Goal: Transaction & Acquisition: Purchase product/service

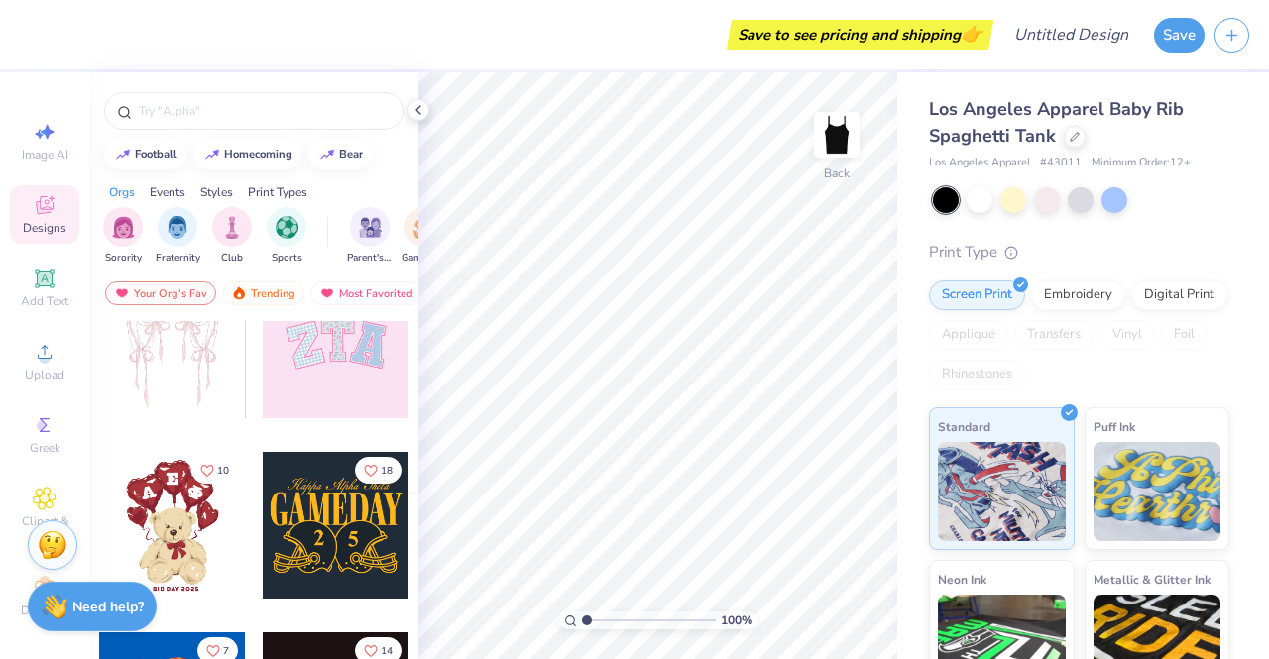
scroll to position [232, 0]
click at [119, 224] on img "filter for Sorority" at bounding box center [123, 227] width 23 height 23
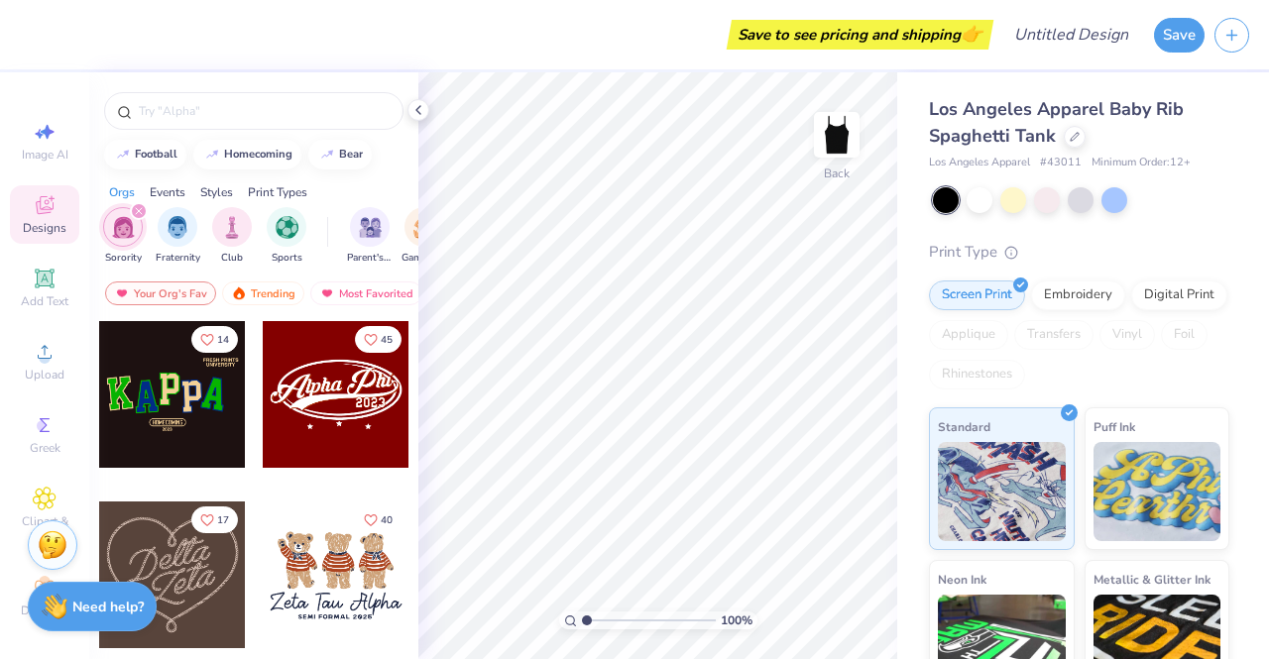
scroll to position [543, 0]
click at [295, 130] on div at bounding box center [253, 105] width 329 height 67
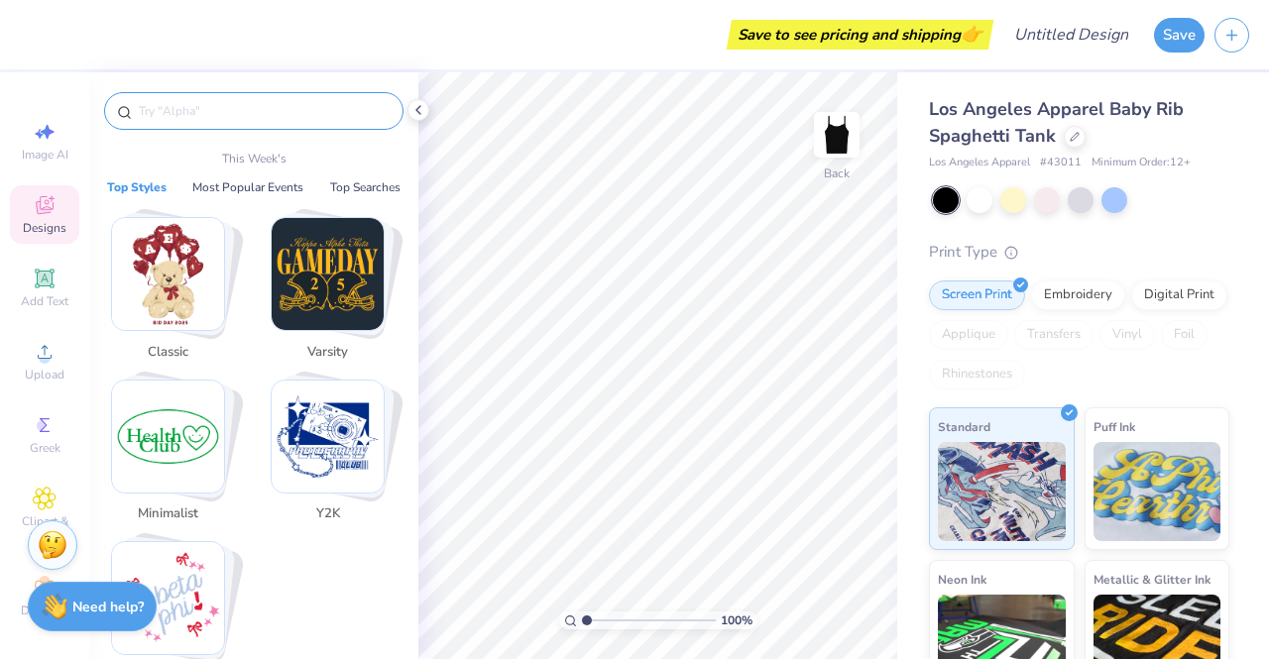
click at [271, 116] on input "text" at bounding box center [264, 111] width 254 height 20
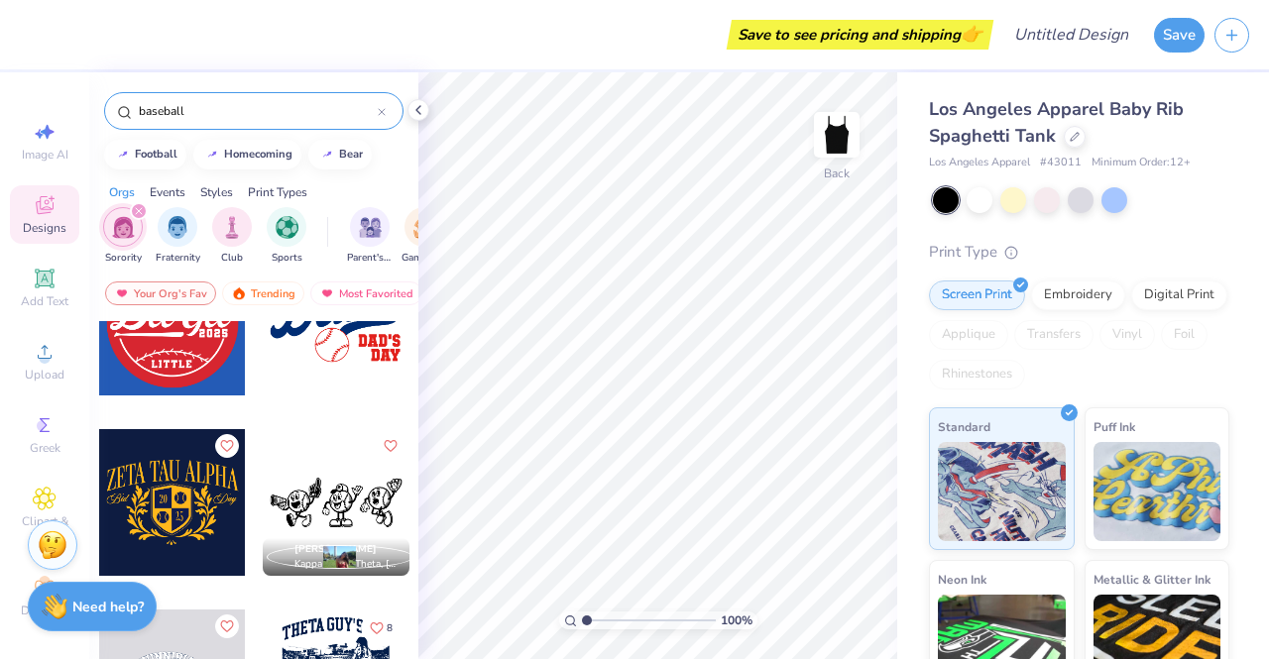
scroll to position [977, 0]
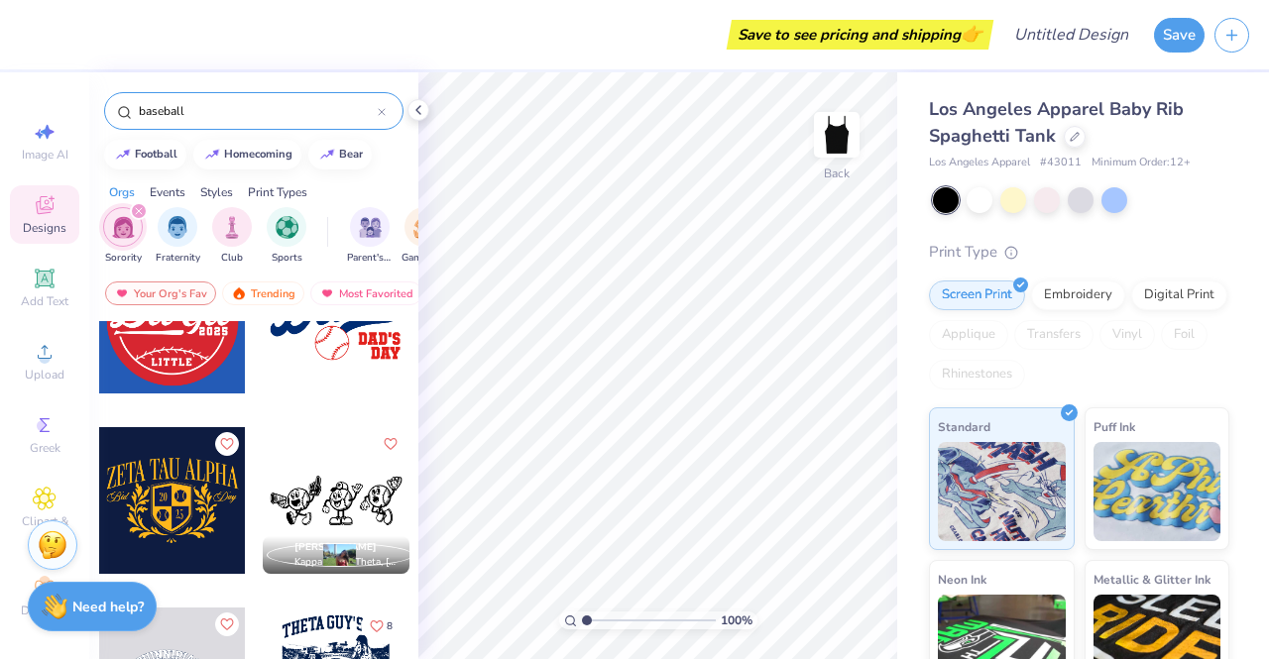
click at [250, 112] on input "baseball" at bounding box center [257, 111] width 241 height 20
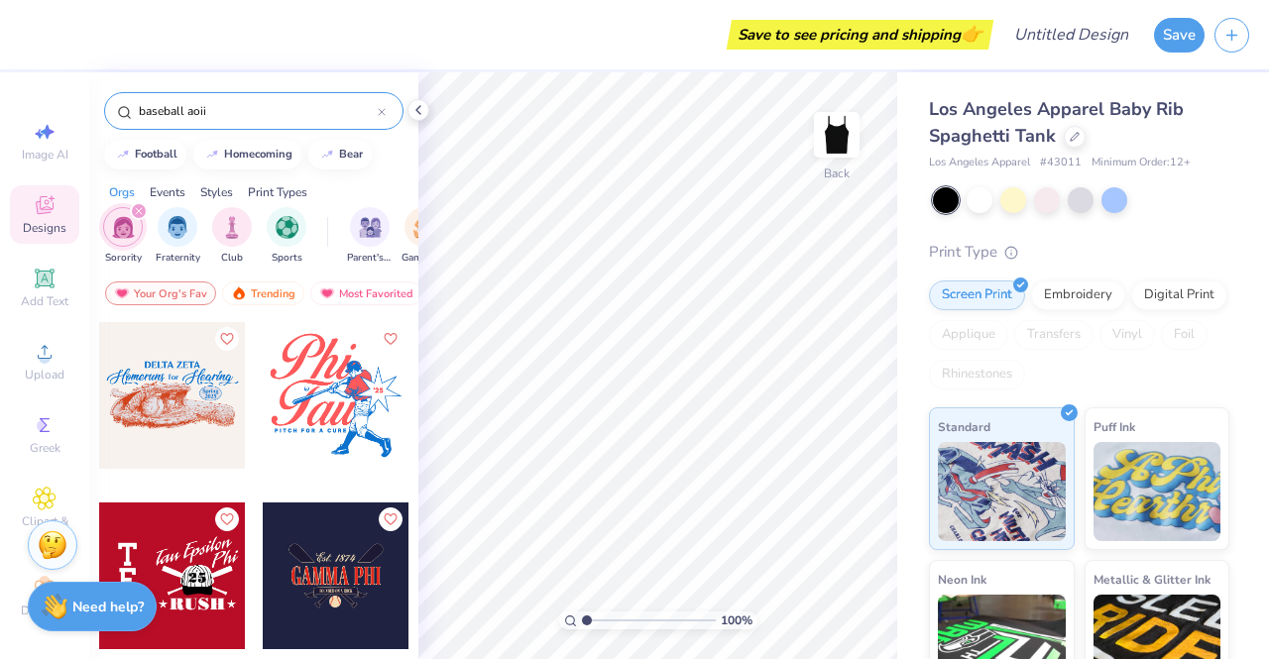
type input "baseball aoii"
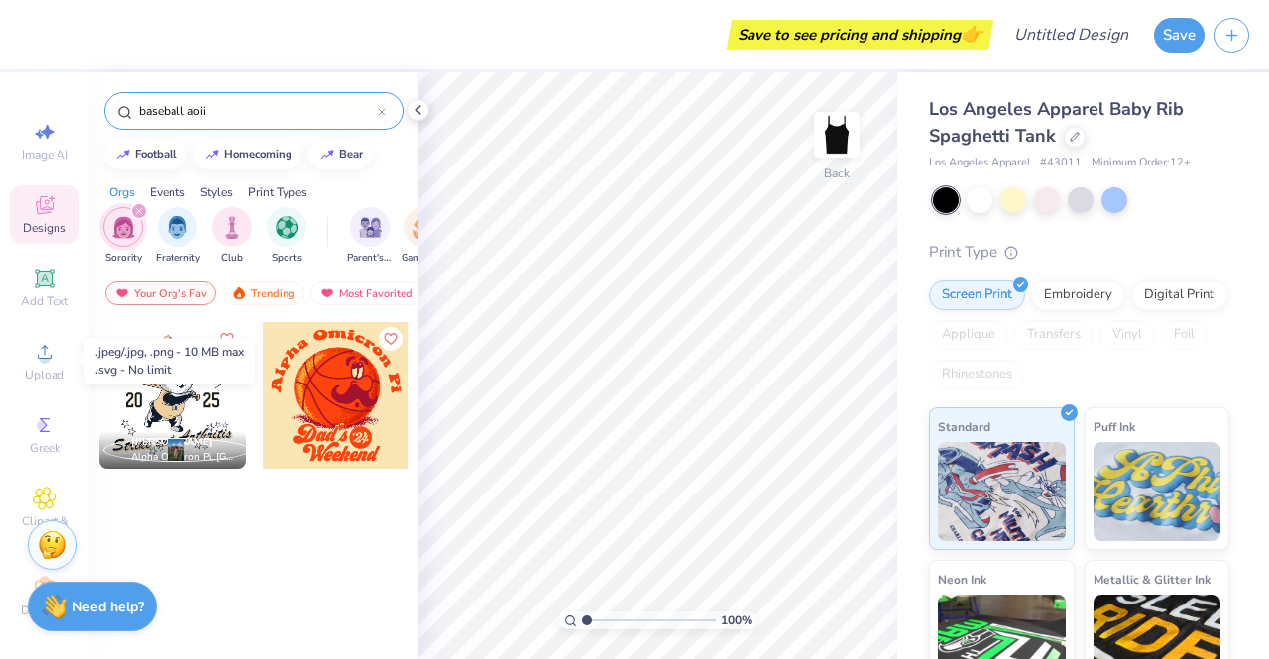
click at [40, 373] on span "Upload" at bounding box center [45, 375] width 40 height 16
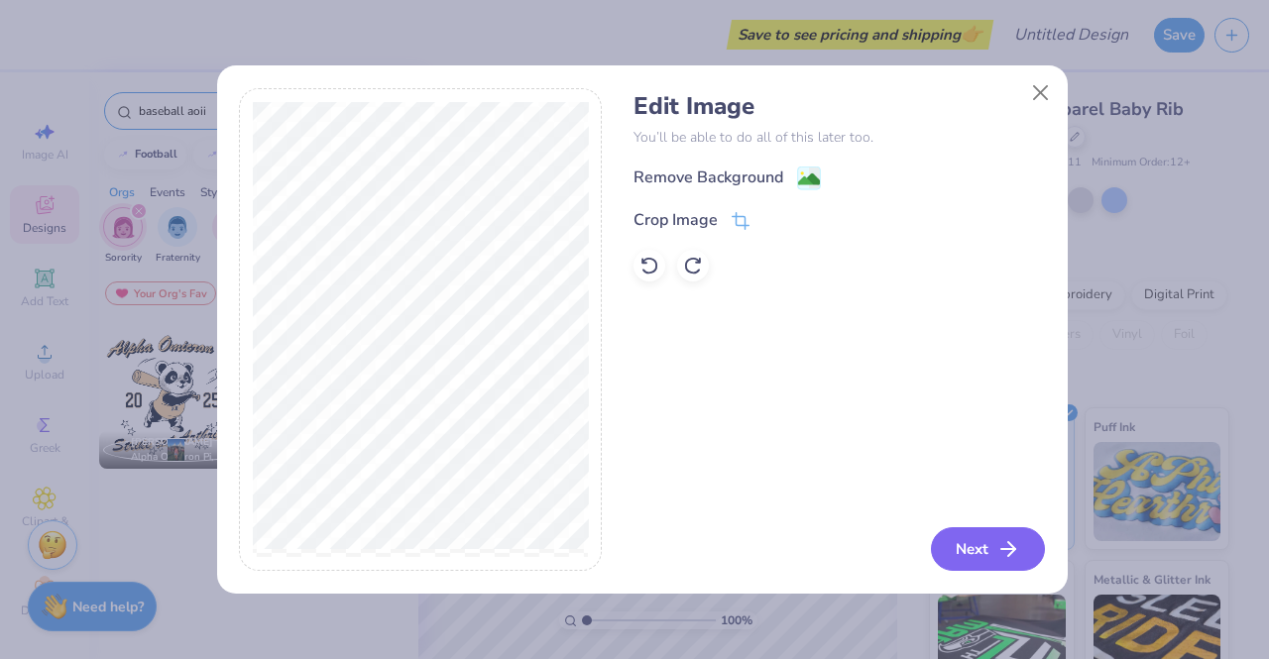
click at [1004, 540] on icon "button" at bounding box center [1008, 549] width 24 height 24
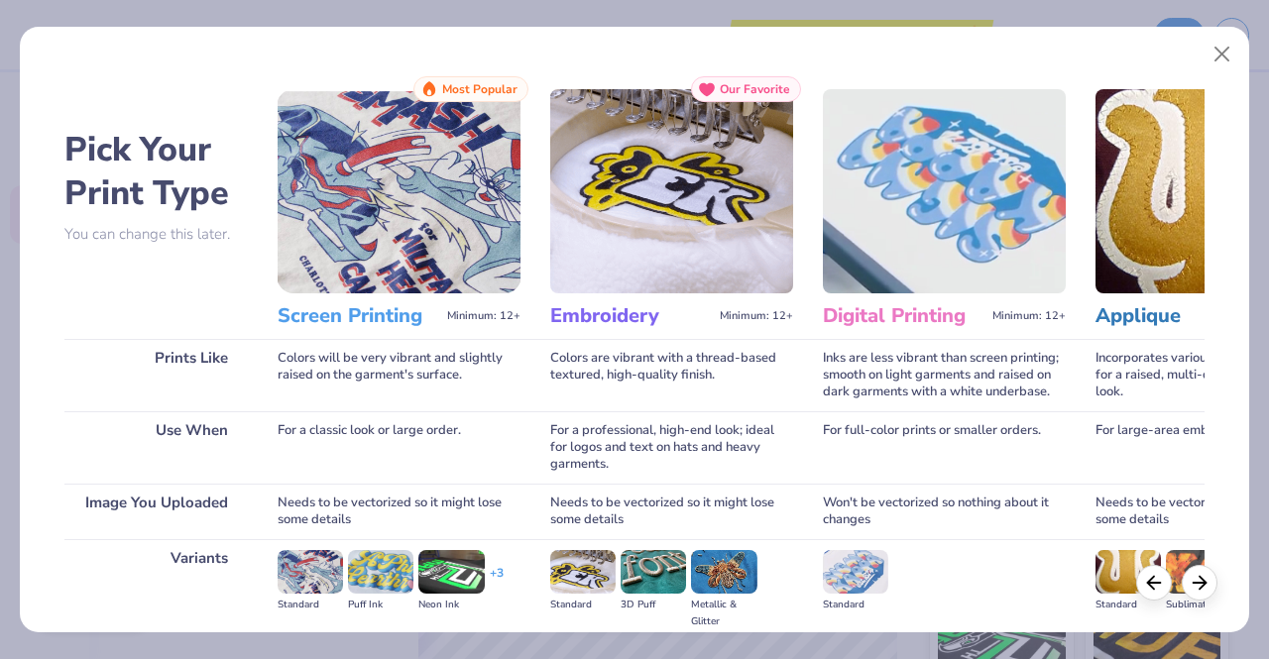
click at [1229, 72] on div "Pick Your Print Type You can change this later. Prints Like Use When Image You …" at bounding box center [634, 325] width 1229 height 616
click at [1222, 57] on button "Close" at bounding box center [1222, 55] width 38 height 38
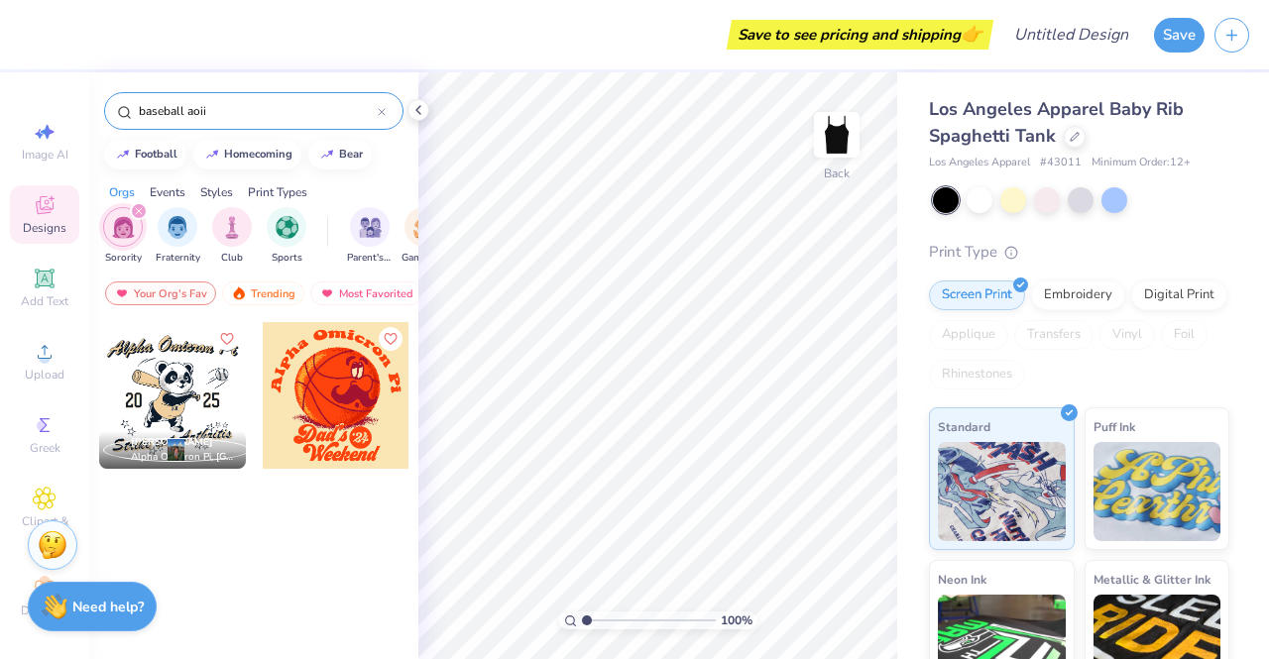
click at [981, 197] on div at bounding box center [979, 200] width 26 height 26
click at [39, 364] on div "Upload" at bounding box center [44, 361] width 69 height 58
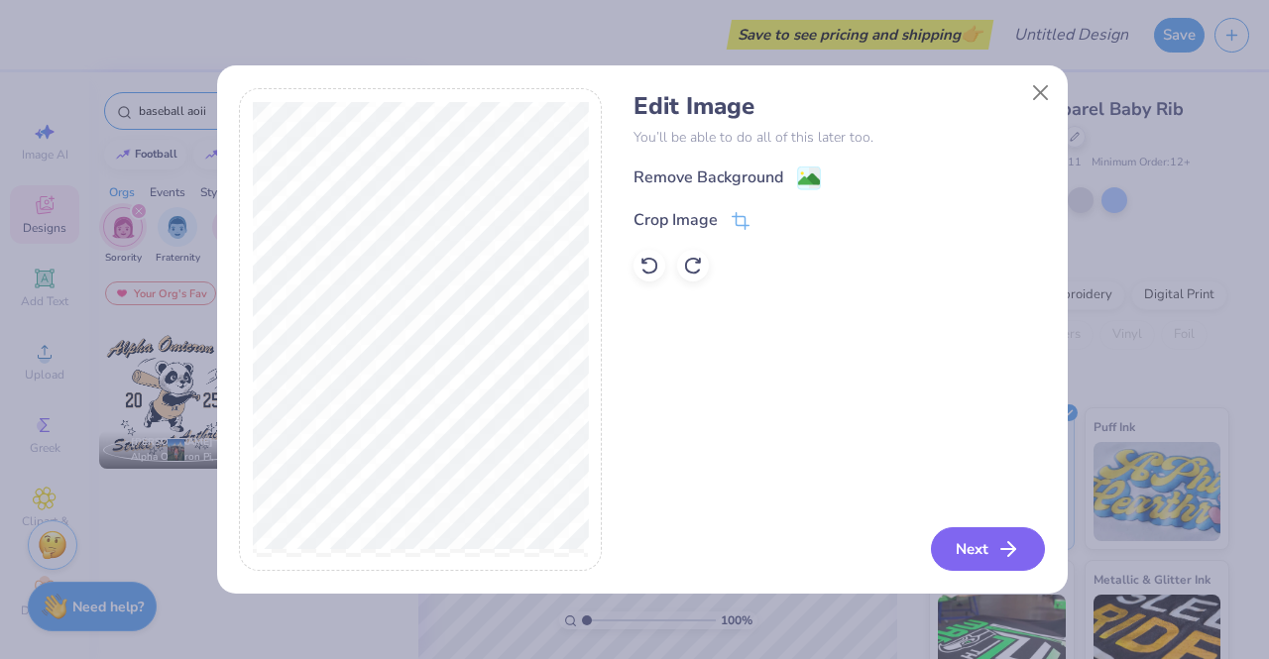
click at [974, 544] on button "Next" at bounding box center [988, 549] width 114 height 44
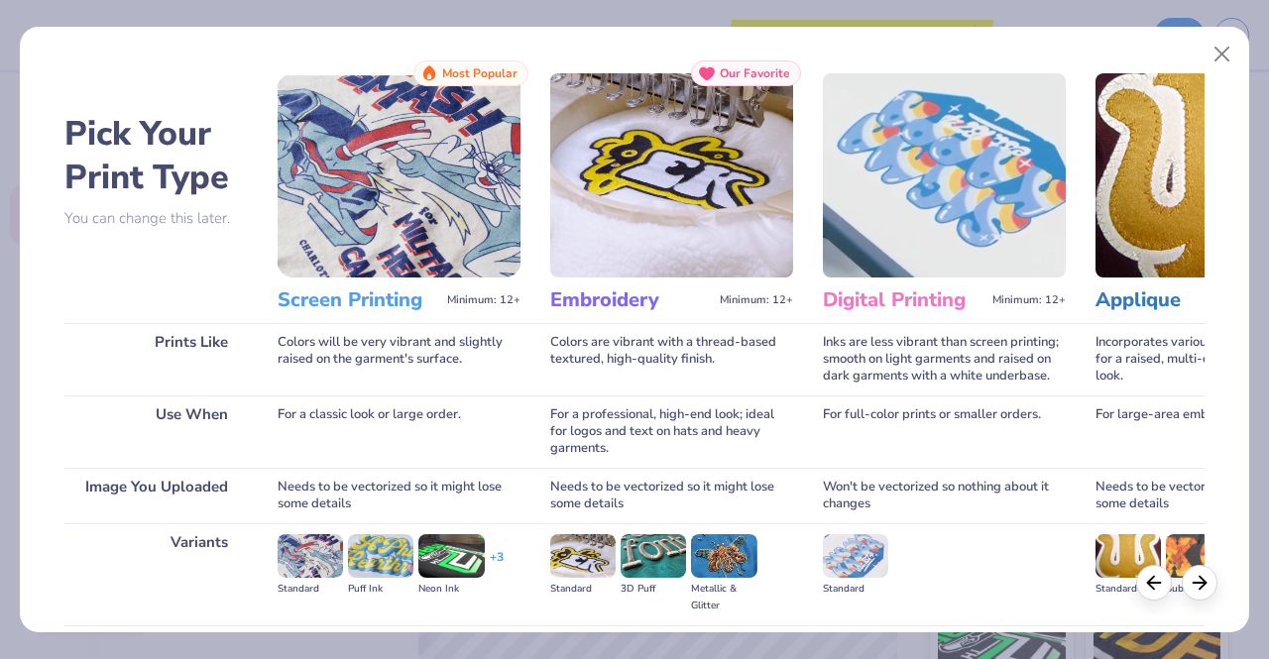
scroll to position [8, 0]
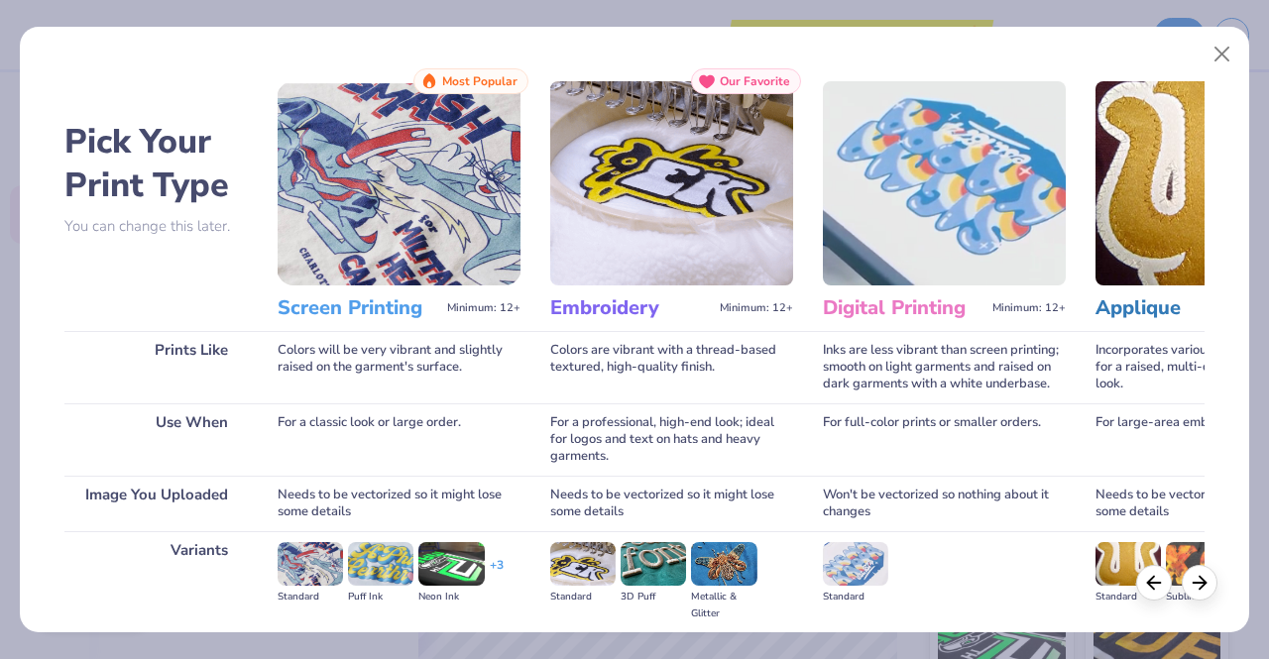
click at [420, 224] on img at bounding box center [399, 183] width 243 height 204
click at [436, 120] on img at bounding box center [399, 183] width 243 height 204
click at [367, 308] on h3 "Screen Printing" at bounding box center [359, 308] width 162 height 26
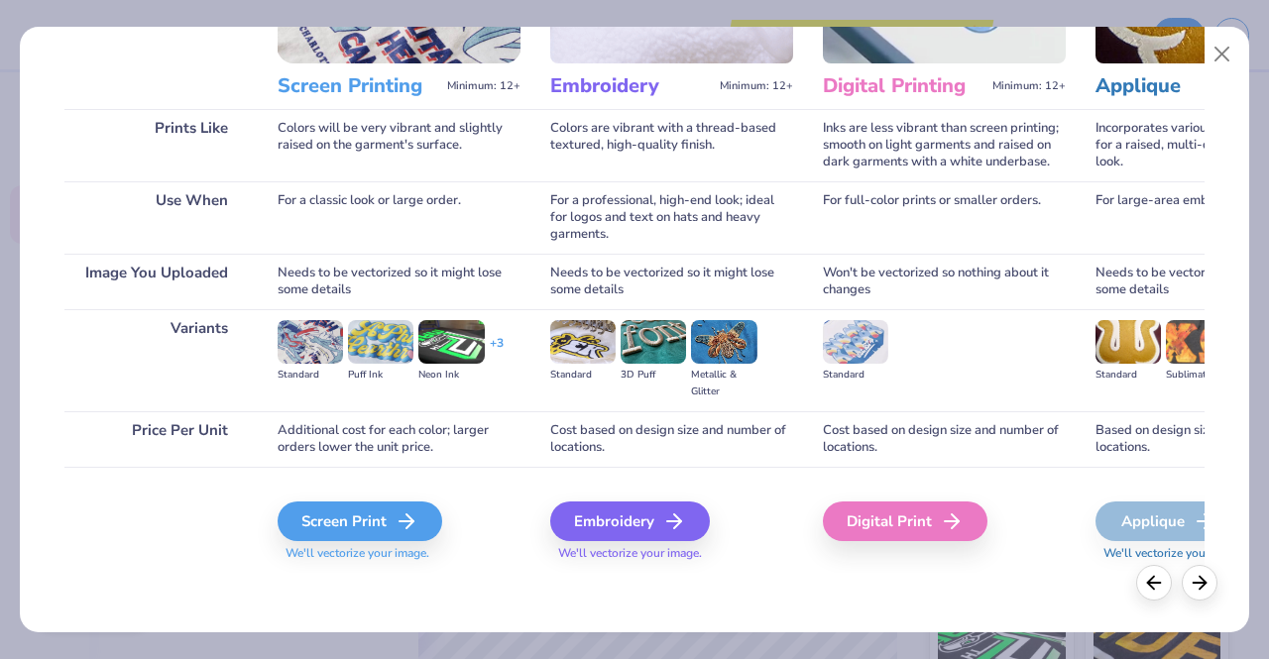
scroll to position [246, 0]
click at [400, 529] on icon at bounding box center [407, 521] width 24 height 24
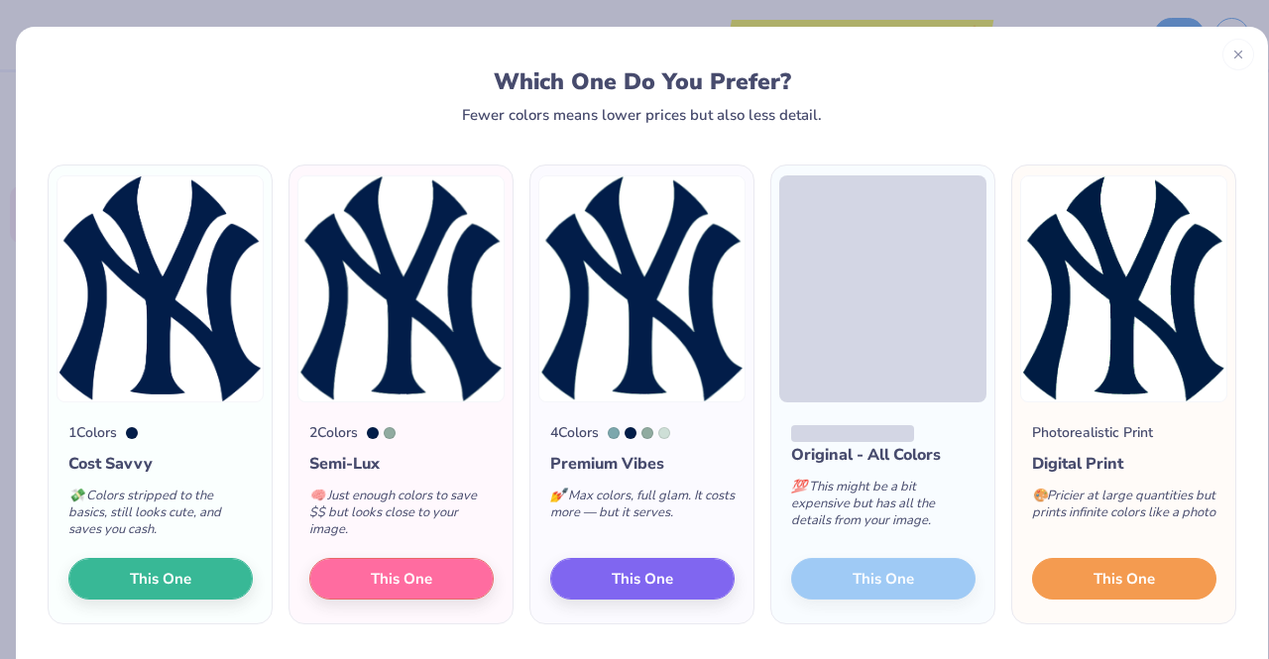
click at [1106, 578] on span "This One" at bounding box center [1123, 579] width 61 height 23
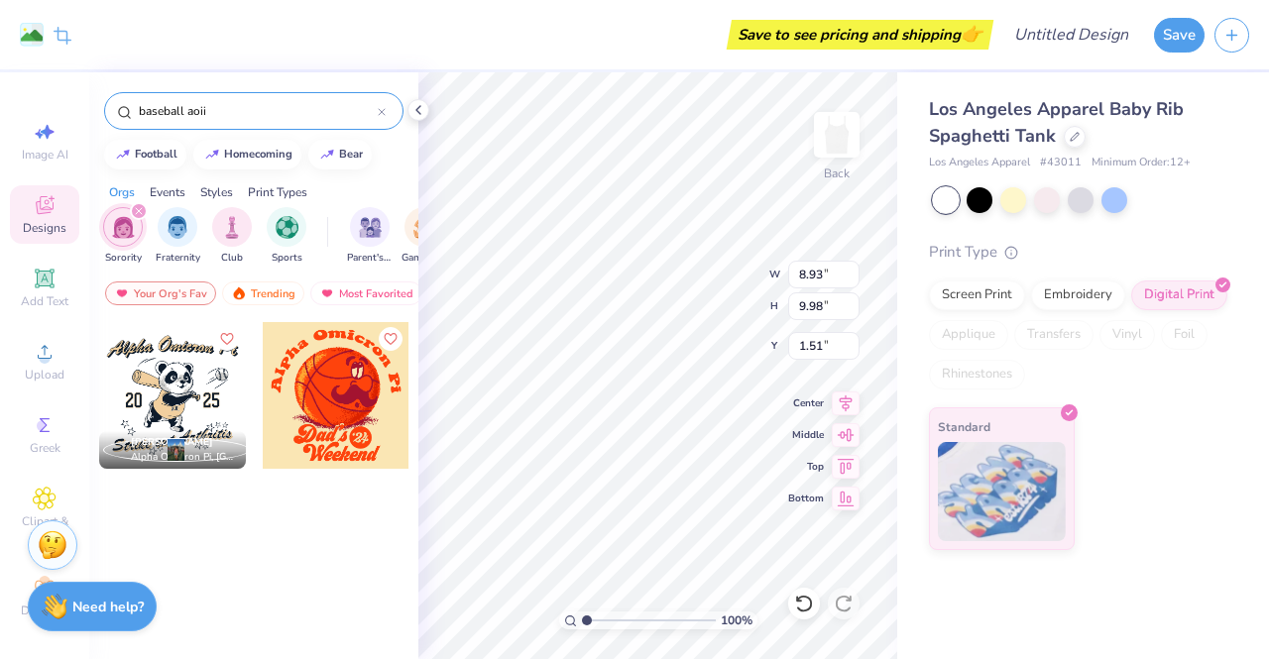
type input "2.44"
type input "2.73"
type input "1.93"
click at [32, 412] on div "Greek" at bounding box center [44, 434] width 69 height 58
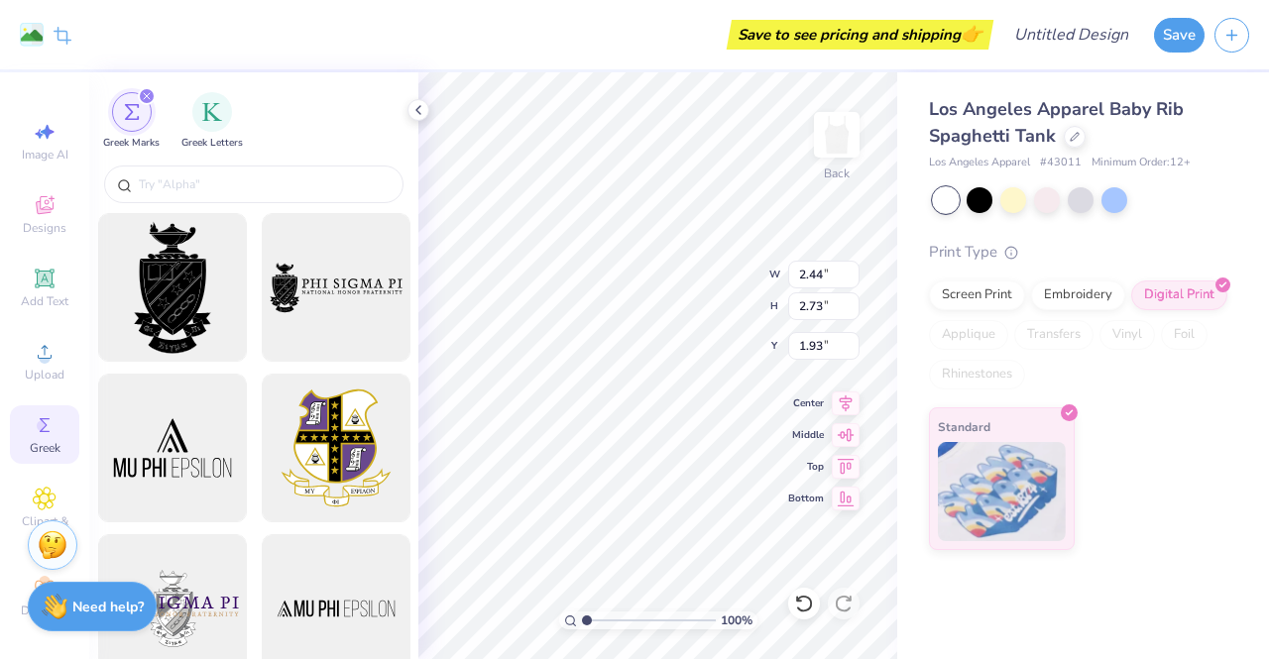
click at [269, 178] on input "text" at bounding box center [264, 184] width 254 height 20
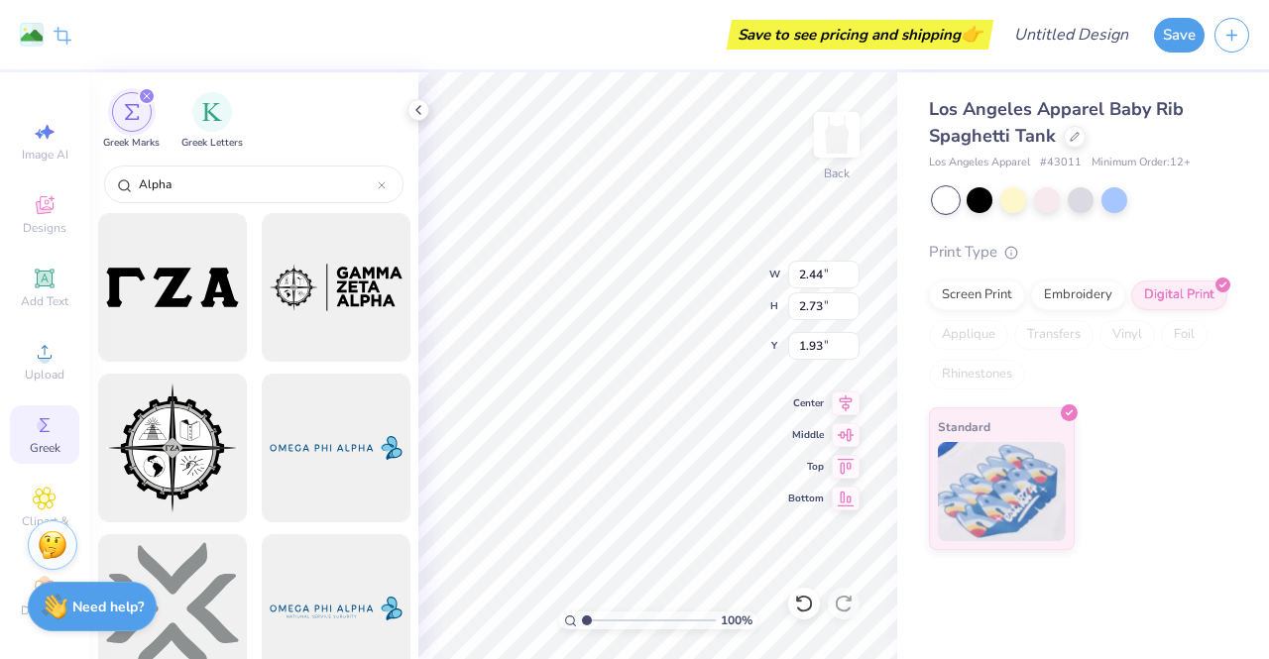
type input "Alpha"
click at [203, 126] on div "filter for Greek Letters" at bounding box center [212, 112] width 40 height 40
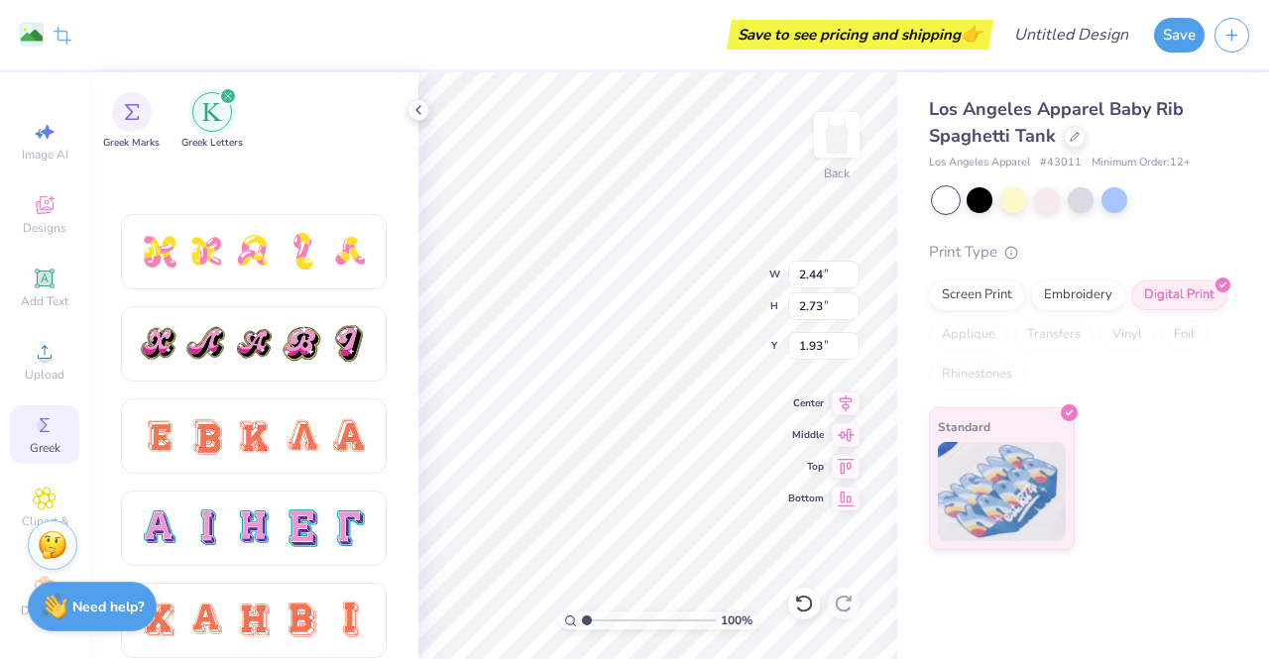
scroll to position [1197, 0]
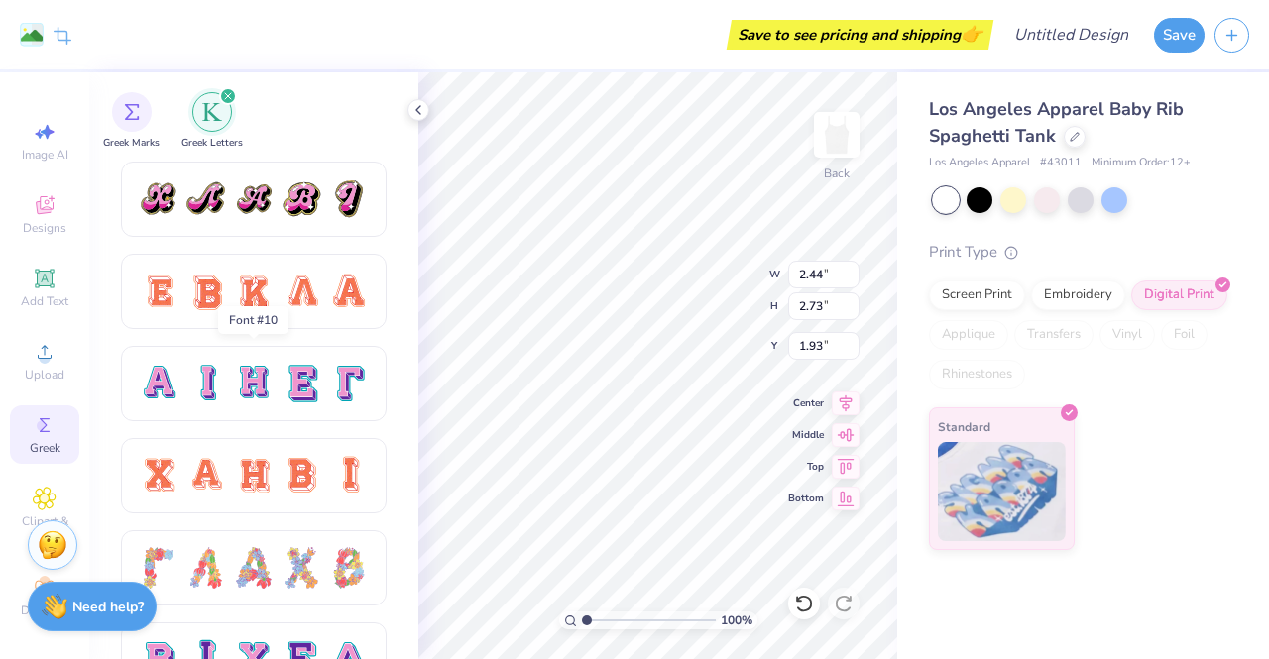
click at [163, 378] on div at bounding box center [159, 384] width 42 height 42
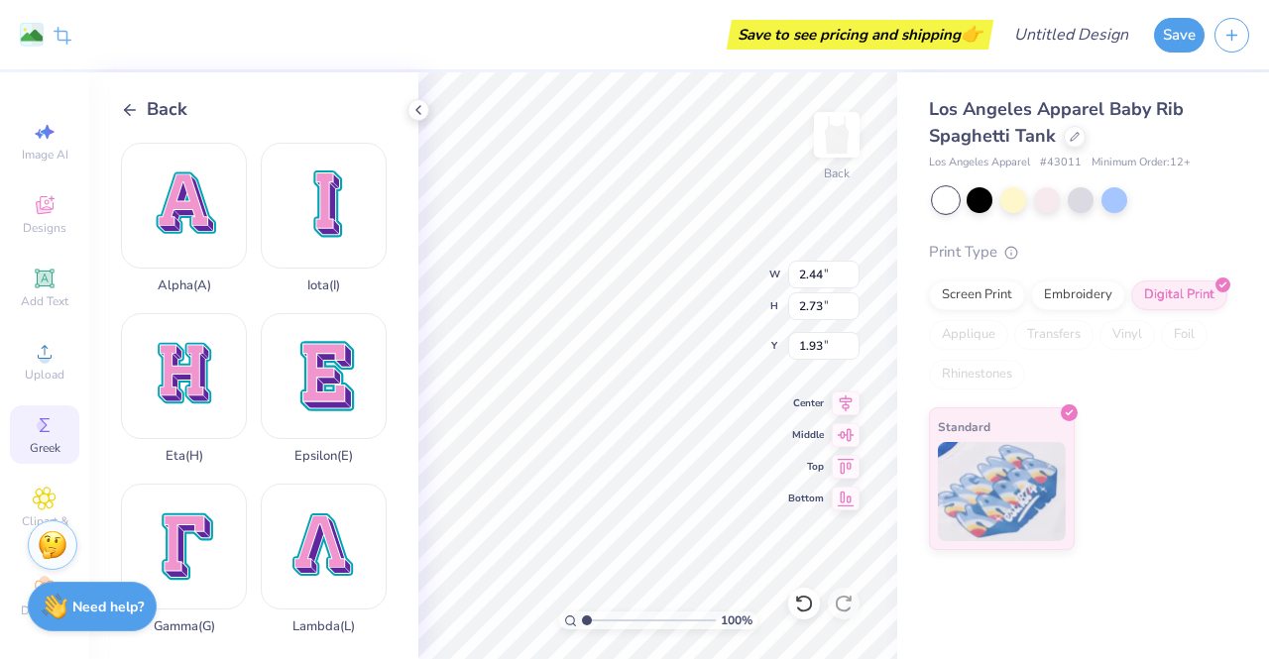
click at [190, 198] on div "Alpha ( A )" at bounding box center [184, 218] width 126 height 151
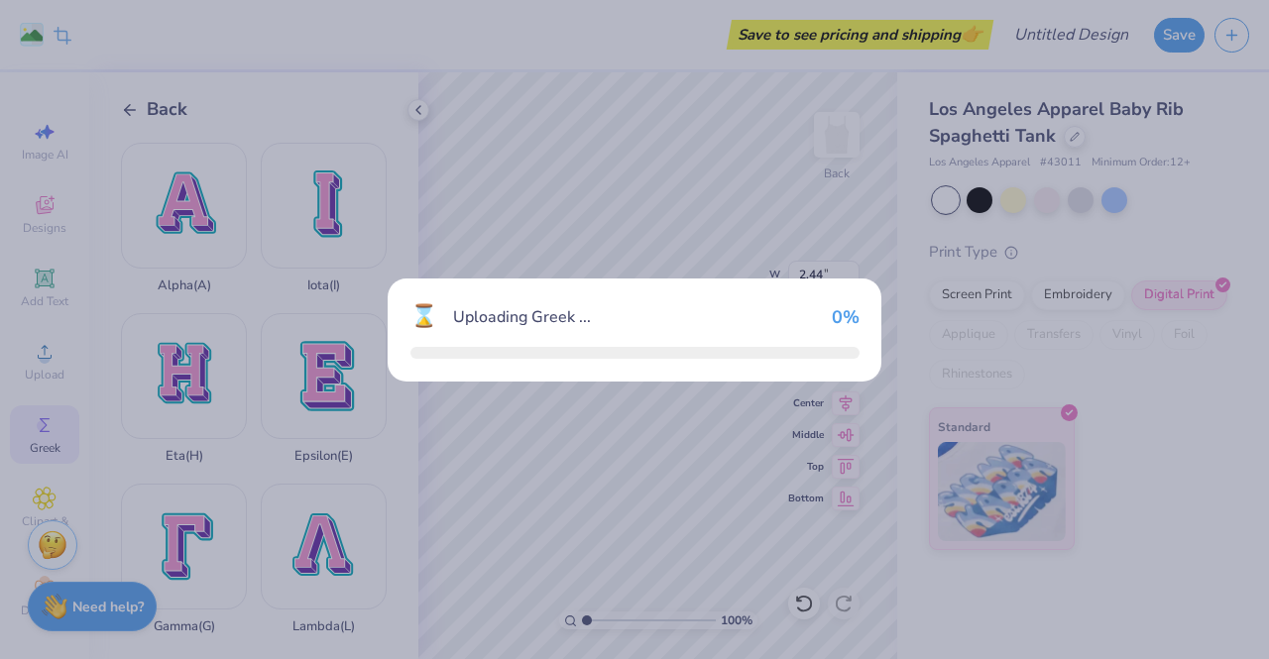
type input "8.97"
type input "9.25"
type input "1.88"
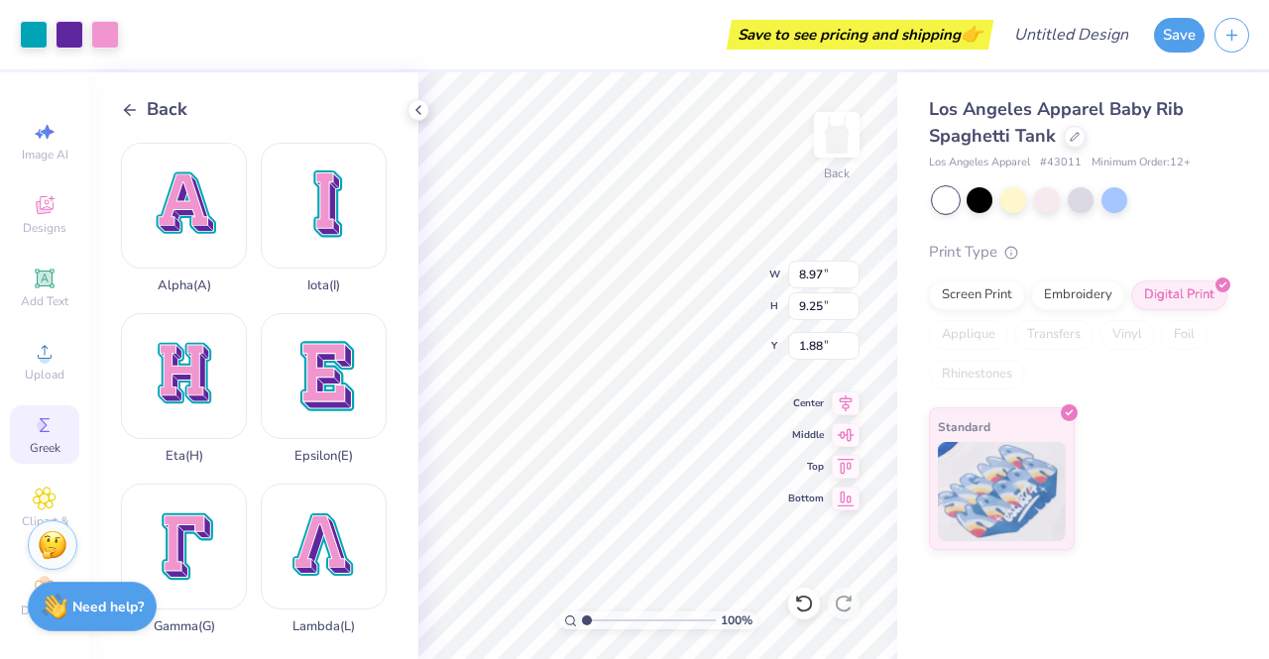
type input "2.77"
type input "2.86"
click at [143, 104] on div "Back" at bounding box center [154, 109] width 66 height 27
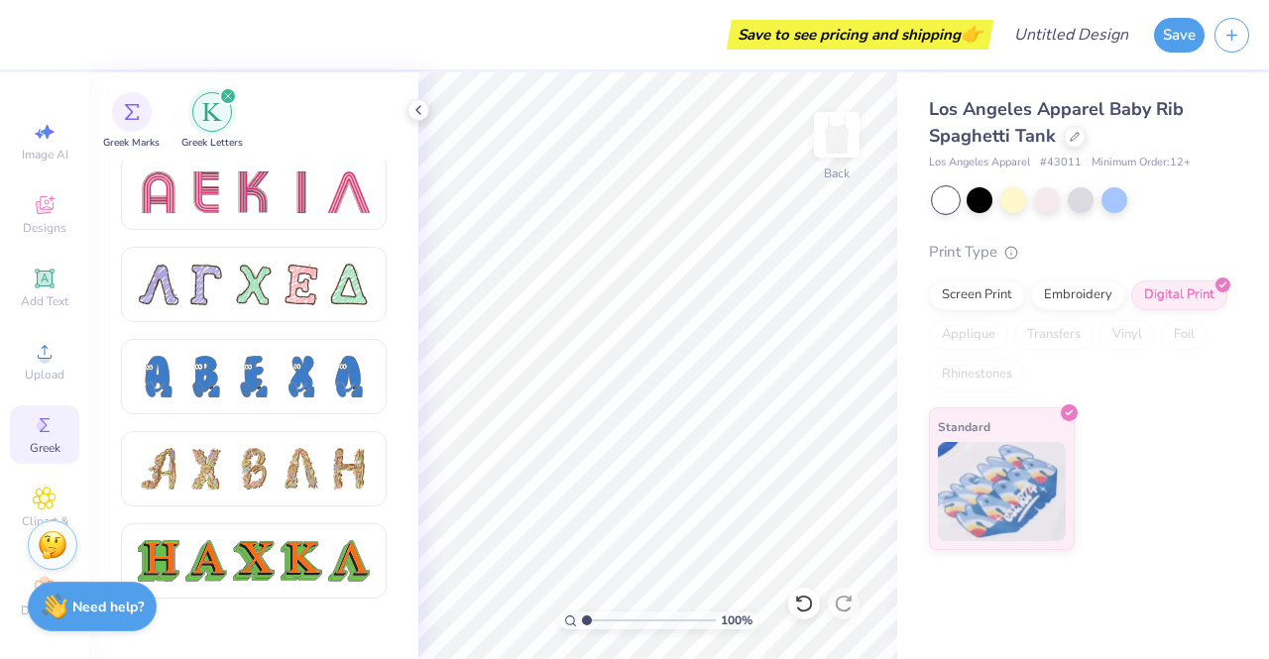
scroll to position [1657, 0]
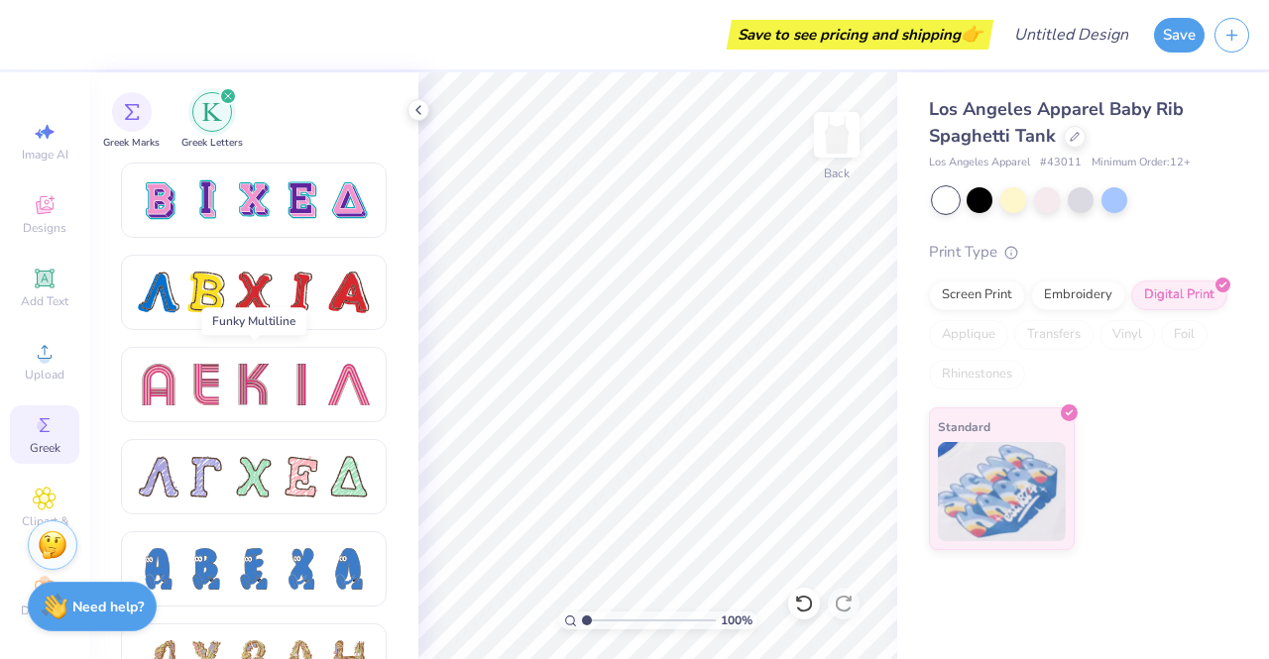
click at [163, 393] on div at bounding box center [159, 385] width 42 height 42
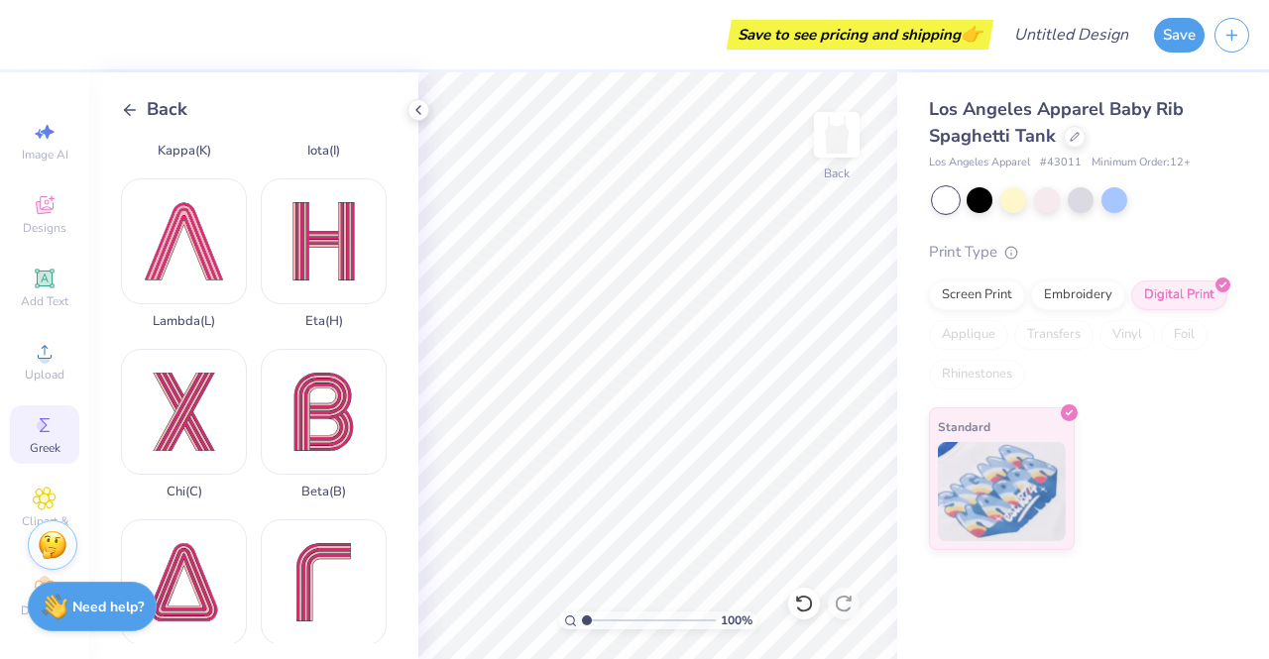
scroll to position [0, 0]
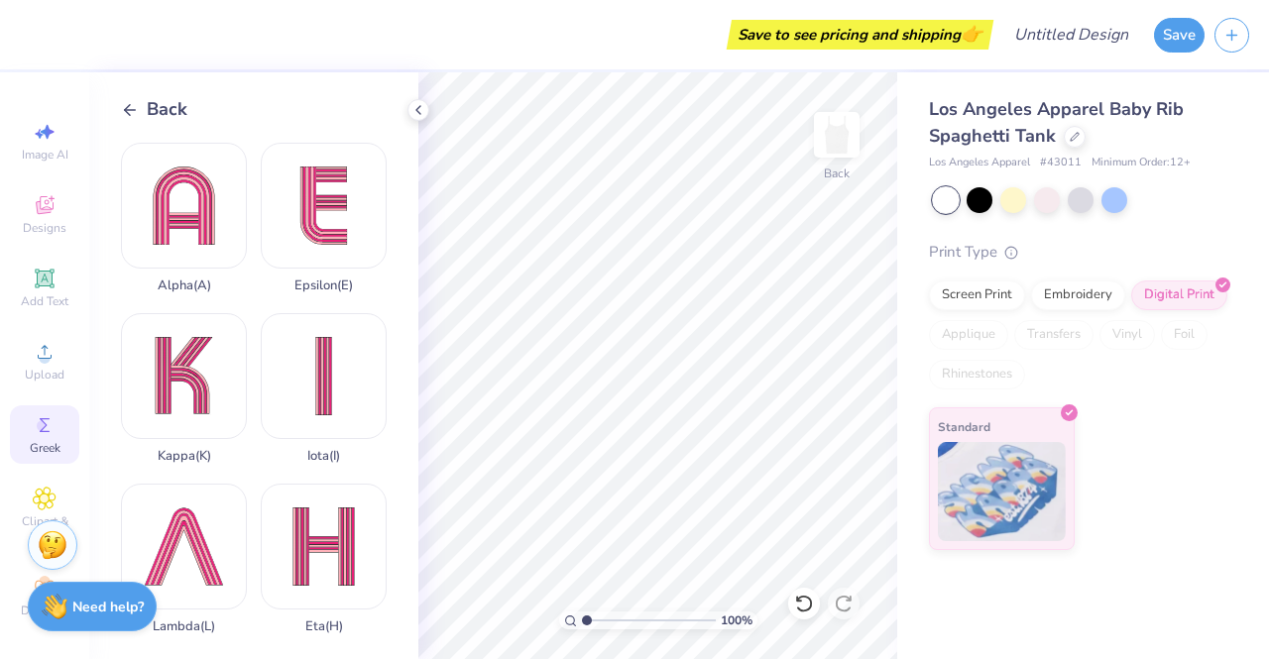
click at [198, 173] on div "Alpha ( A )" at bounding box center [184, 218] width 126 height 151
type input "1.56"
type input "2.04"
type input "2.60"
type input "2.00"
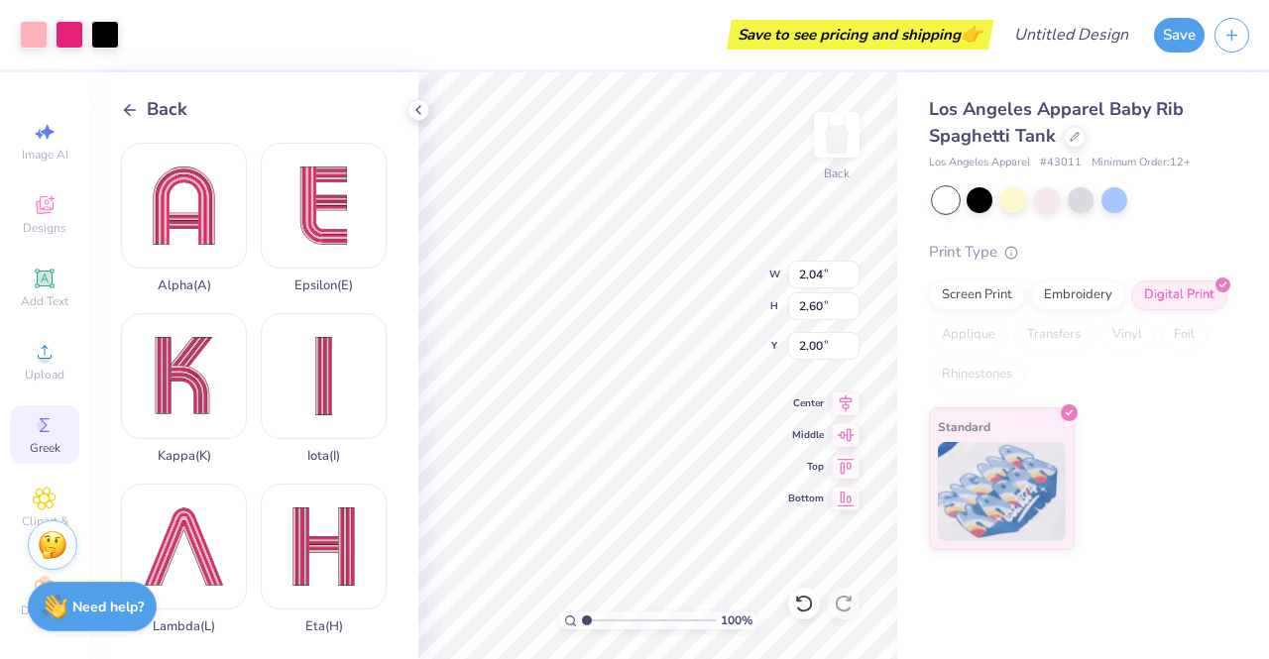
click at [1013, 201] on div at bounding box center [1013, 200] width 26 height 26
click at [947, 197] on div at bounding box center [946, 200] width 26 height 26
click at [105, 29] on div at bounding box center [105, 35] width 28 height 28
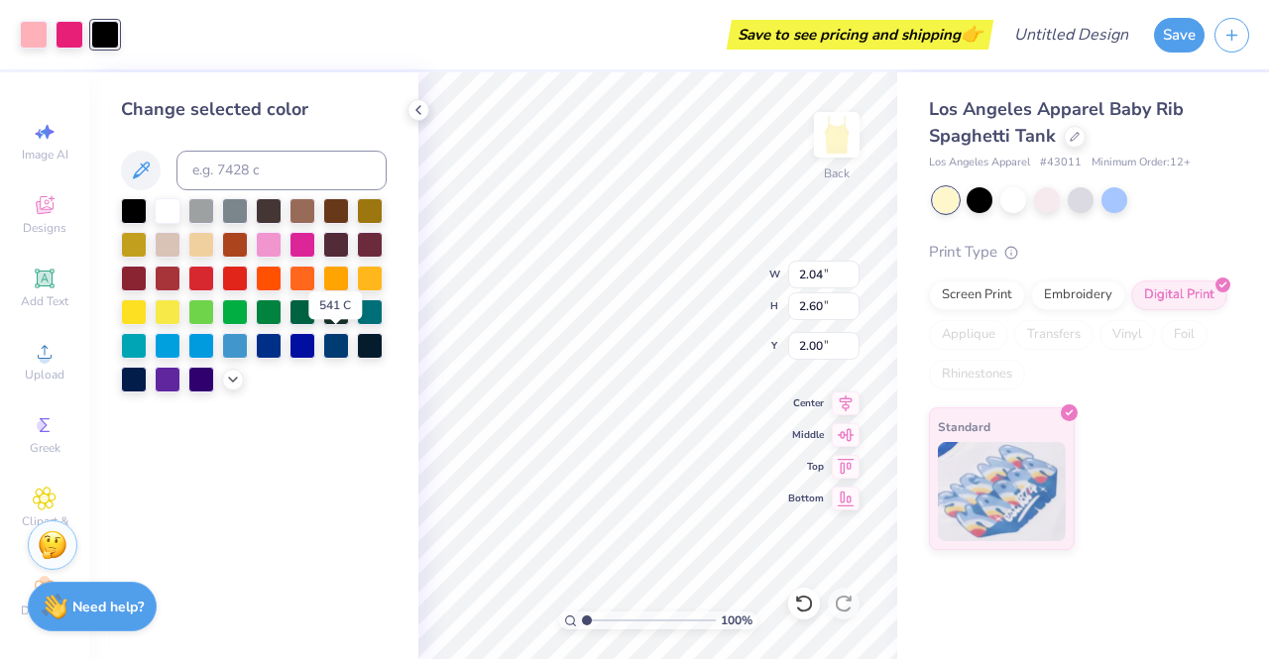
click at [345, 340] on div at bounding box center [336, 346] width 26 height 26
click at [340, 347] on div at bounding box center [336, 346] width 26 height 26
click at [270, 241] on div at bounding box center [269, 245] width 26 height 26
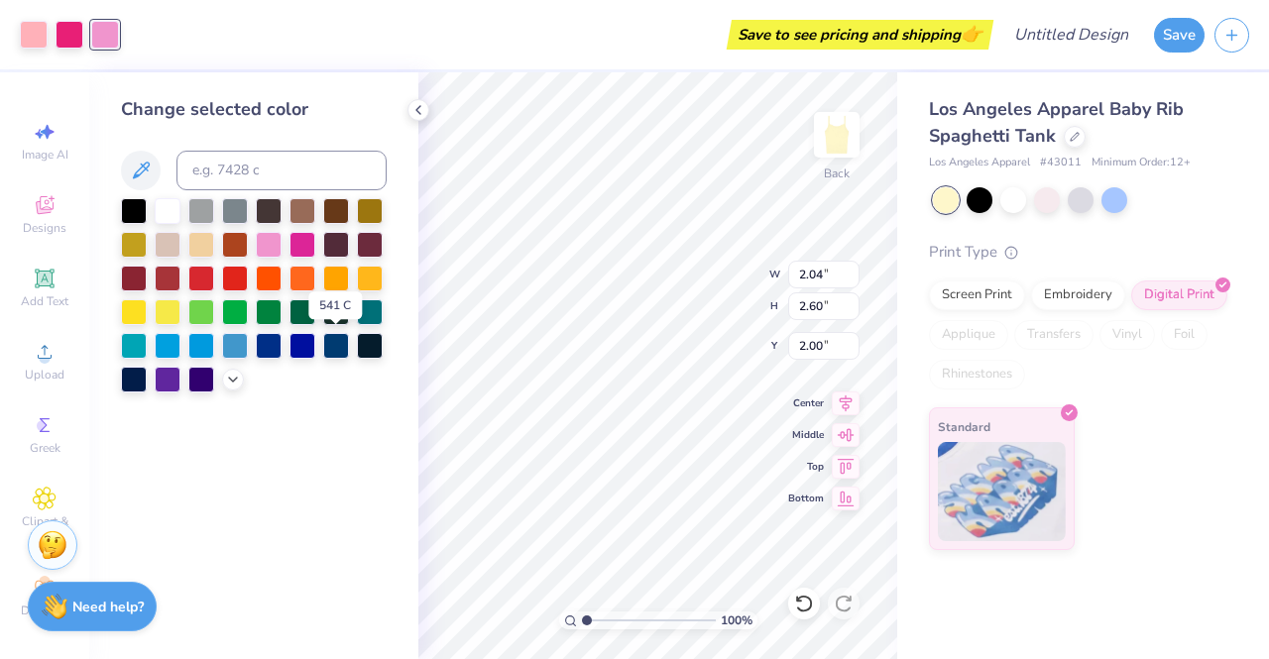
click at [343, 342] on div at bounding box center [336, 346] width 26 height 26
click at [67, 36] on div at bounding box center [70, 35] width 28 height 28
click at [337, 352] on div at bounding box center [336, 346] width 26 height 26
click at [36, 33] on div at bounding box center [34, 35] width 28 height 28
click at [335, 345] on div at bounding box center [336, 346] width 26 height 26
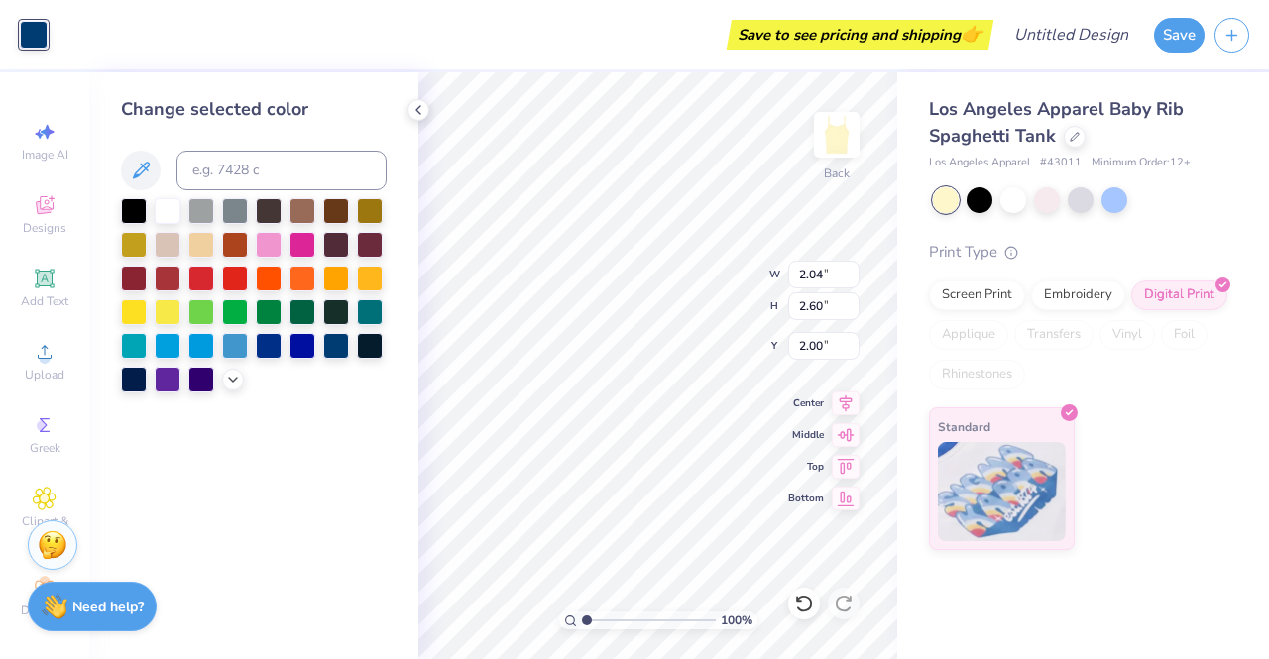
click at [374, 340] on div at bounding box center [370, 346] width 26 height 26
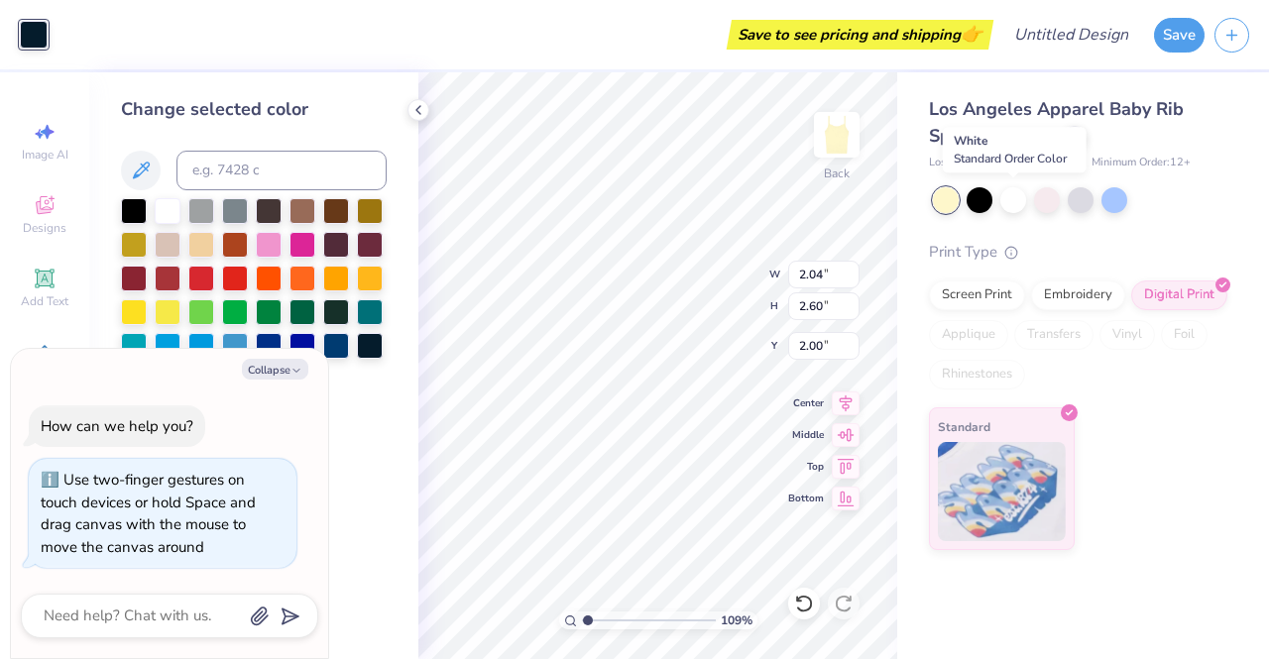
click at [1015, 199] on div at bounding box center [1013, 200] width 26 height 26
type input "1.09349843412904"
type textarea "x"
type input "1.09349843412904"
type textarea "x"
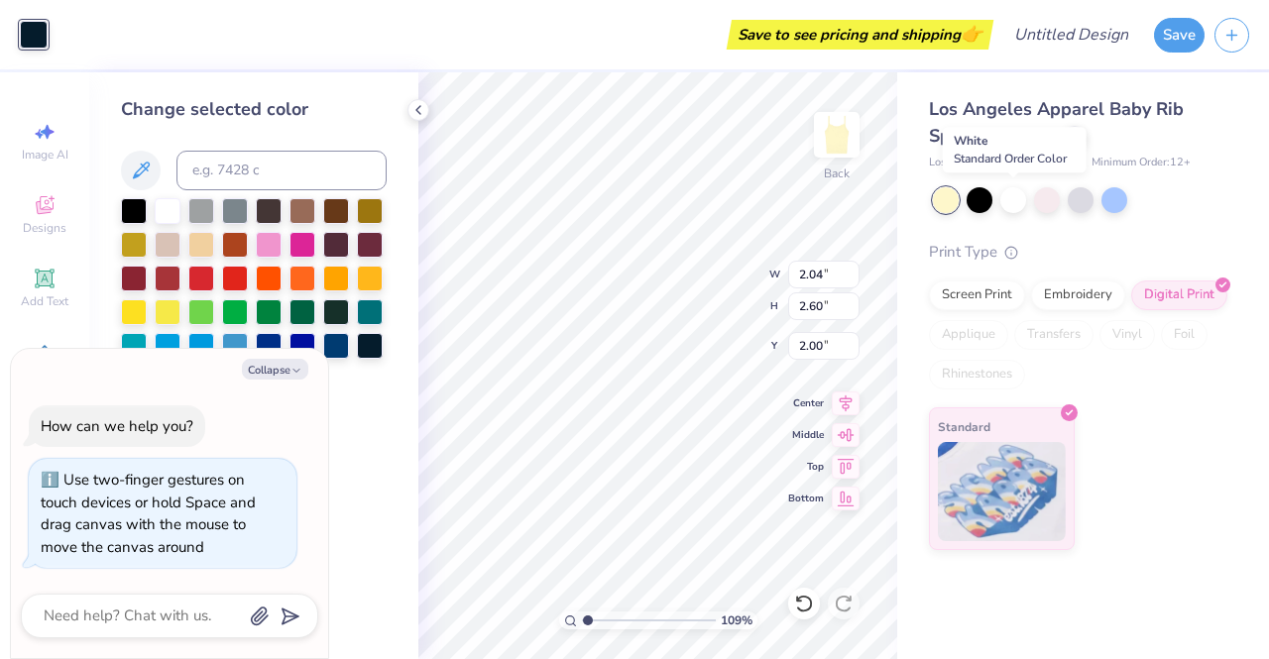
type input "1.09349843412904"
type textarea "x"
type input "1.09349843412904"
type textarea "x"
type input "1.30229970497963"
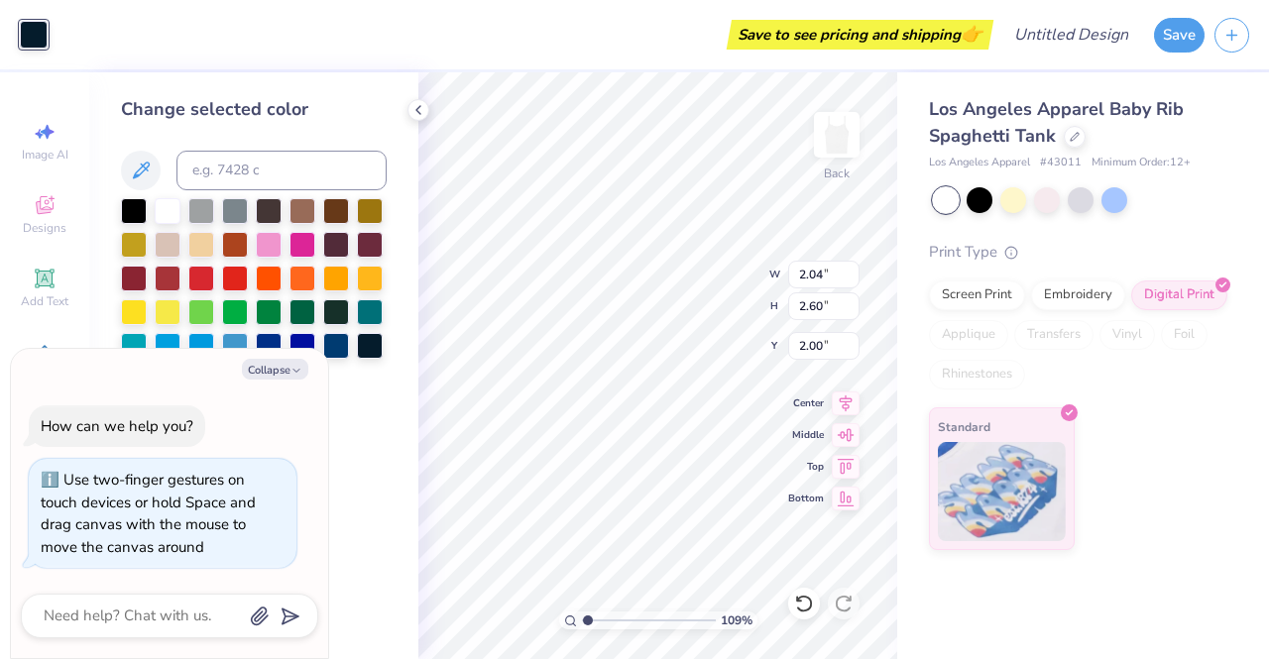
type textarea "x"
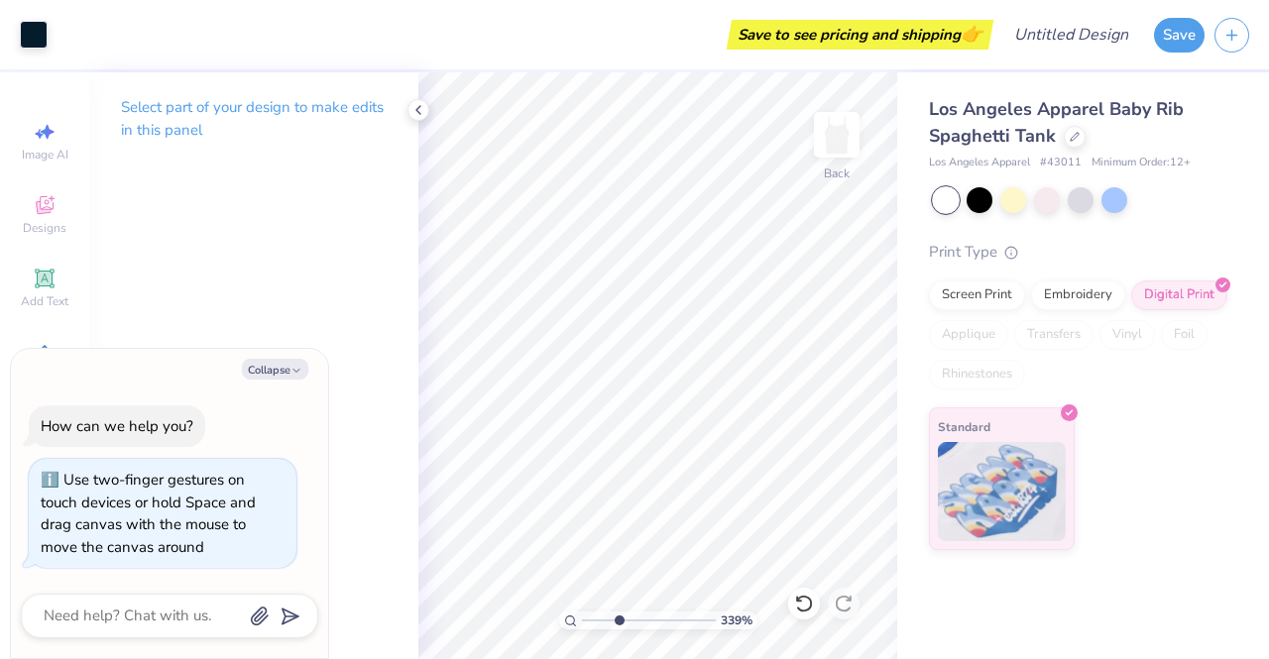
type input "3.38668939272154"
type textarea "x"
type input "3.38668939272154"
type textarea "x"
type input "3.38668939272154"
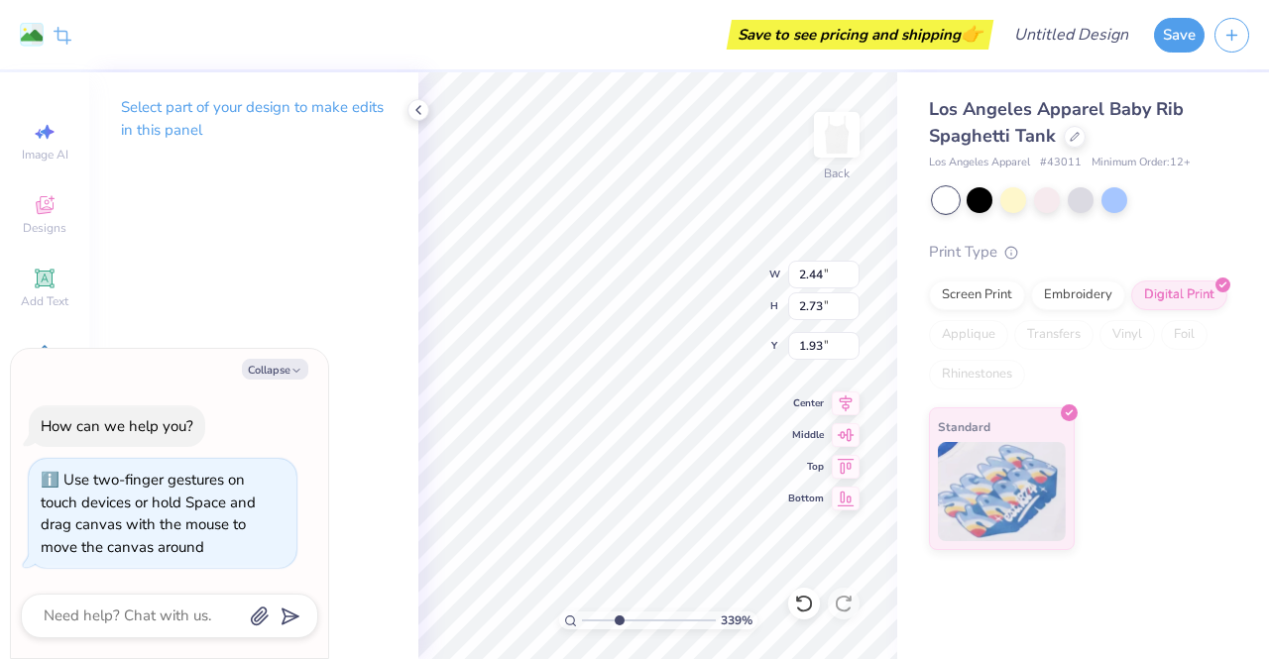
type textarea "x"
type input "2.04"
type input "2.60"
type input "2.00"
click at [288, 364] on button "Collapse" at bounding box center [275, 369] width 66 height 21
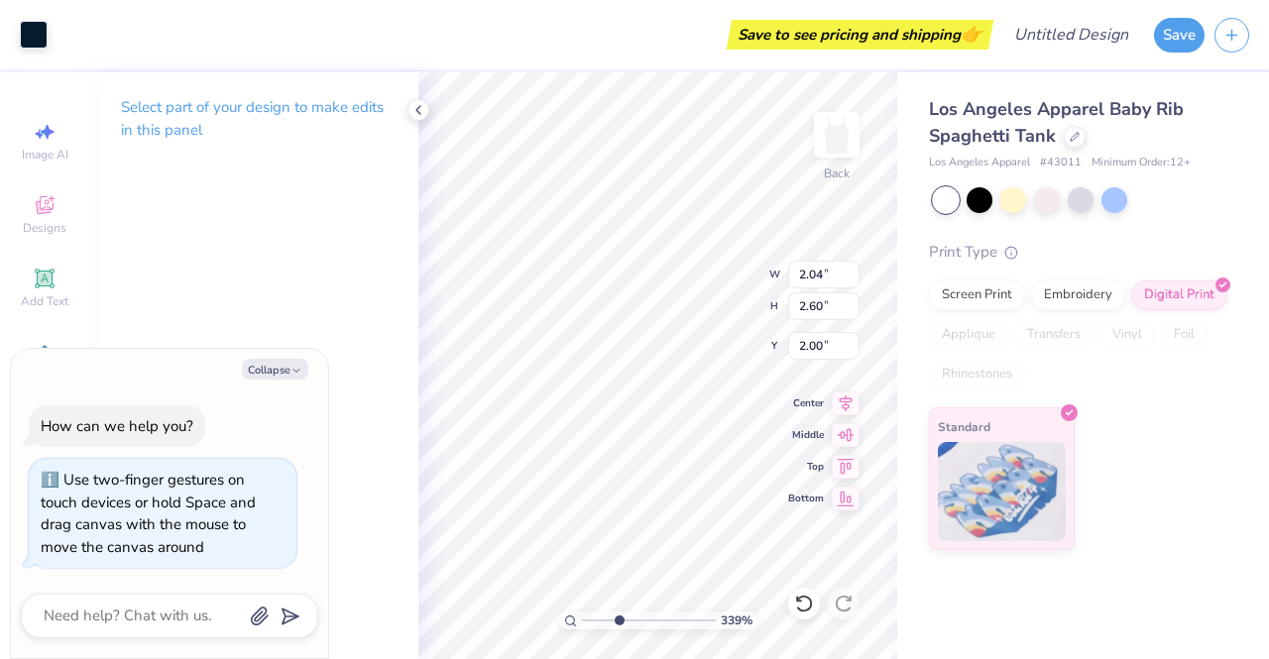
type textarea "x"
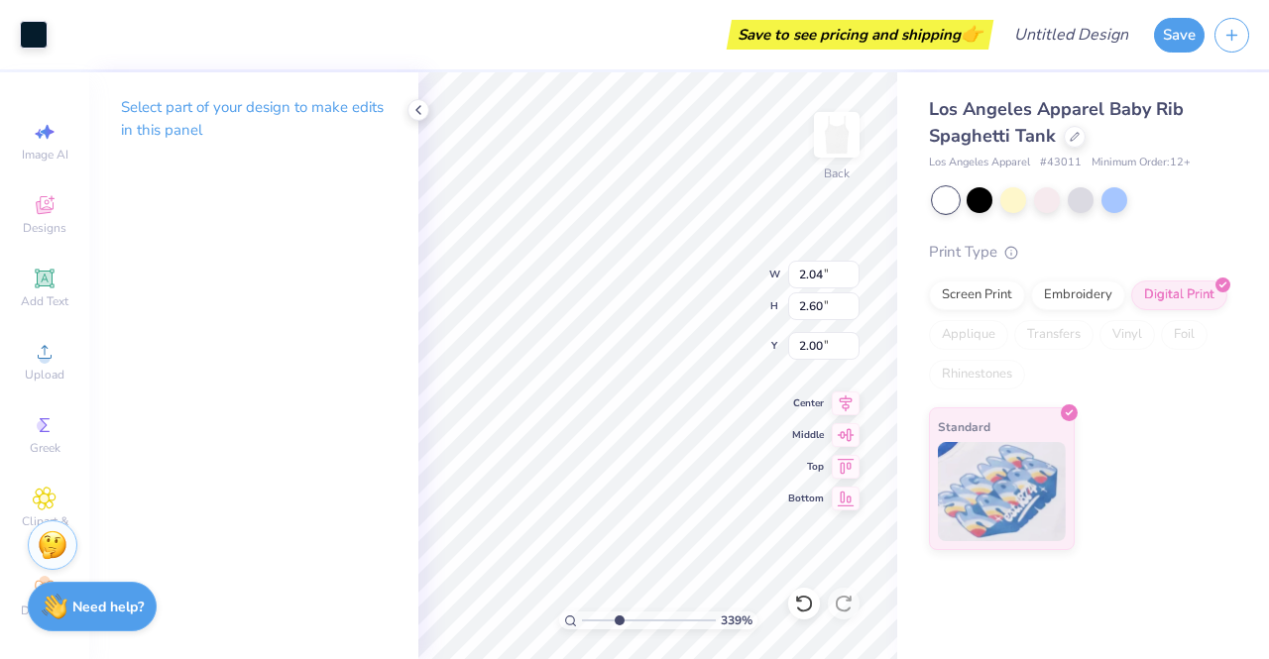
type input "3.38668939272154"
type input "2.44"
type input "2.73"
type input "1.93"
type input "3.38668939272154"
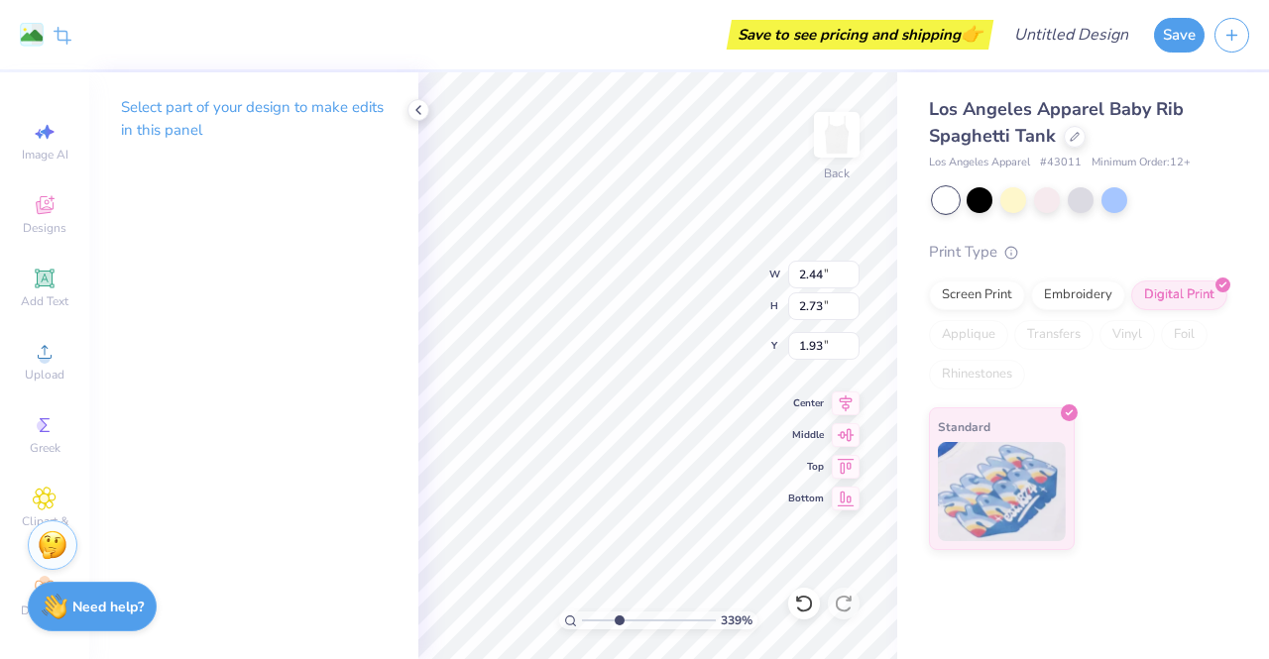
type input "2.04"
type input "2.60"
type input "2.00"
click at [41, 30] on div at bounding box center [34, 35] width 28 height 28
click at [412, 107] on icon at bounding box center [418, 110] width 16 height 16
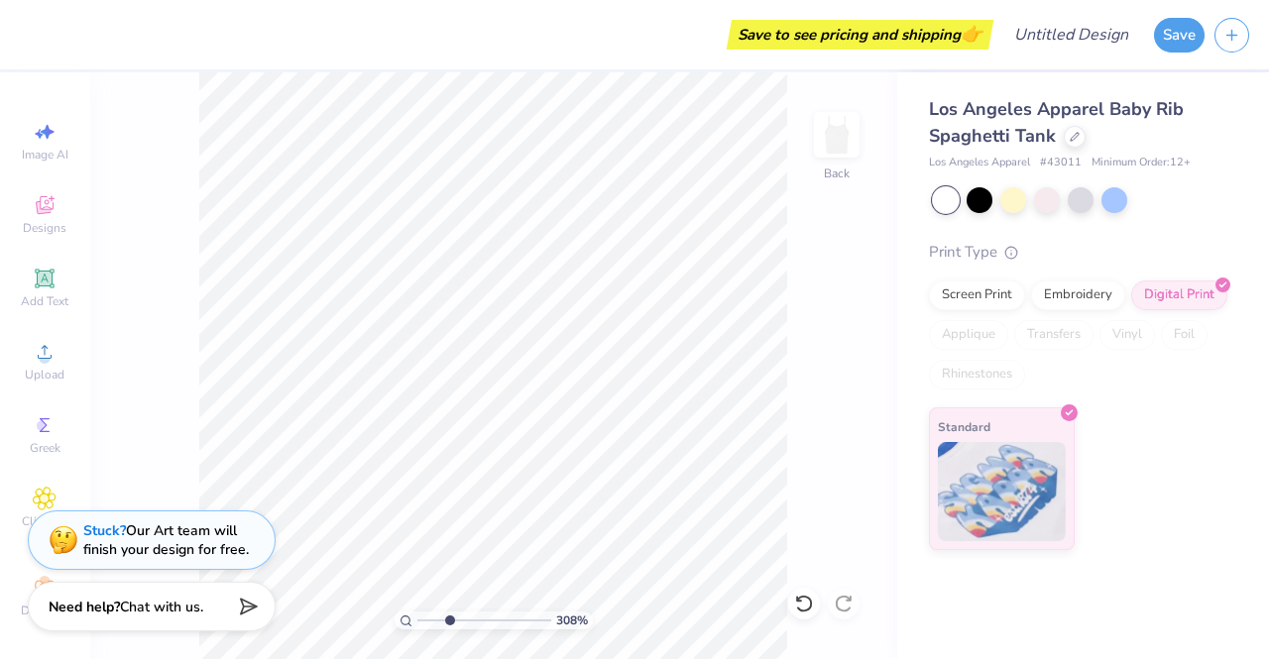
click at [33, 440] on span "Greek" at bounding box center [45, 448] width 31 height 16
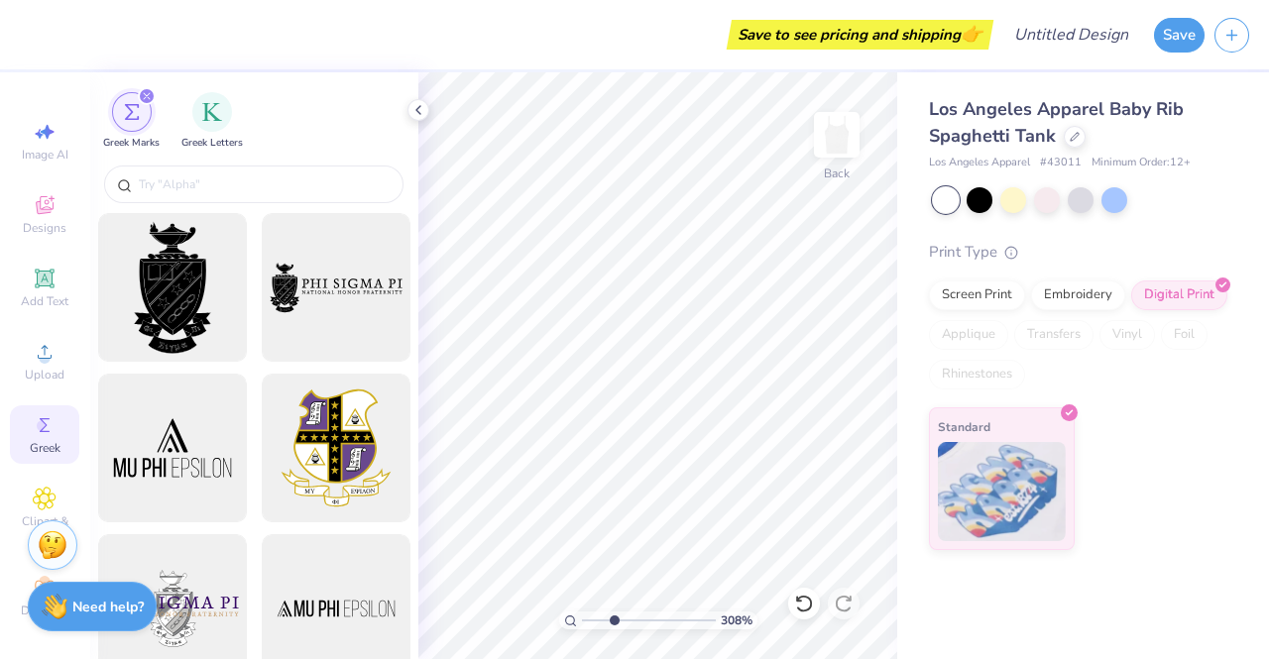
click at [205, 117] on img "filter for Greek Letters" at bounding box center [212, 112] width 20 height 20
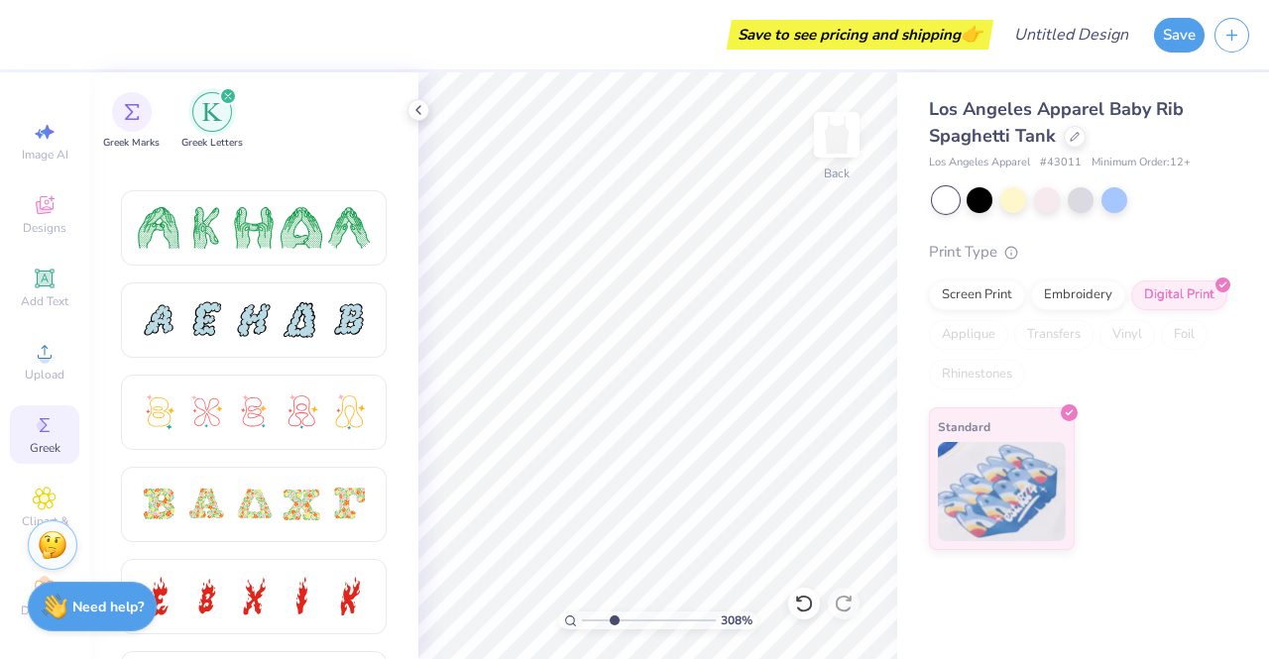
scroll to position [517, 0]
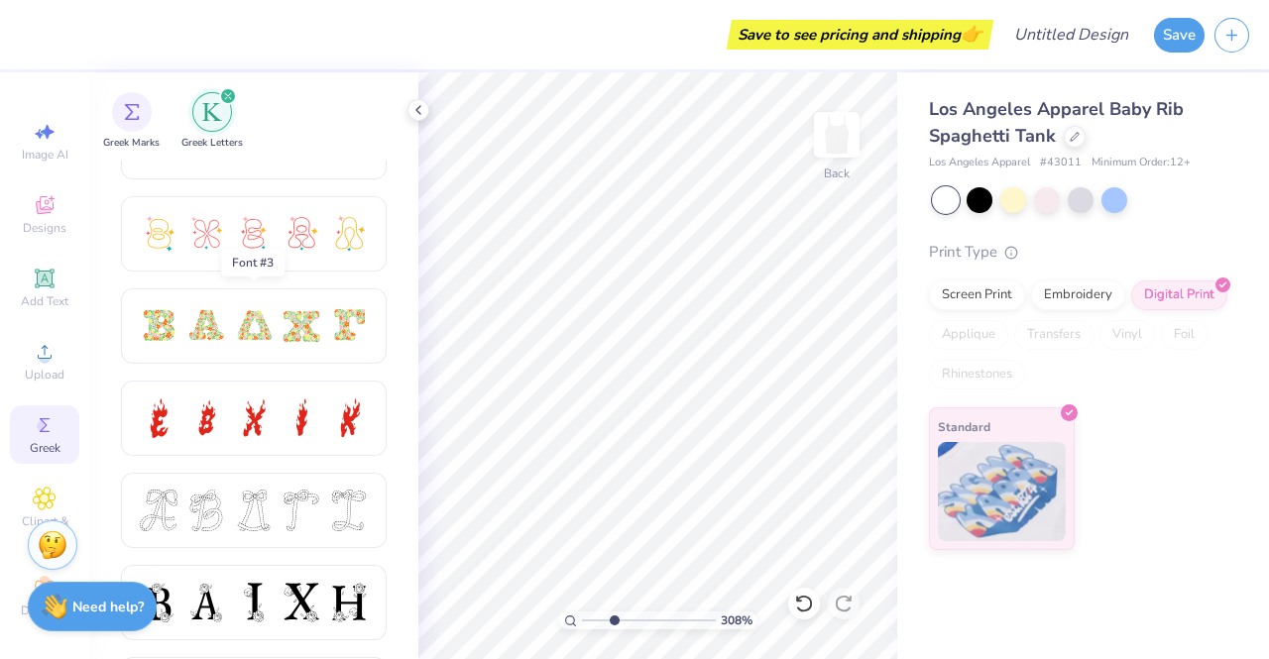
click at [207, 326] on div at bounding box center [206, 326] width 42 height 42
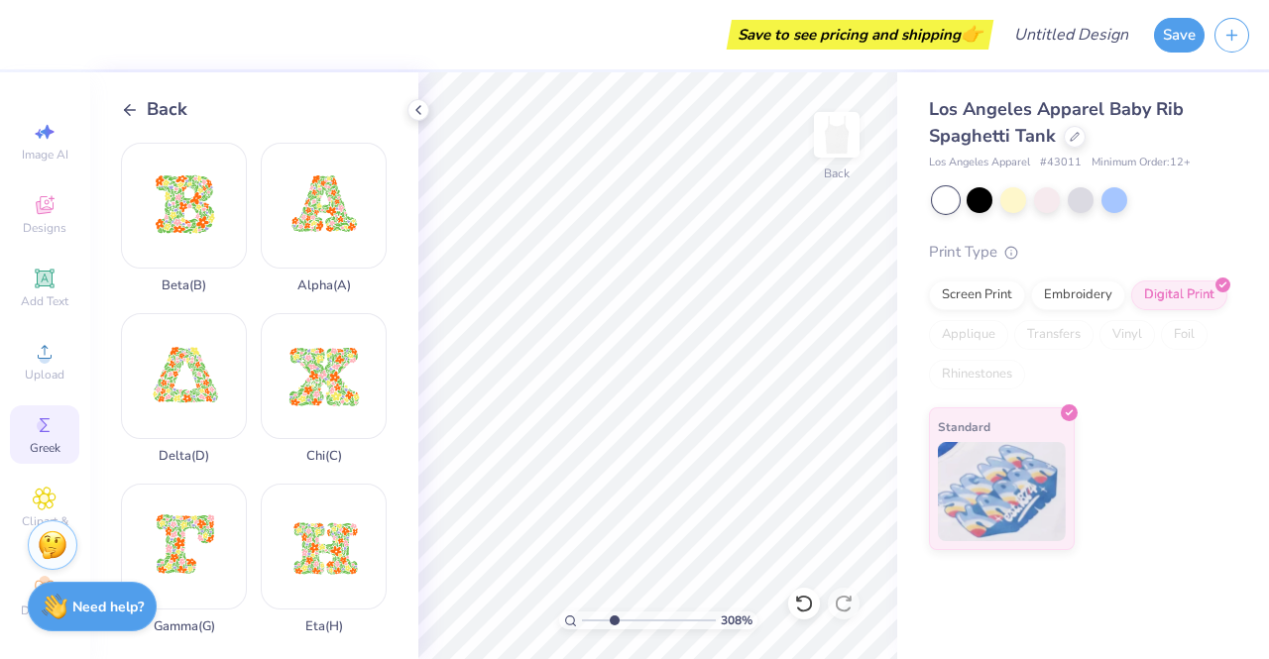
click at [312, 205] on div "Alpha ( A )" at bounding box center [324, 218] width 126 height 151
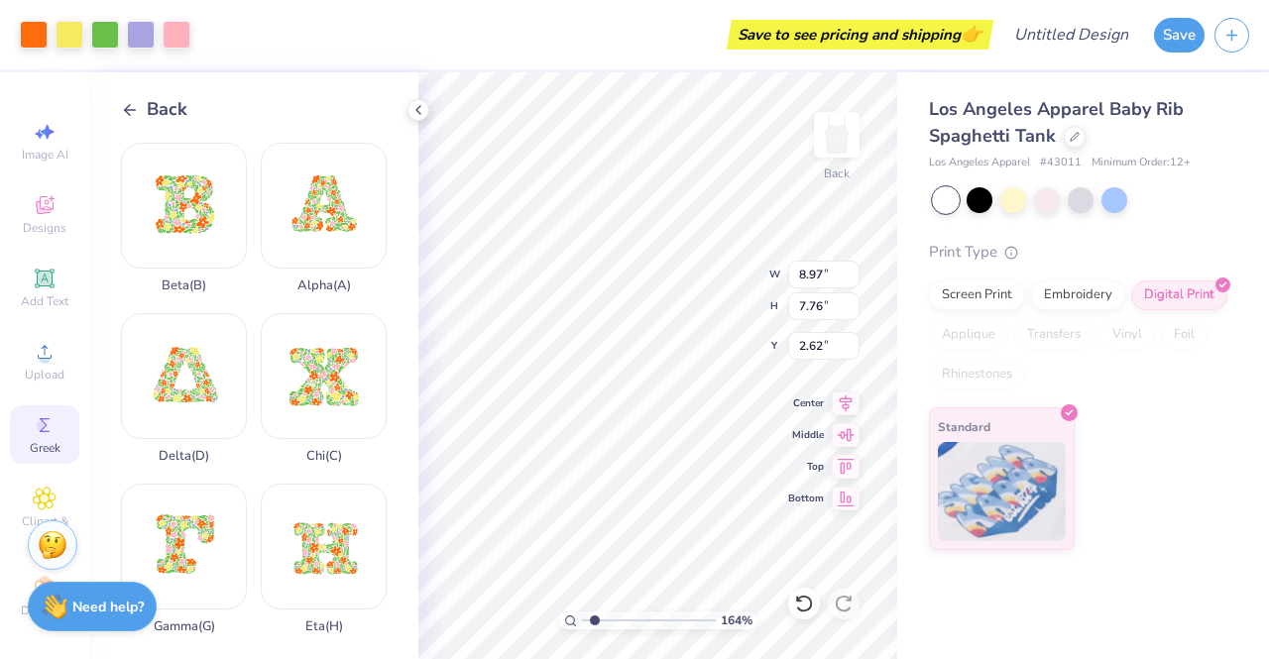
click at [417, 110] on polyline at bounding box center [418, 110] width 4 height 8
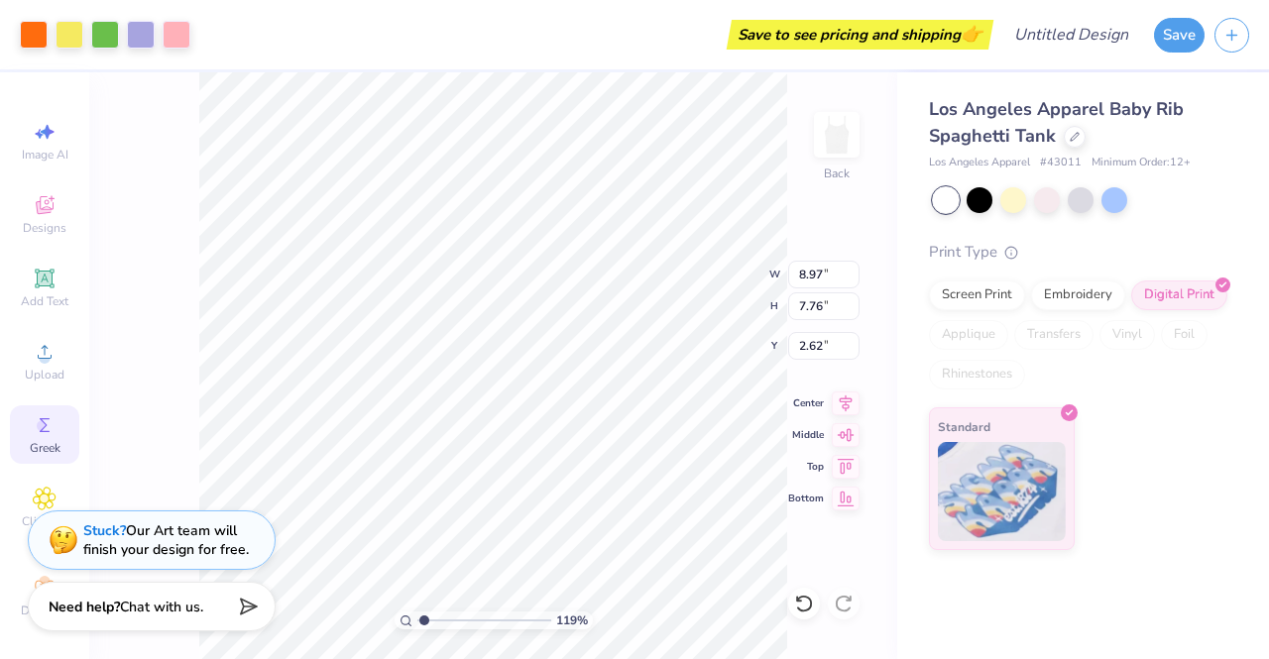
type input "1.17956634781661"
type input "3.27"
type input "2.83"
type input "1.88"
type input "3.01"
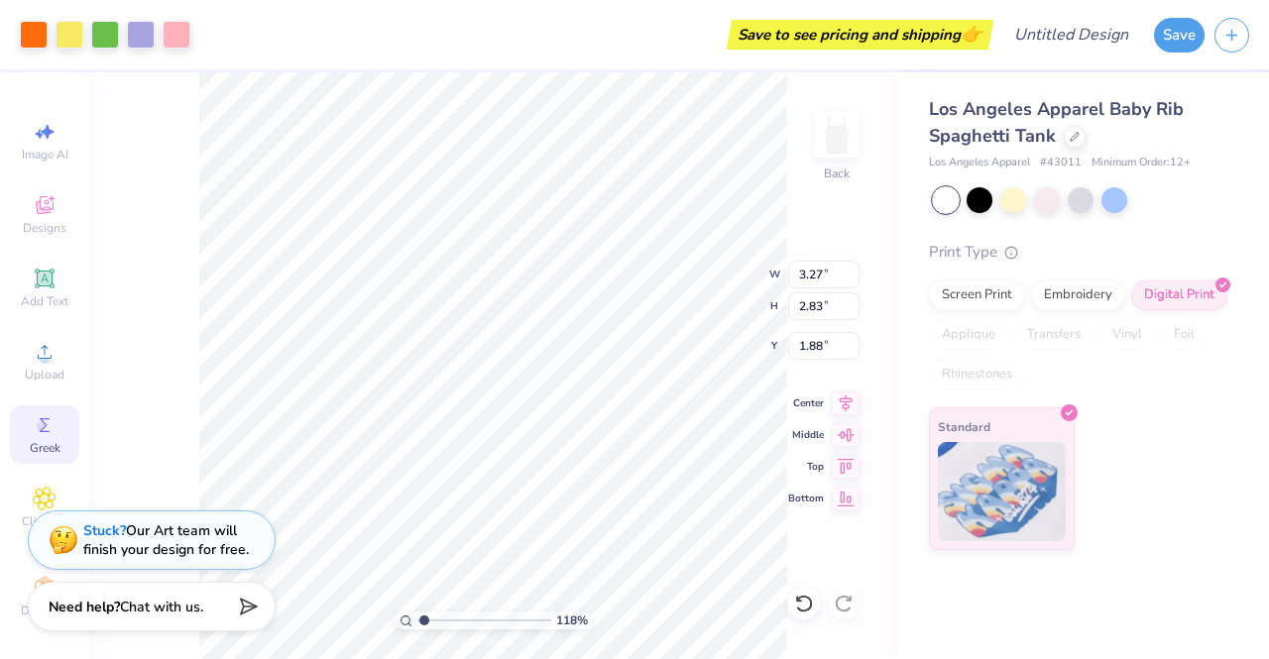
type input "2.60"
type input "2.11"
click at [167, 34] on div at bounding box center [177, 35] width 28 height 28
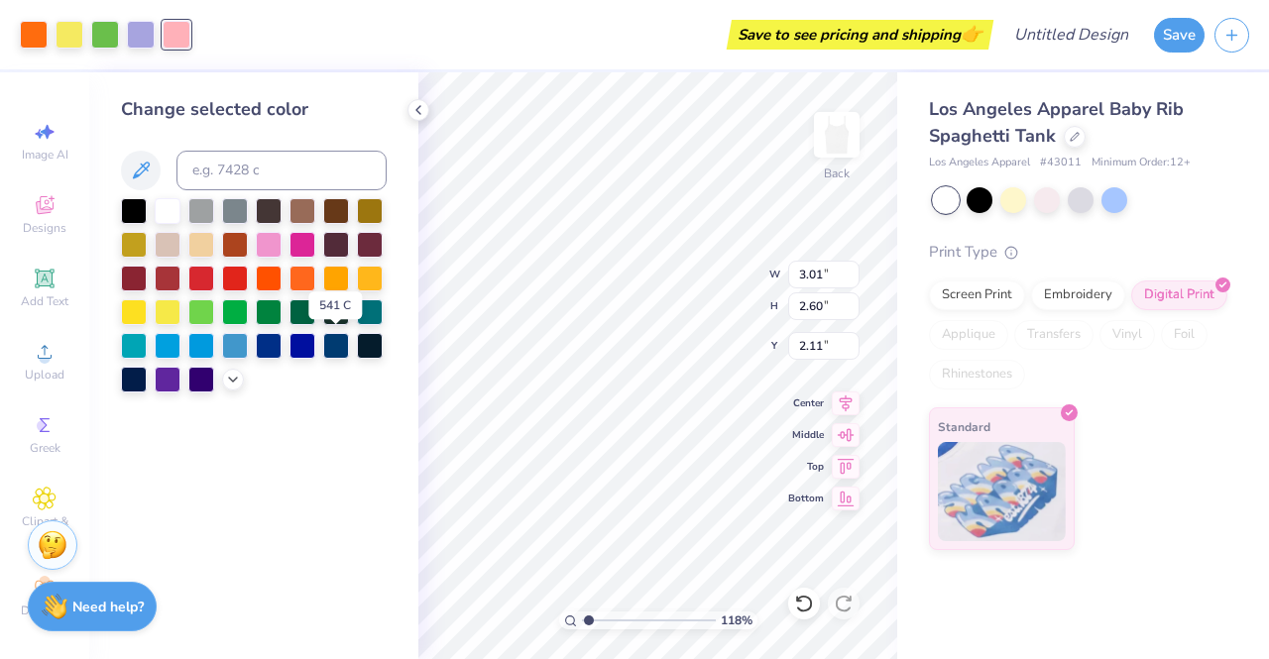
click at [336, 350] on div at bounding box center [336, 346] width 26 height 26
click at [130, 37] on div at bounding box center [141, 35] width 28 height 28
click at [330, 338] on div at bounding box center [336, 346] width 26 height 26
click at [108, 29] on div at bounding box center [105, 35] width 28 height 28
click at [331, 348] on div at bounding box center [336, 346] width 26 height 26
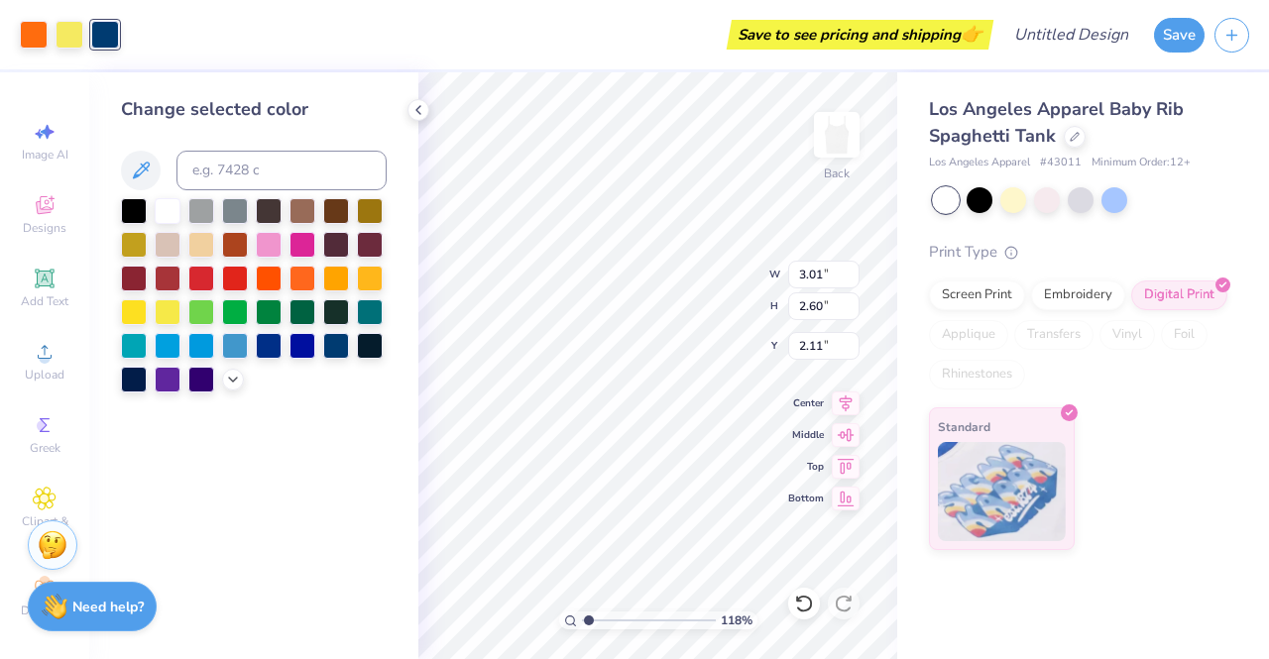
click at [64, 40] on div at bounding box center [70, 35] width 28 height 28
click at [334, 346] on div at bounding box center [336, 346] width 26 height 26
click at [34, 25] on div at bounding box center [34, 35] width 28 height 28
click at [339, 345] on div at bounding box center [336, 346] width 26 height 26
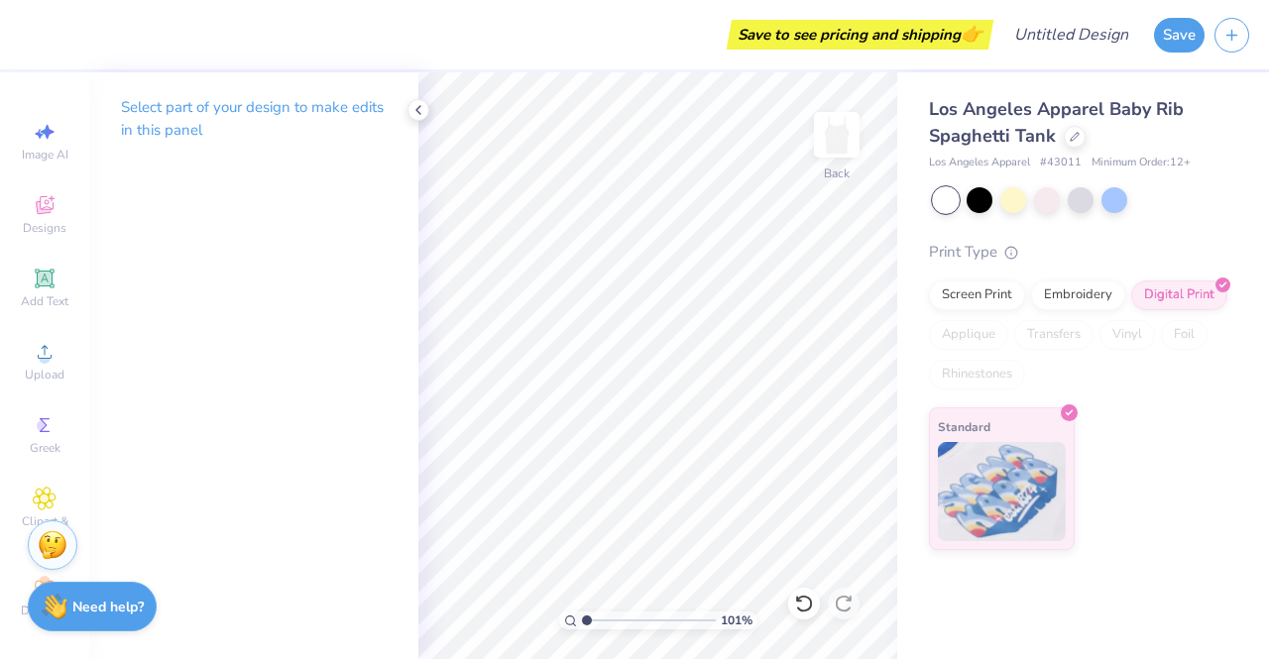
click at [37, 425] on circle at bounding box center [42, 425] width 11 height 11
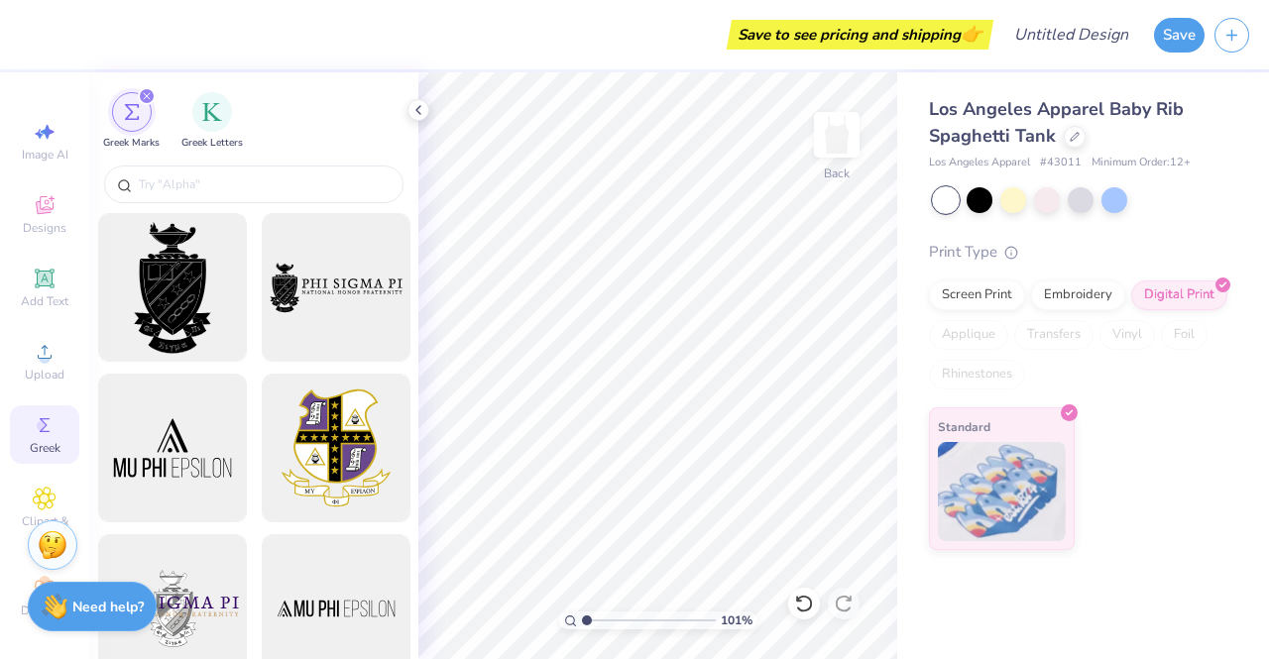
click at [210, 98] on div "filter for Greek Letters" at bounding box center [212, 112] width 40 height 40
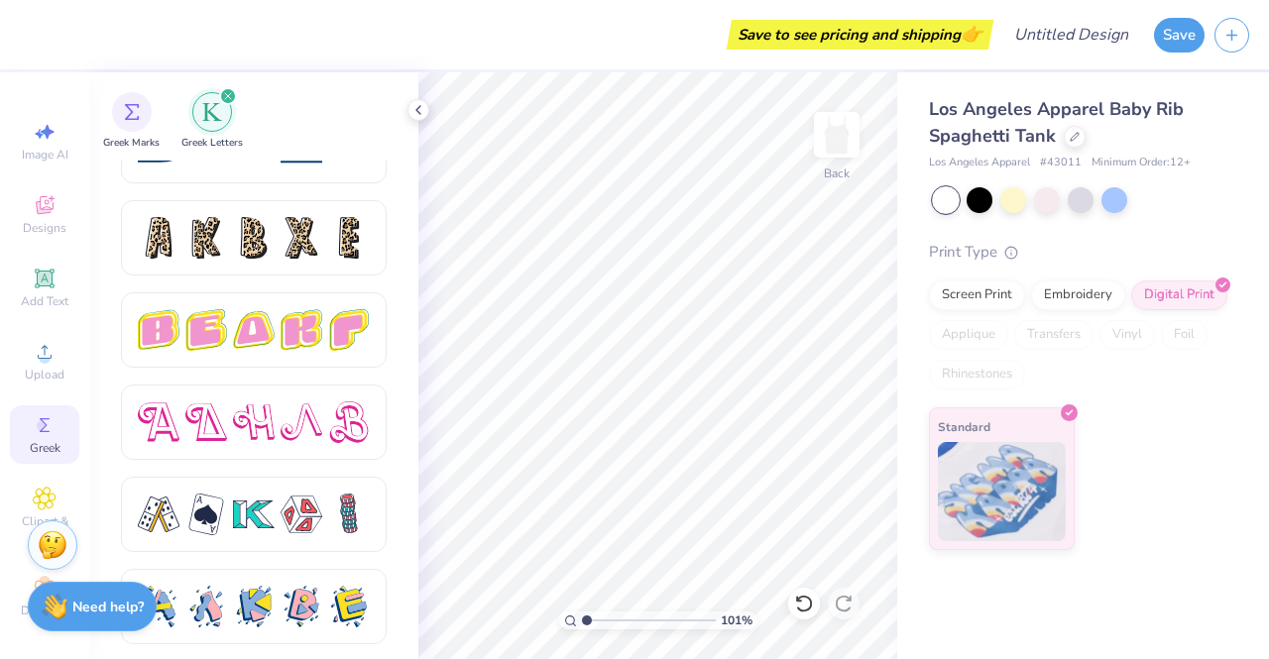
scroll to position [3280, 0]
click at [167, 243] on div at bounding box center [159, 237] width 42 height 42
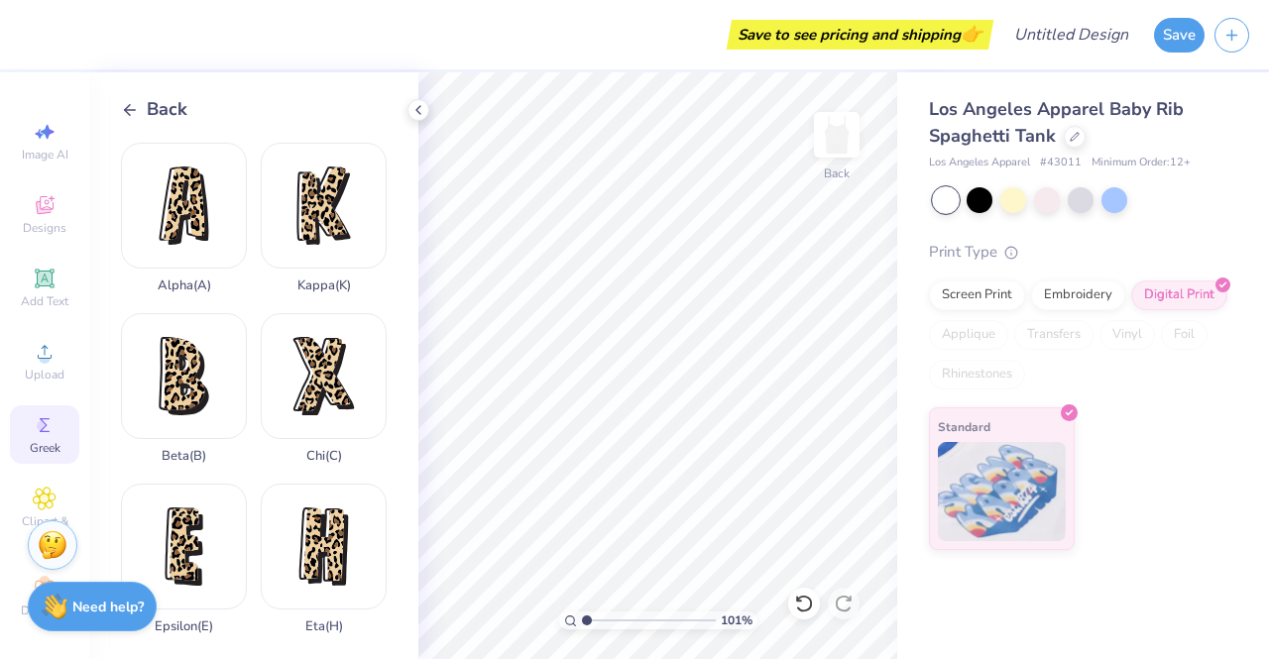
click at [194, 224] on div "Alpha ( A )" at bounding box center [184, 218] width 126 height 151
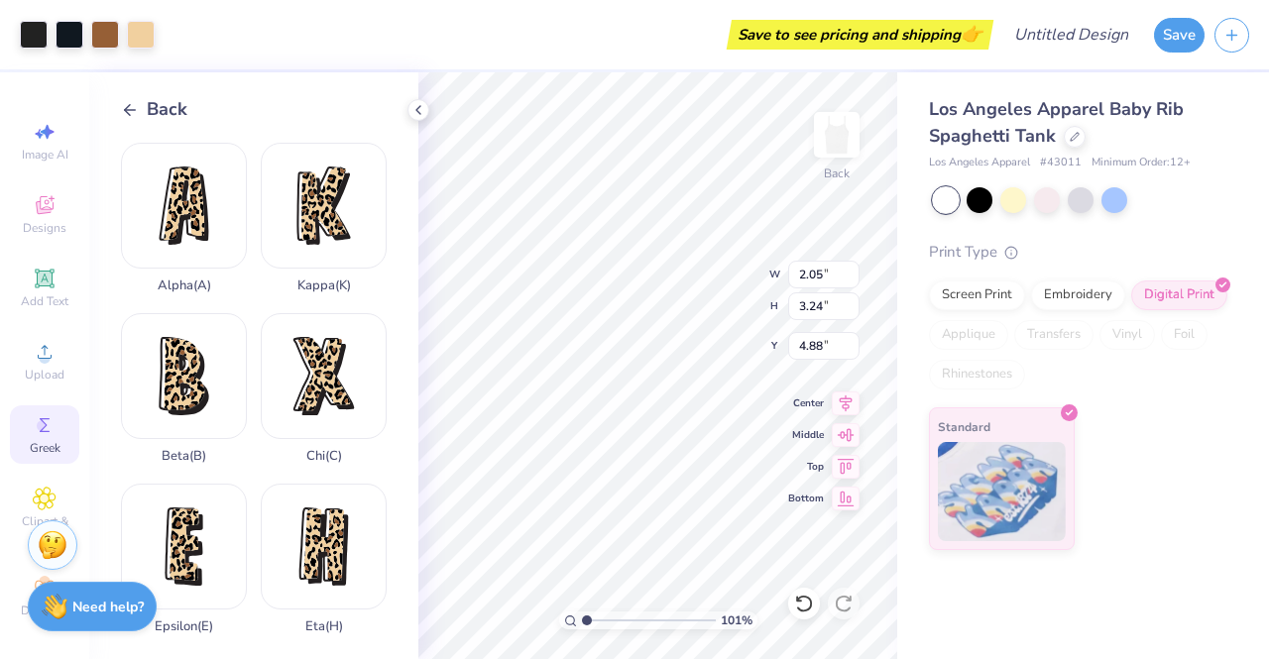
type input "1.01241774473207"
type input "1.68"
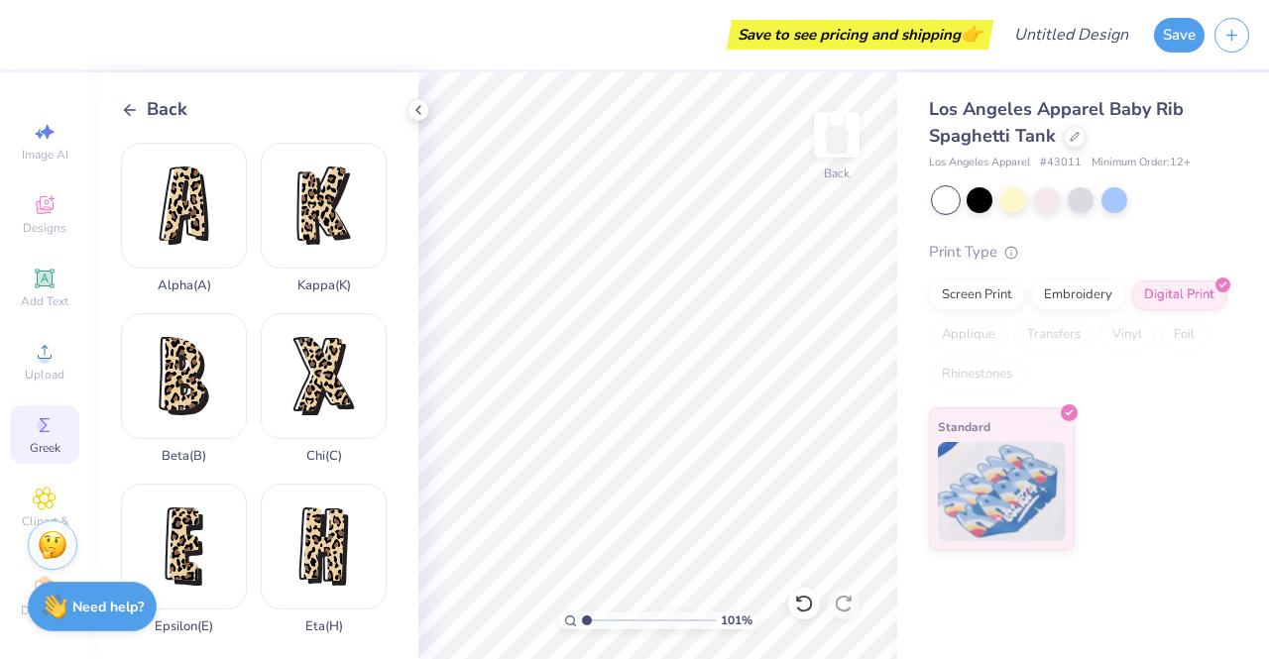
click at [132, 105] on icon at bounding box center [130, 110] width 18 height 18
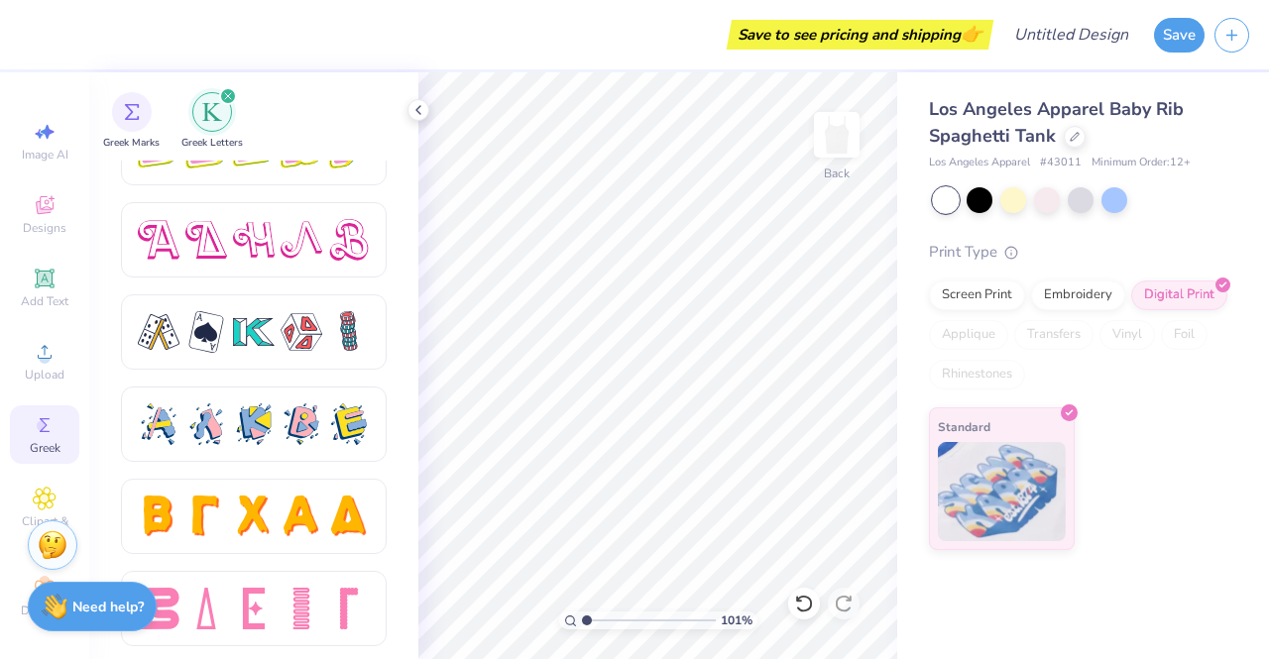
scroll to position [1, 0]
click at [36, 366] on span "Upload" at bounding box center [45, 374] width 40 height 16
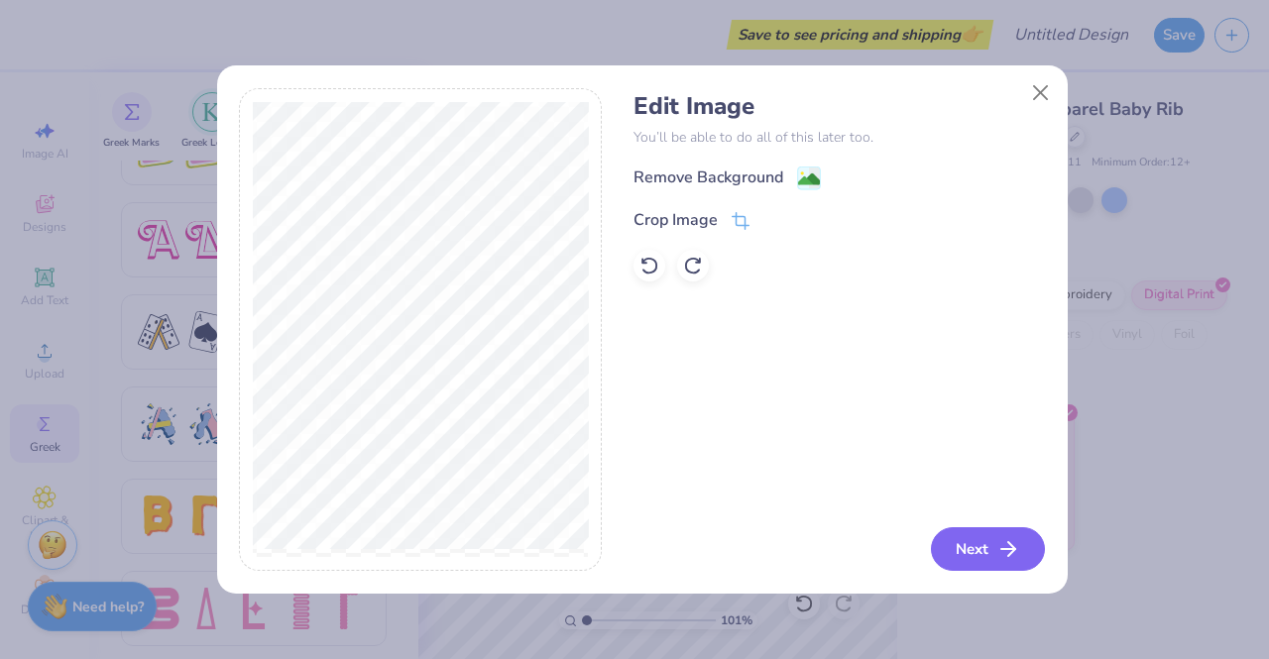
click at [974, 554] on button "Next" at bounding box center [988, 549] width 114 height 44
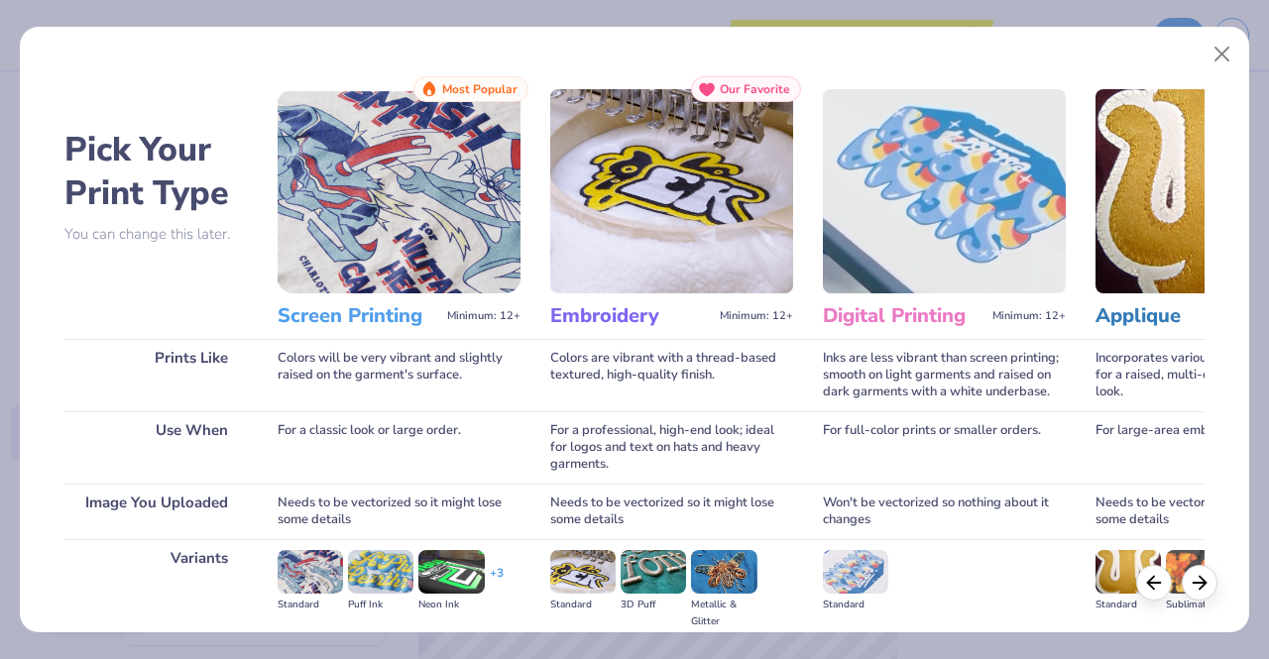
scroll to position [246, 0]
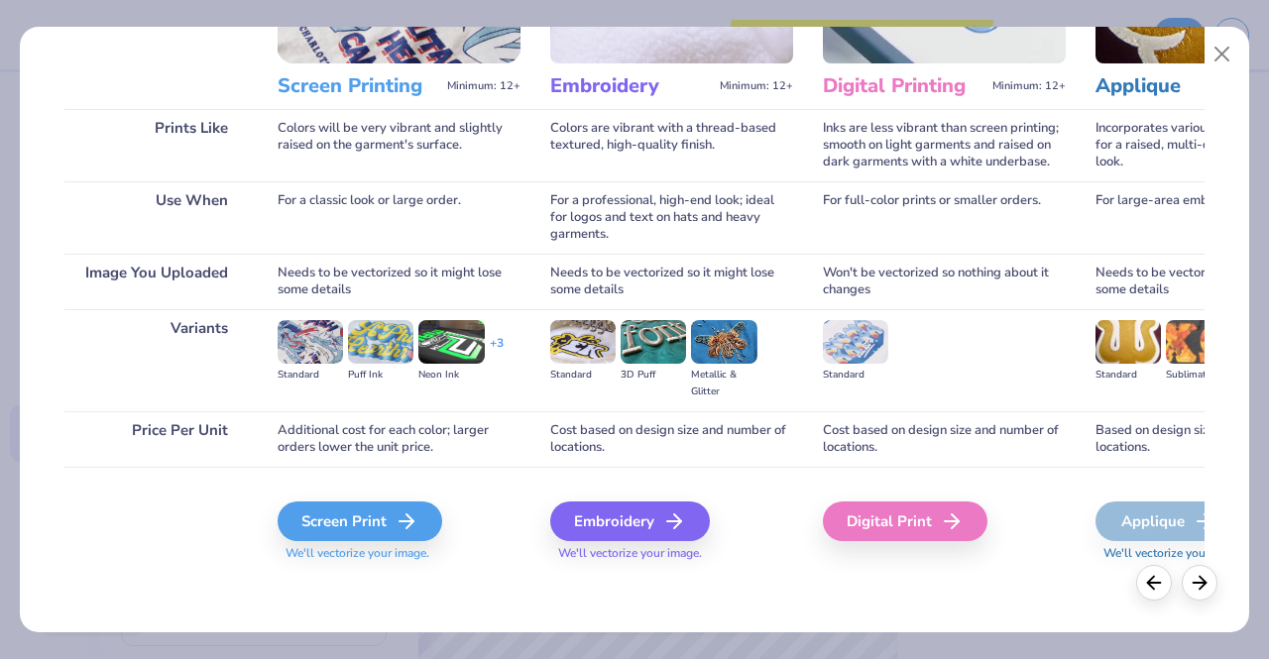
click at [368, 509] on div "Screen Print" at bounding box center [360, 522] width 165 height 40
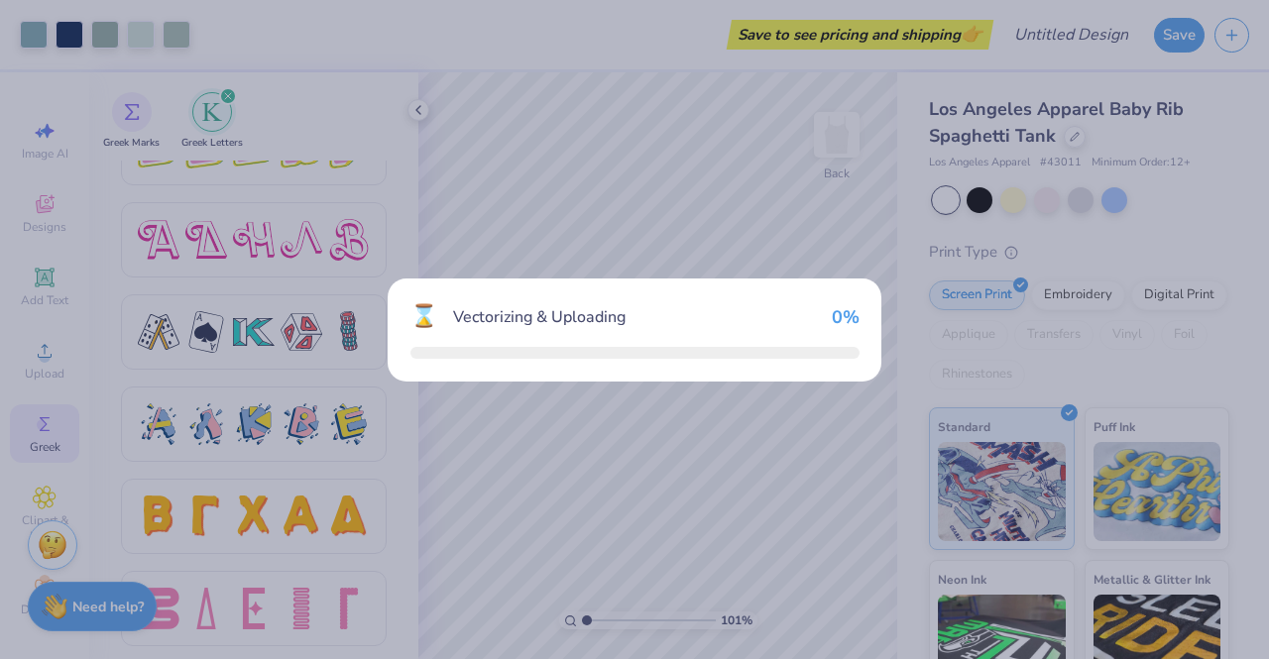
type input "1.01241774473207"
type textarea "x"
type input "1.01241774473207"
type textarea "x"
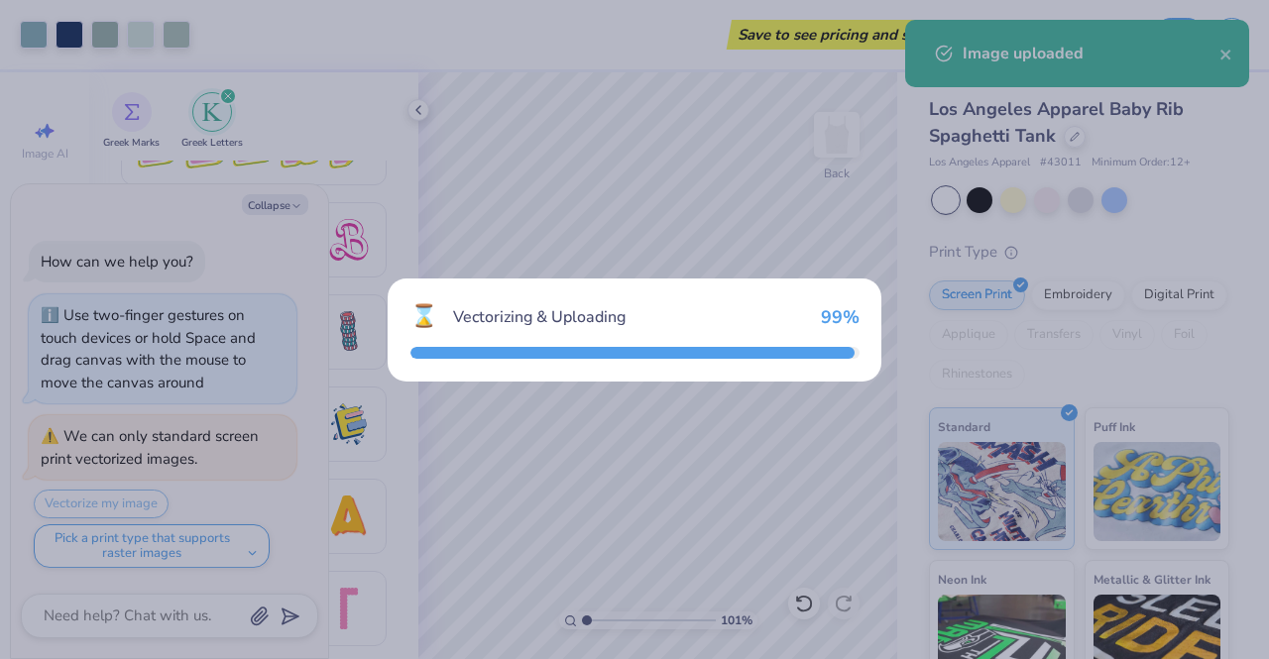
type input "1.01241774473207"
type textarea "x"
type input "1.01241774473207"
type textarea "x"
type input "1.01241774473207"
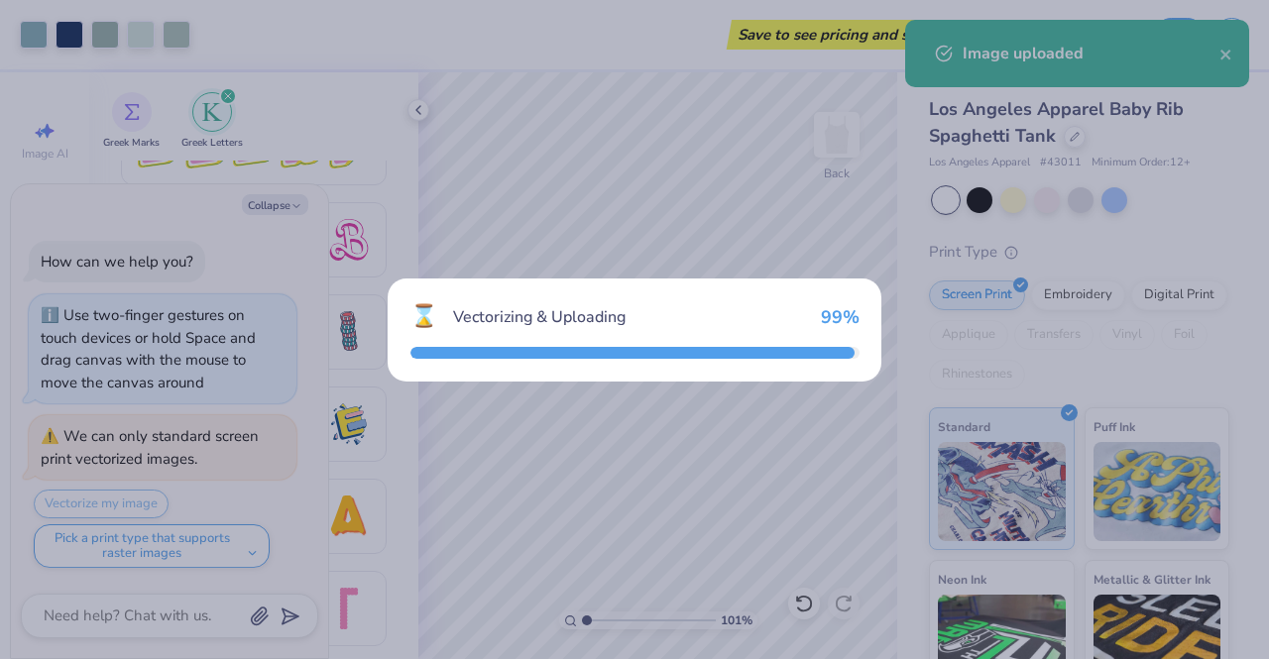
type textarea "x"
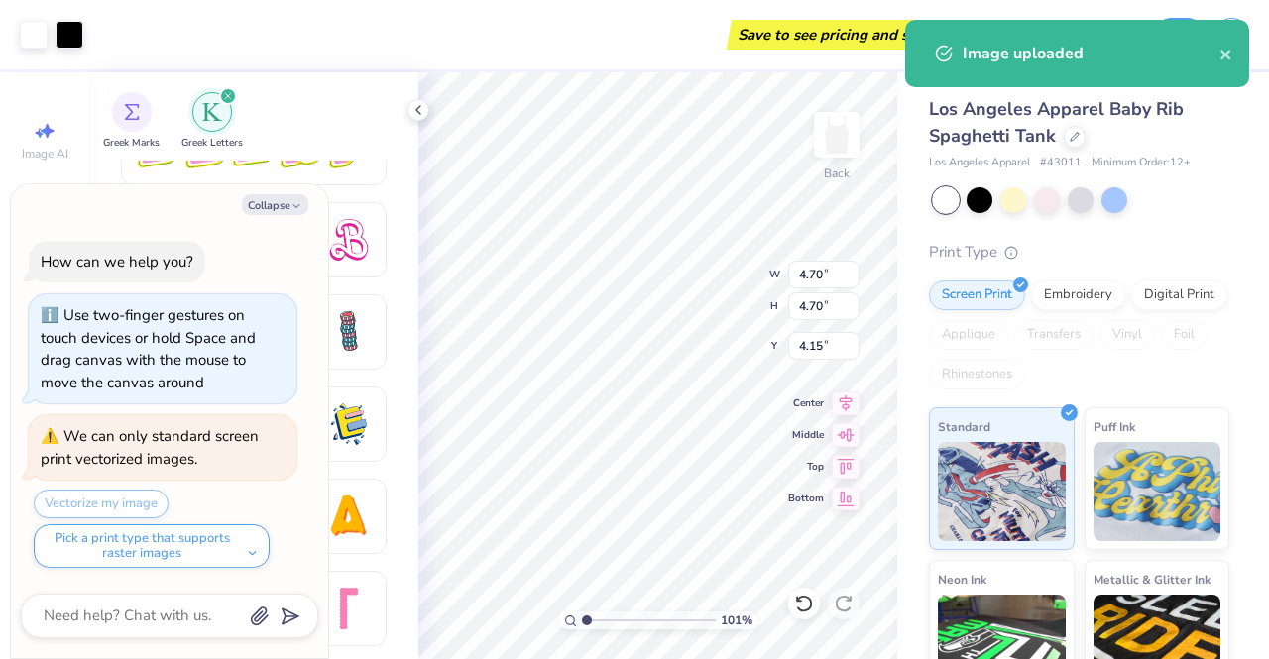
click at [66, 33] on div at bounding box center [70, 35] width 28 height 28
type input "1.01241774473207"
type textarea "x"
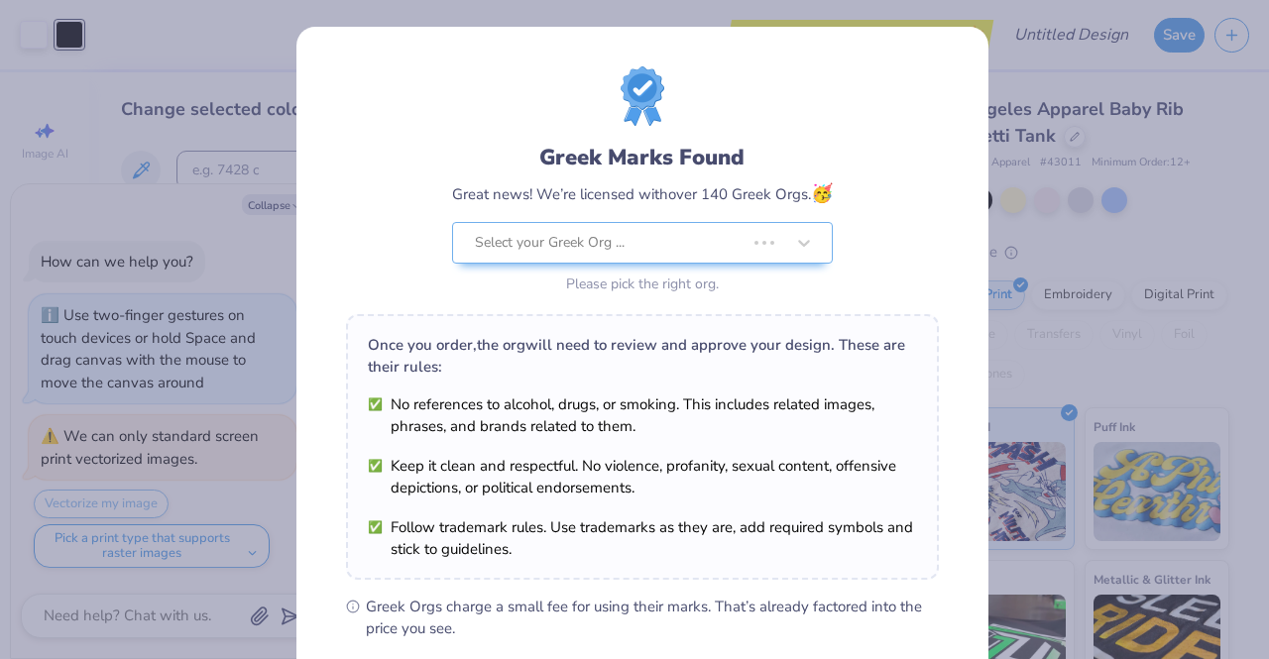
click at [346, 338] on div "Once you order, the org will need to review and approve your design. These are …" at bounding box center [642, 447] width 593 height 266
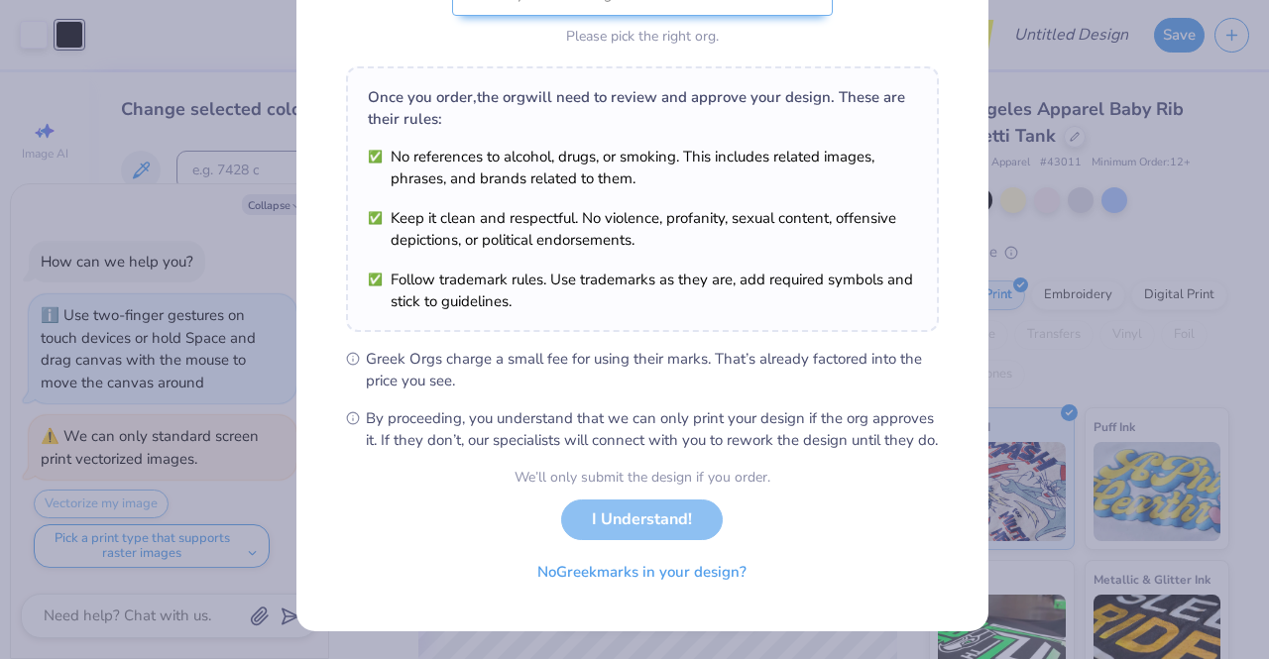
scroll to position [260, 0]
click at [639, 538] on div "We’ll only submit the design if you order. I Understand! No Greek marks in your…" at bounding box center [642, 529] width 256 height 125
type input "1.01241774473207"
type textarea "x"
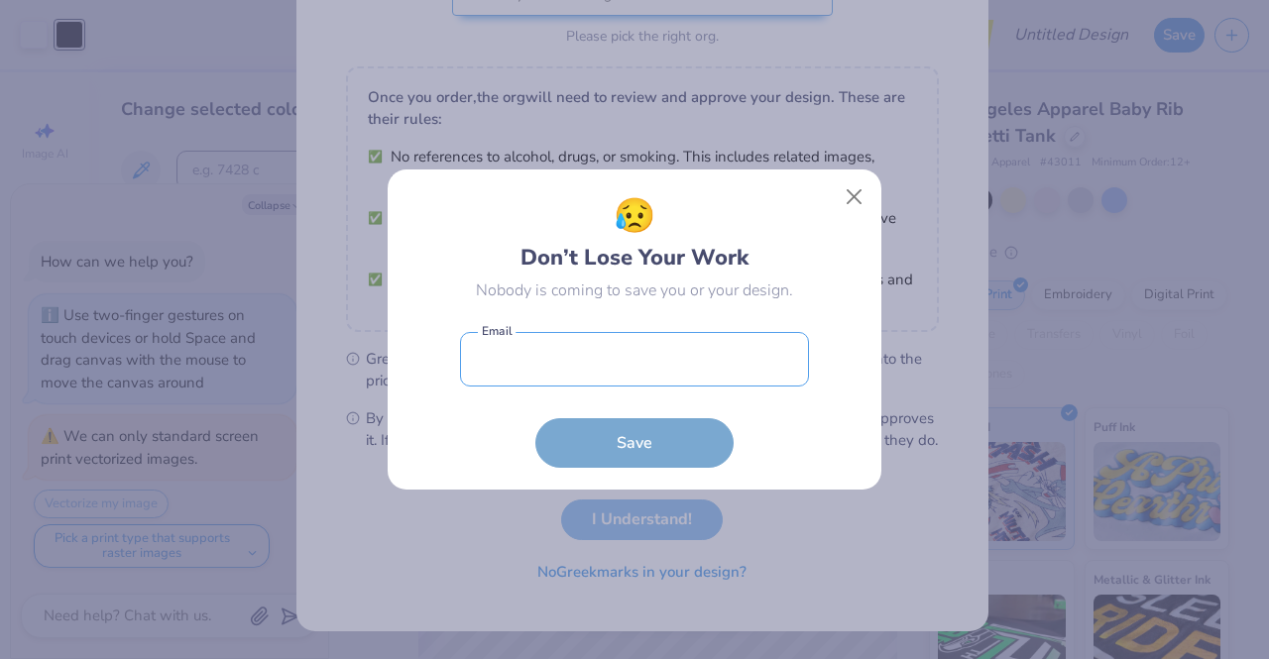
click at [680, 358] on input "email" at bounding box center [634, 359] width 349 height 55
type input "[EMAIL_ADDRESS][DOMAIN_NAME]"
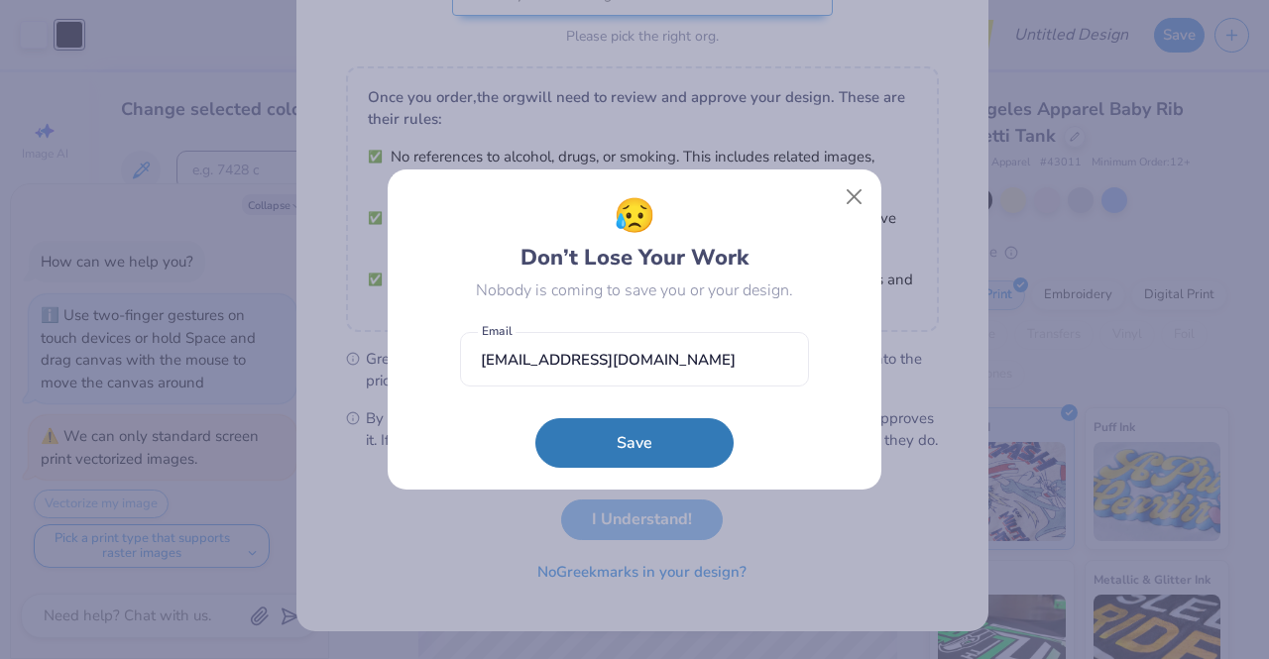
click at [649, 437] on button "Save" at bounding box center [634, 443] width 198 height 50
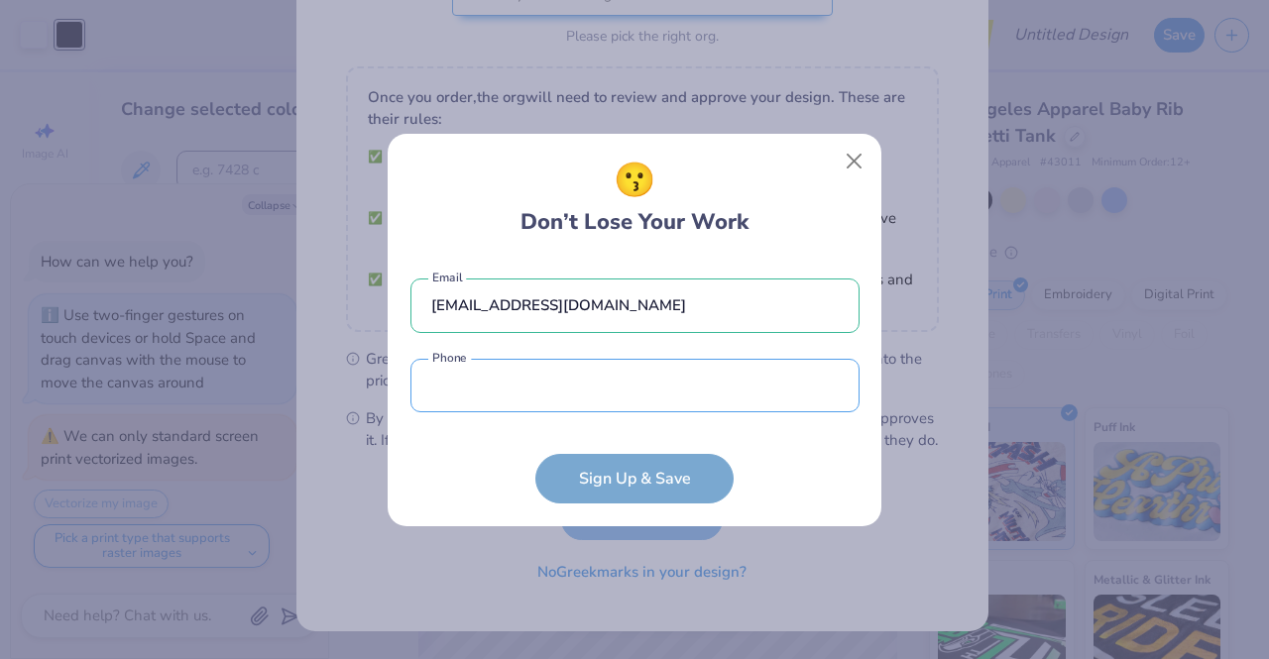
click at [679, 390] on input "tel" at bounding box center [634, 386] width 449 height 55
type input "[PHONE_NUMBER]"
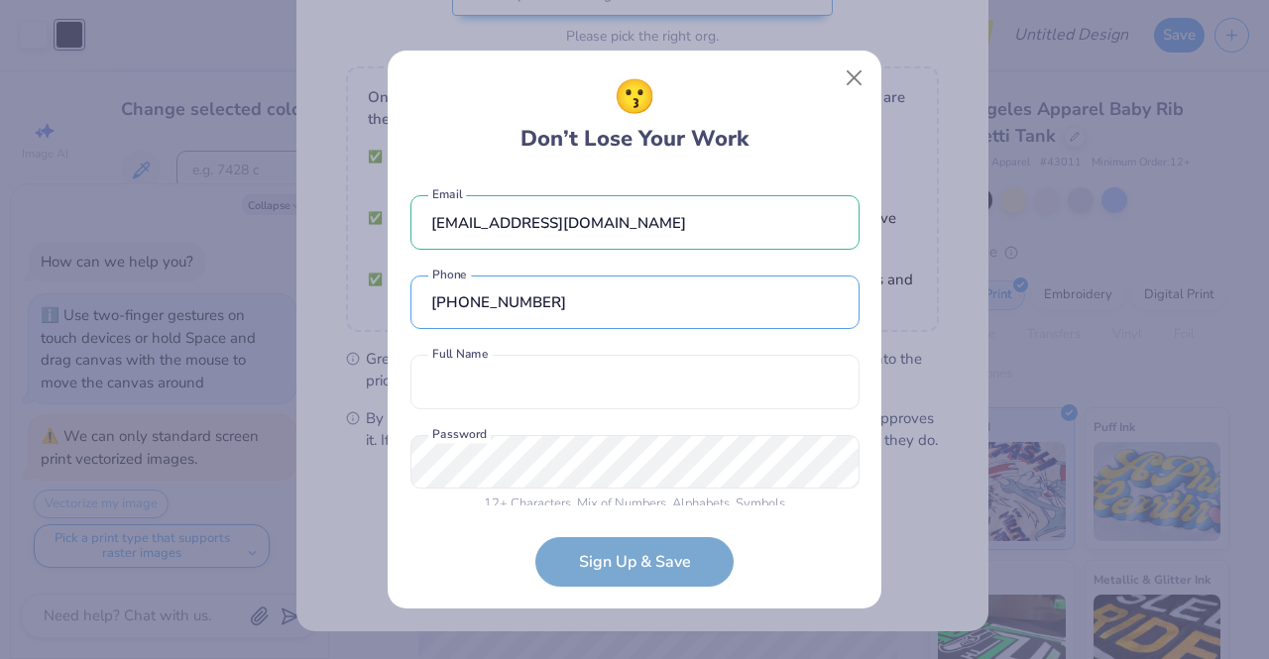
scroll to position [18, 0]
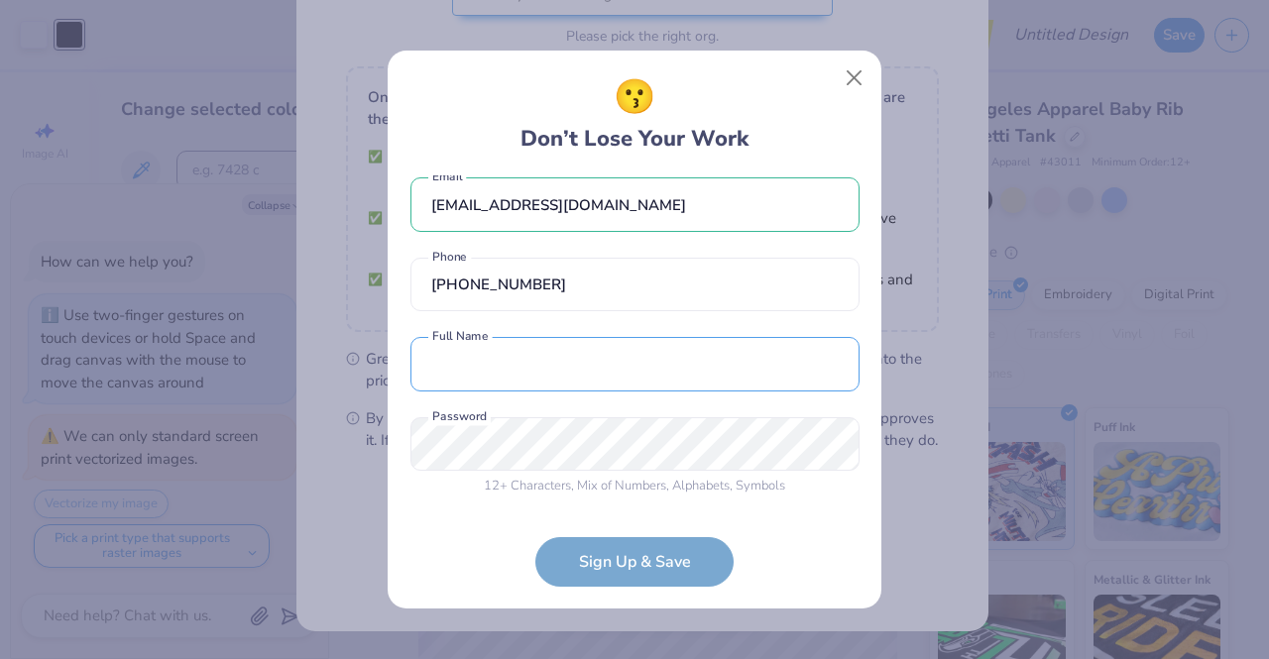
click at [552, 370] on input "text" at bounding box center [634, 364] width 449 height 55
type input "[PERSON_NAME]"
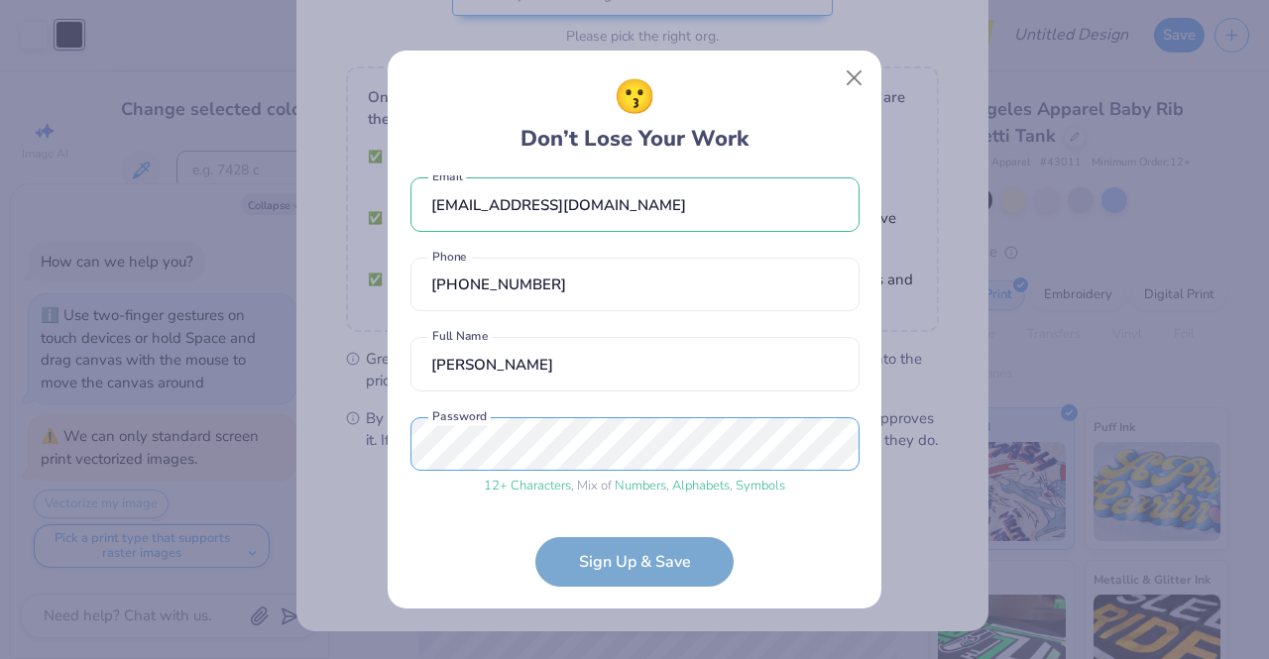
scroll to position [93, 0]
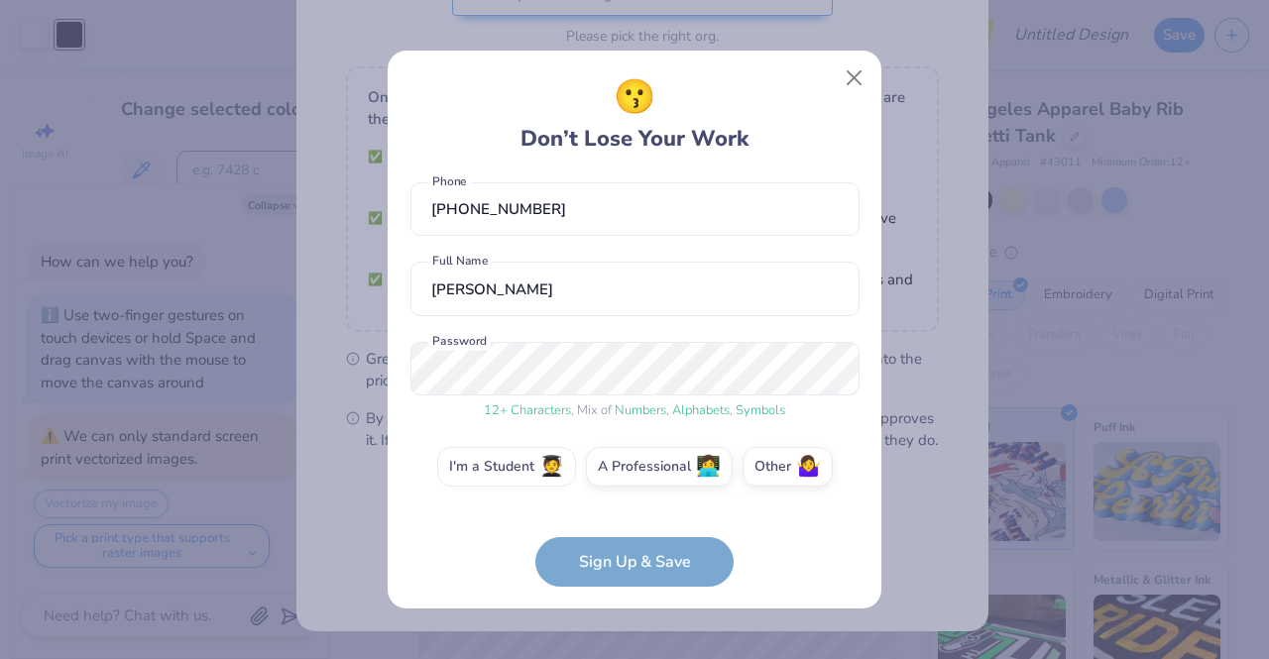
click at [503, 462] on label "I'm a Student 🧑‍🎓" at bounding box center [506, 467] width 139 height 40
click at [628, 558] on input "I'm a Student 🧑‍🎓" at bounding box center [634, 564] width 13 height 13
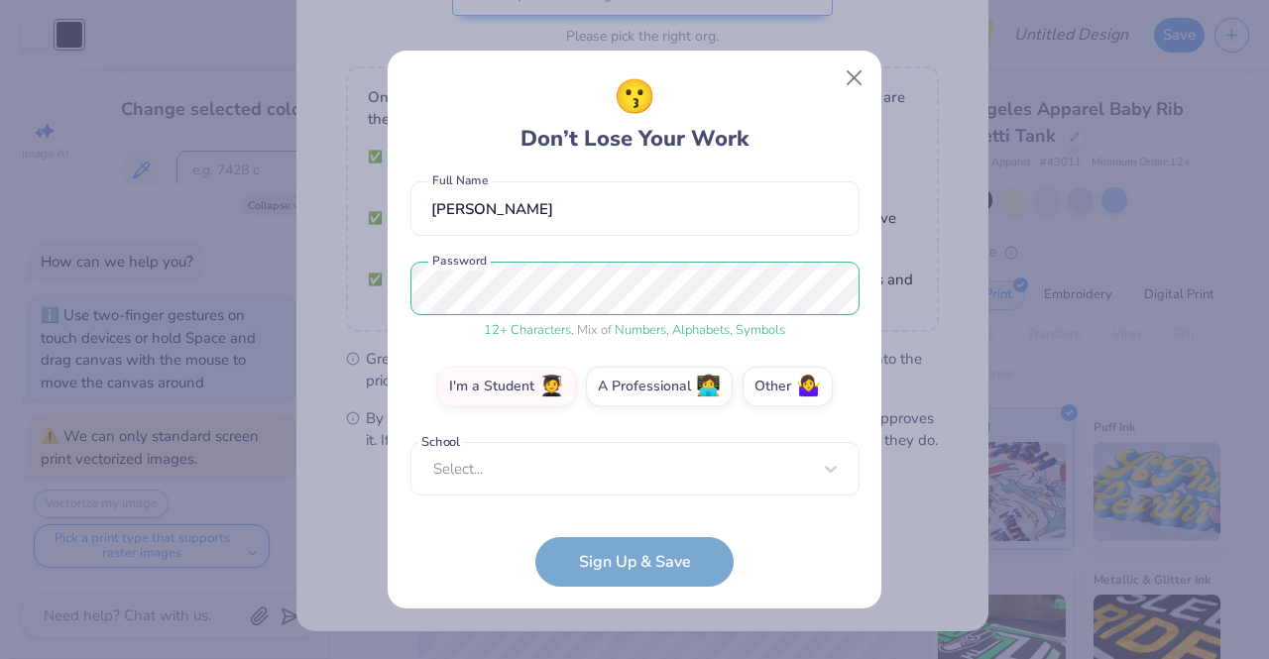
scroll to position [164, 0]
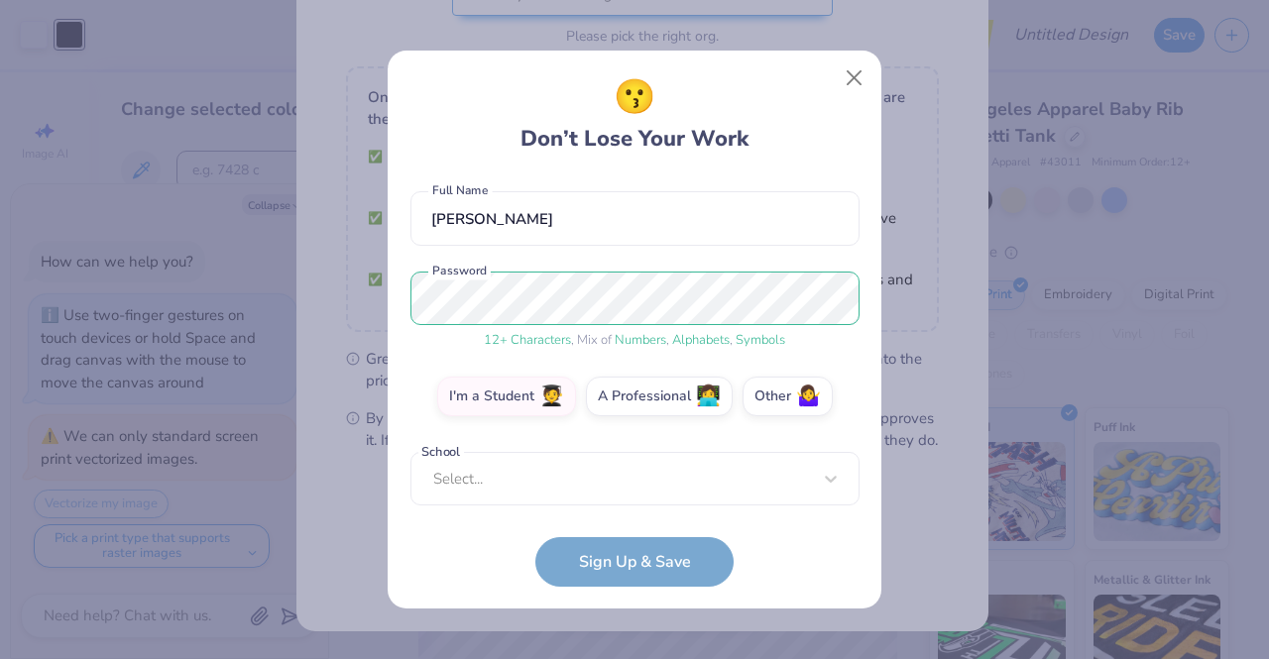
click at [646, 562] on form "[EMAIL_ADDRESS][DOMAIN_NAME] Email [PHONE_NUMBER] Phone [PERSON_NAME] Full Name…" at bounding box center [634, 380] width 449 height 411
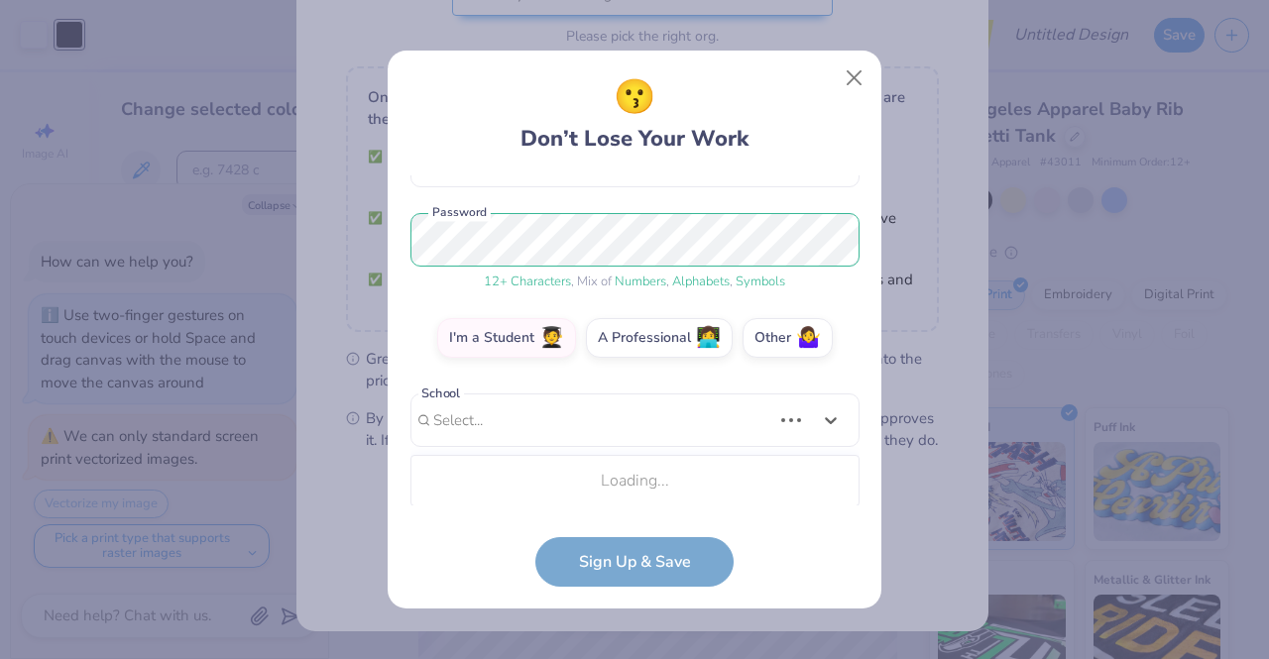
click at [679, 455] on div "Use Up and Down to choose options, press Enter to select the currently focused …" at bounding box center [634, 451] width 449 height 114
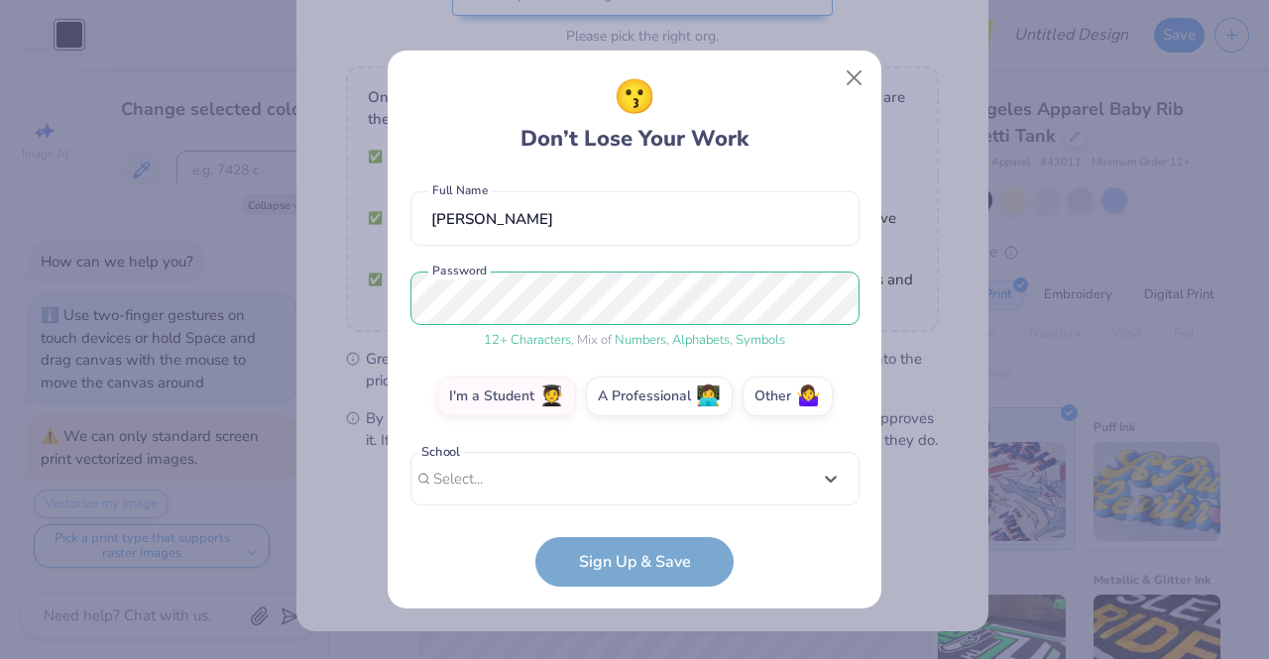
click at [641, 475] on div "option focused, 1 of 45. 45 results available. Use Up and Down to choose option…" at bounding box center [634, 633] width 449 height 362
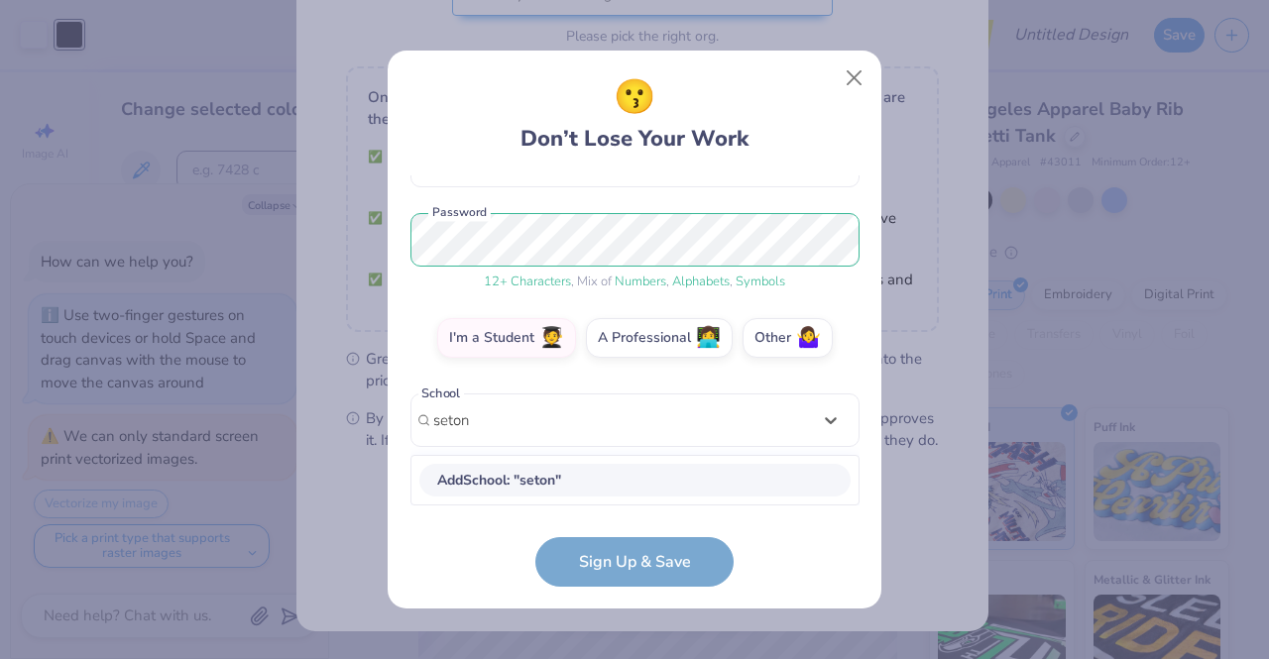
scroll to position [222, 0]
type input "seton hall"
click at [672, 411] on div "[EMAIL_ADDRESS][DOMAIN_NAME] Email [PHONE_NUMBER] Phone [PERSON_NAME] Full Name…" at bounding box center [634, 340] width 449 height 330
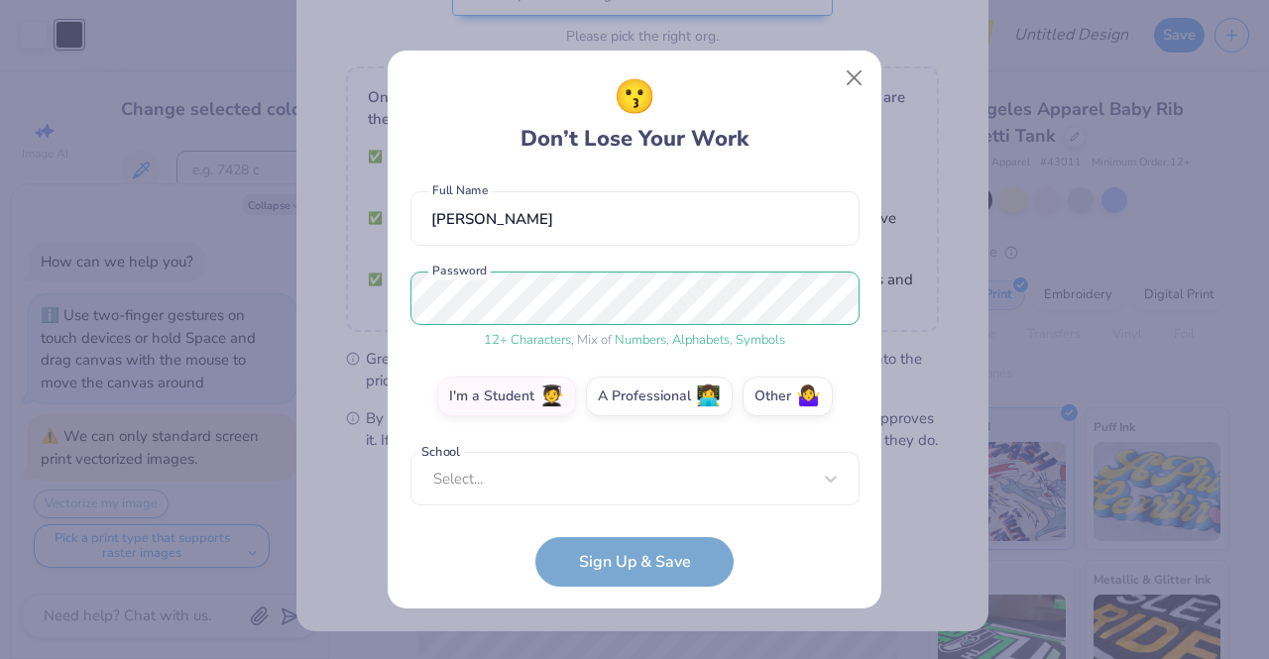
click at [680, 447] on div "[EMAIL_ADDRESS][DOMAIN_NAME] Email [PHONE_NUMBER] Phone [PERSON_NAME] Full Name…" at bounding box center [634, 340] width 449 height 330
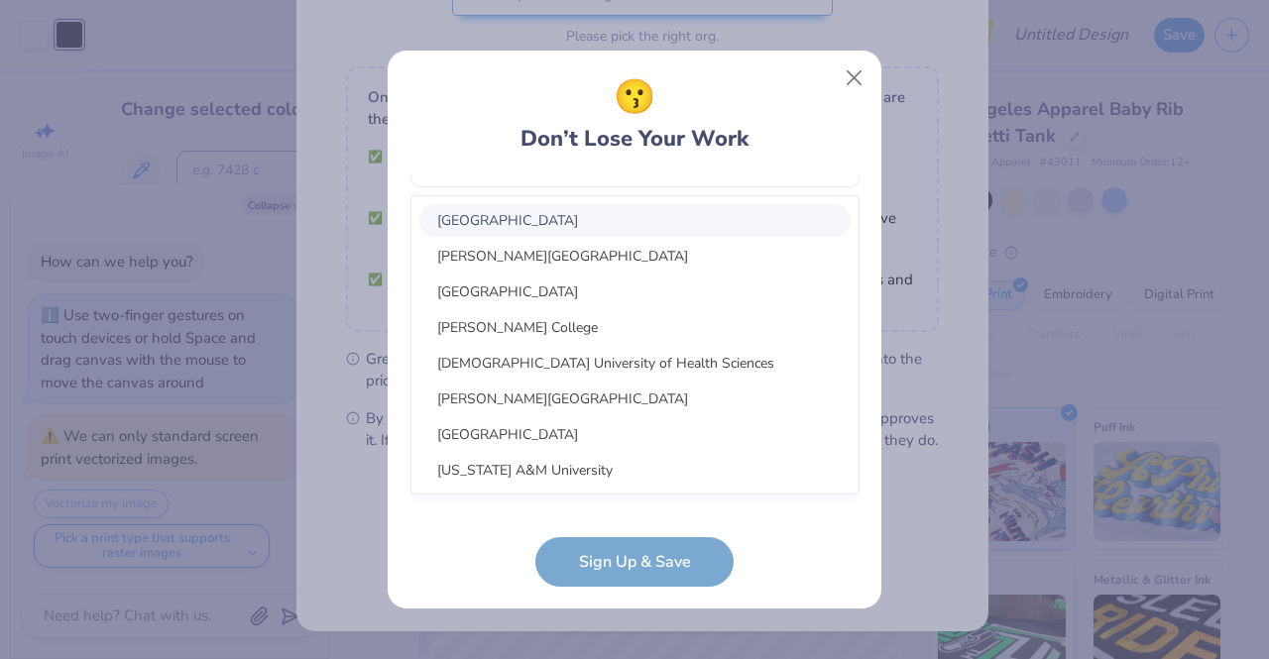
click at [708, 496] on div "option focused, 1 of 45. 45 results available. Use Up and Down to choose option…" at bounding box center [634, 315] width 449 height 362
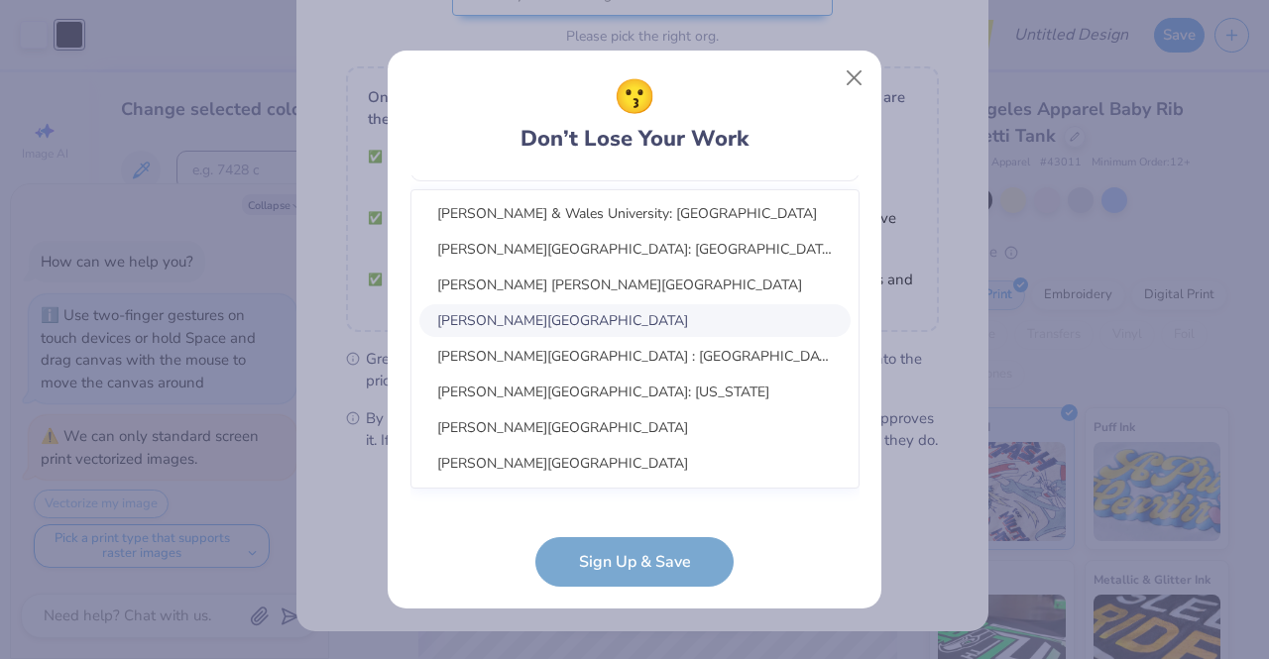
scroll to position [0, 0]
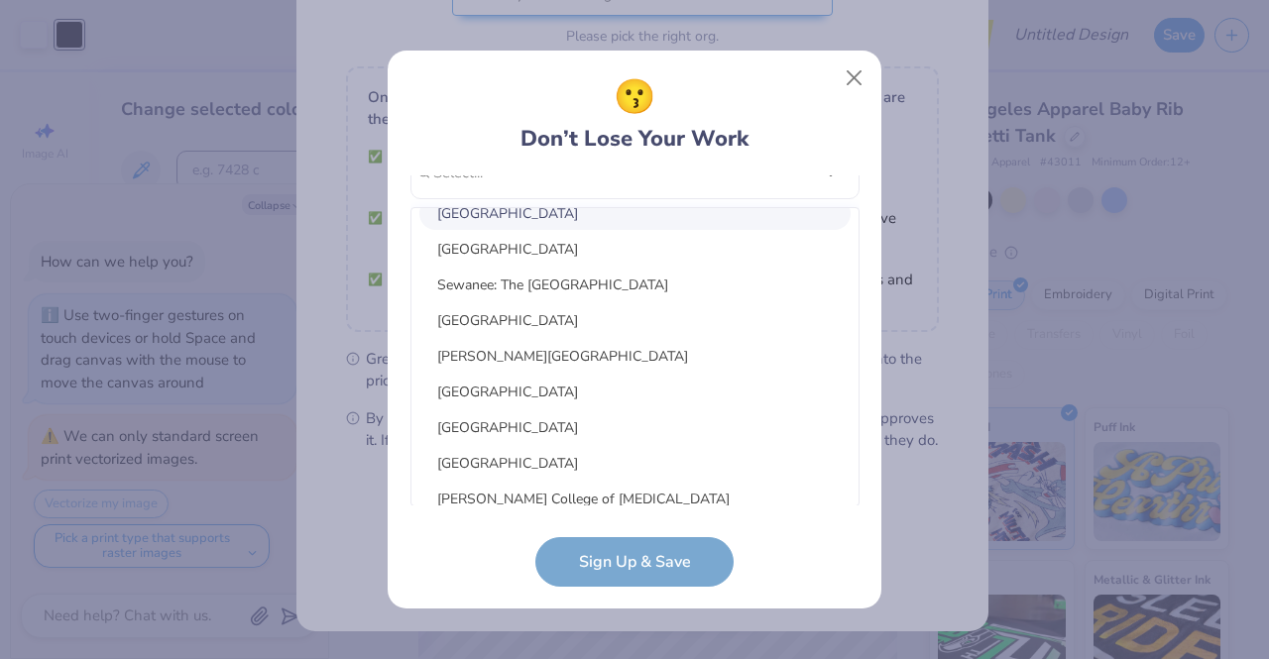
click at [523, 226] on div "[GEOGRAPHIC_DATA]" at bounding box center [634, 213] width 431 height 33
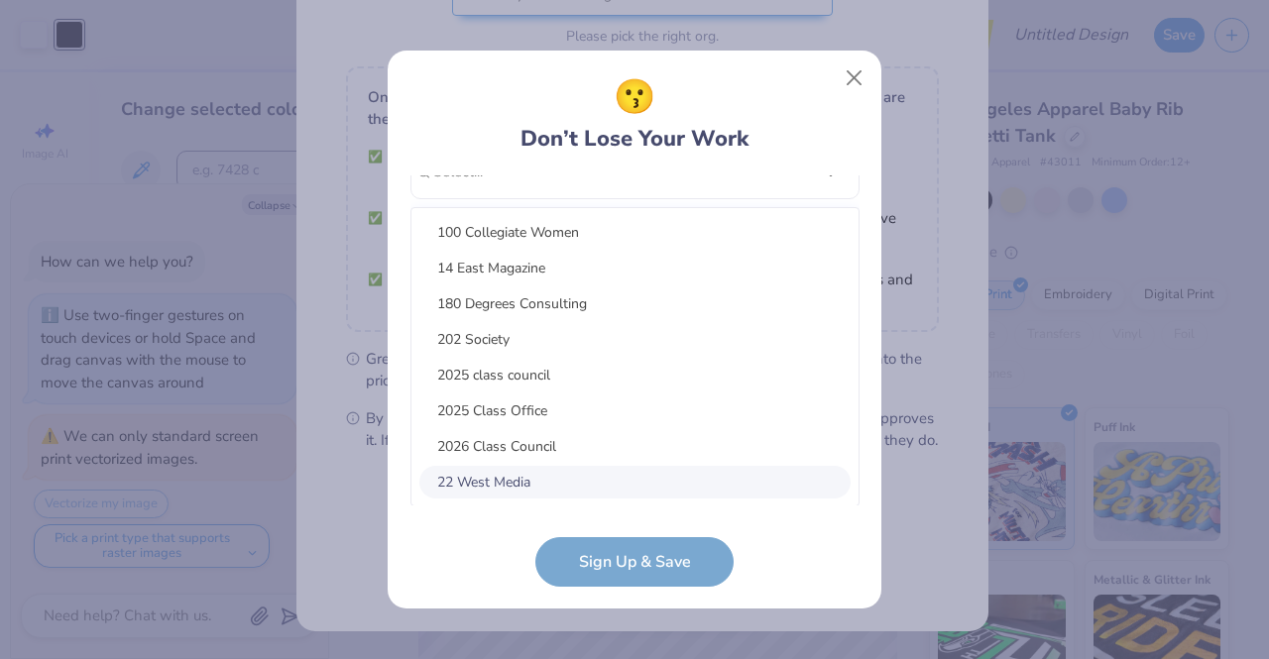
click at [603, 478] on div "option focused, 8 of 15. 15 results available. Use Up and Down to choose option…" at bounding box center [634, 326] width 449 height 362
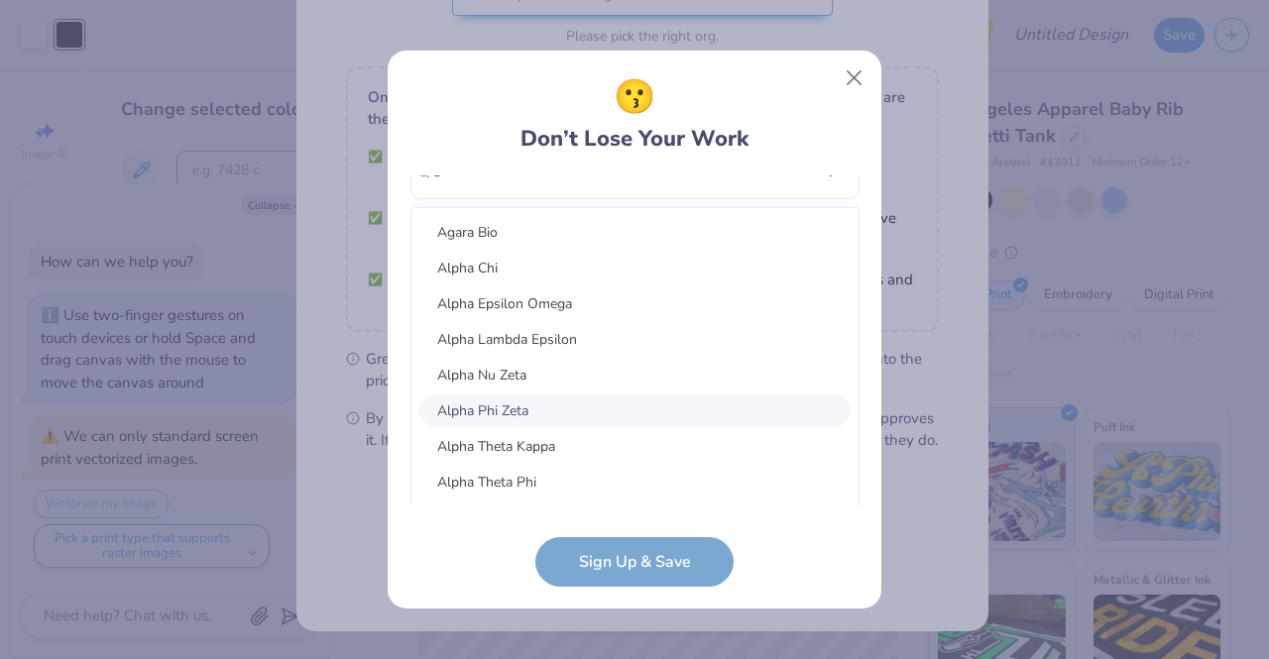
click at [535, 399] on div "Alpha Phi Zeta" at bounding box center [634, 411] width 431 height 33
type input "a"
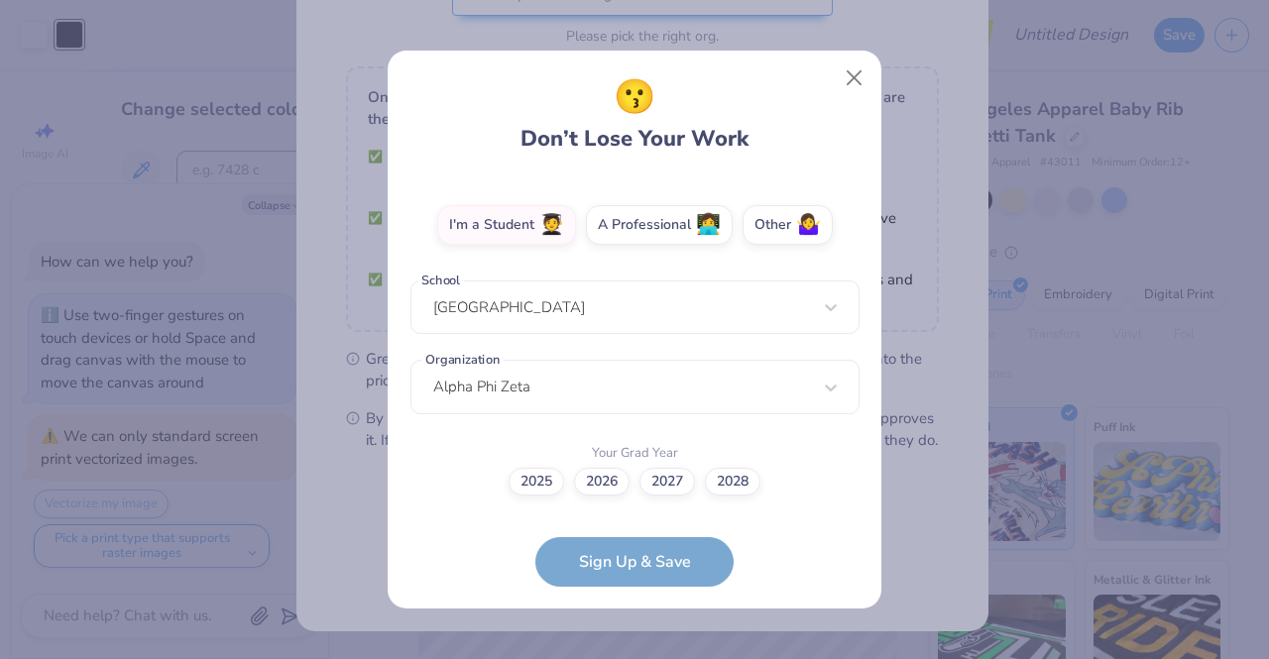
click at [535, 399] on div "Alpha Phi Zeta" at bounding box center [634, 387] width 449 height 55
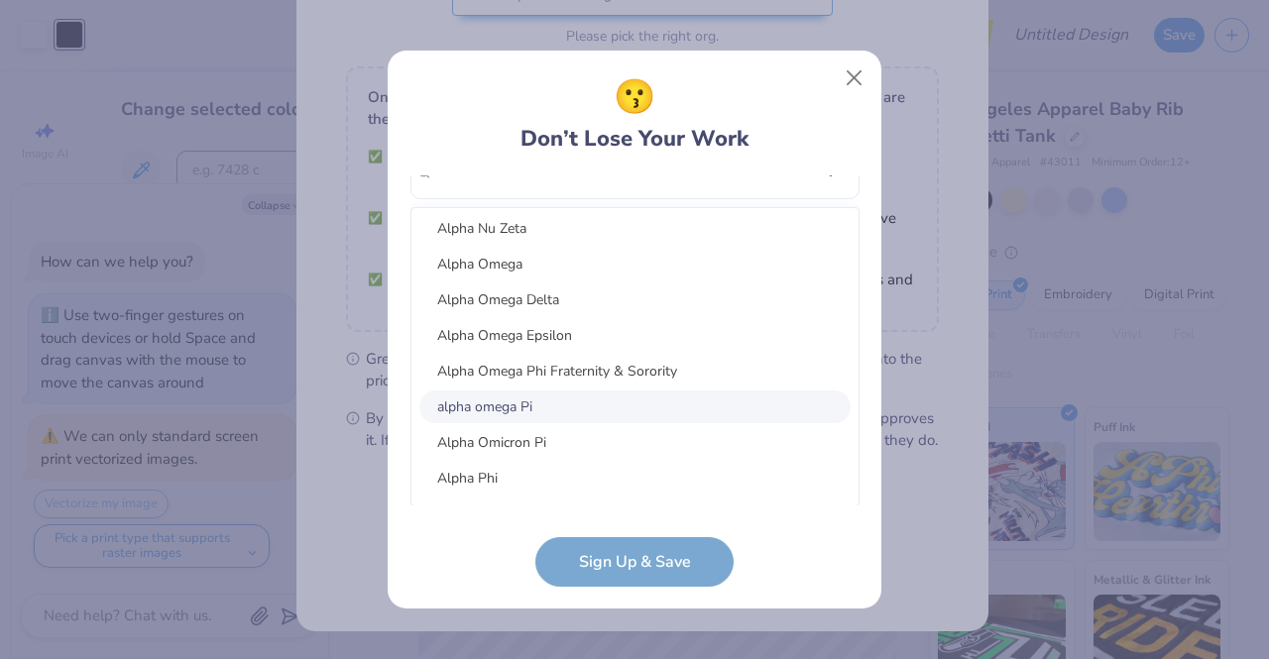
scroll to position [11137, 0]
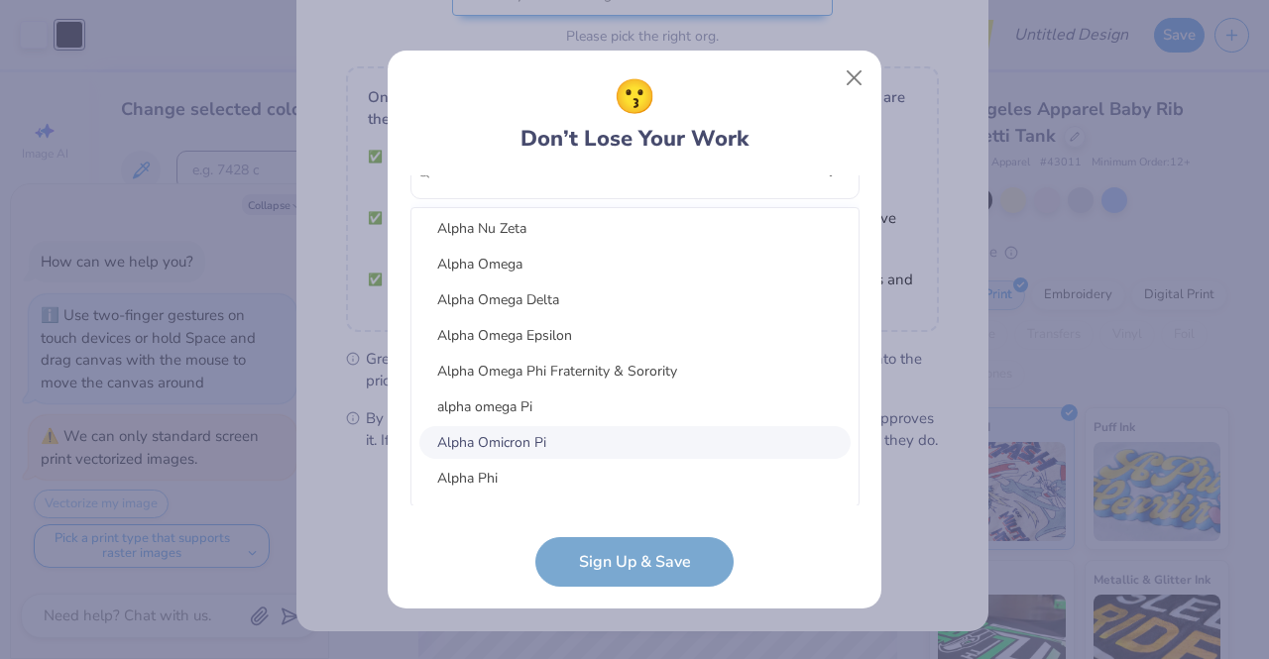
click at [527, 438] on div "Alpha Omicron Pi" at bounding box center [634, 442] width 431 height 33
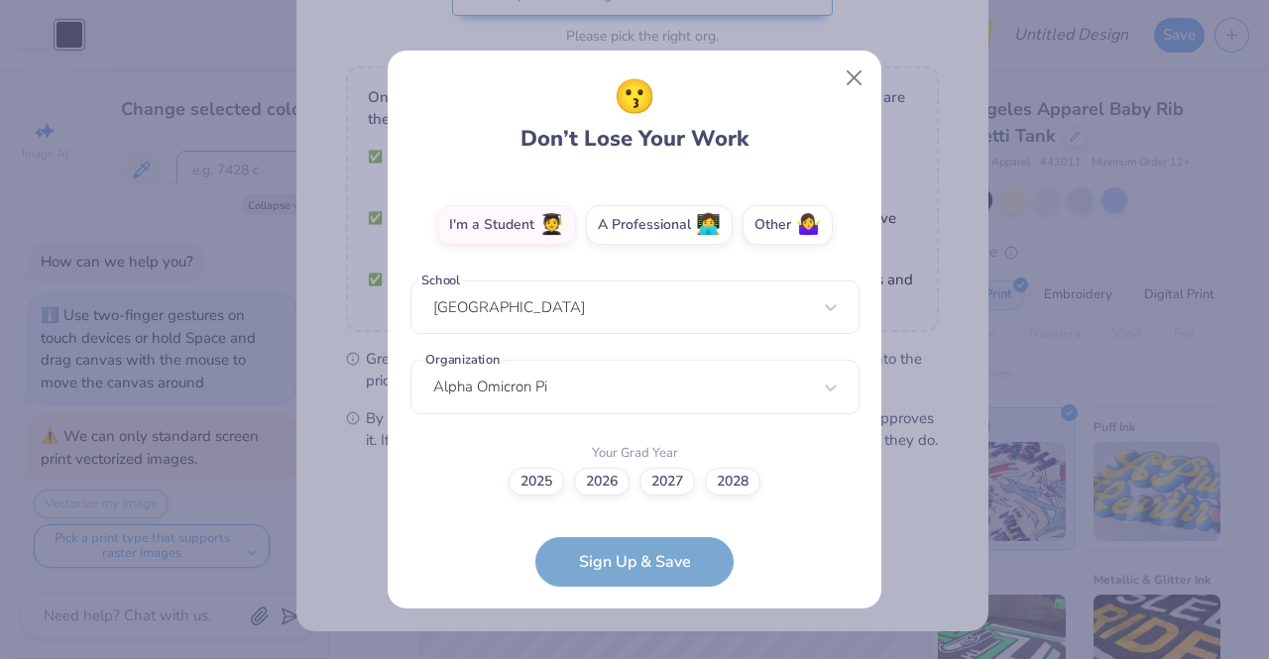
scroll to position [335, 0]
click at [671, 483] on label "2027" at bounding box center [667, 482] width 56 height 28
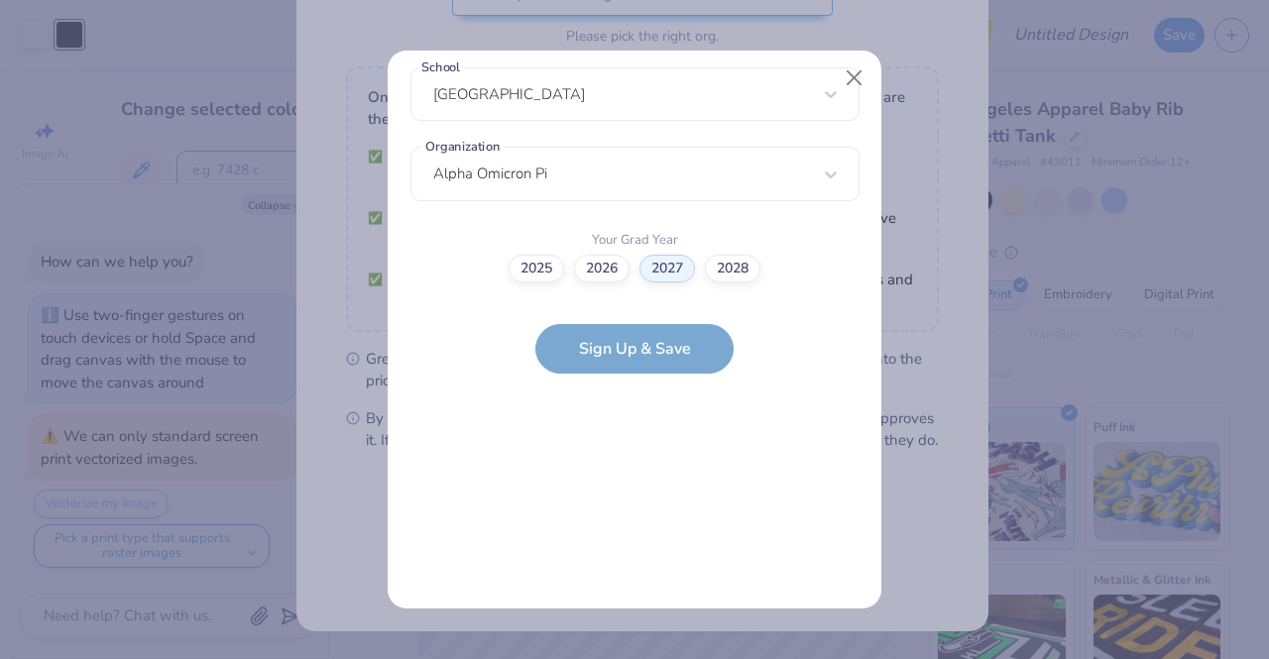
scroll to position [0, 0]
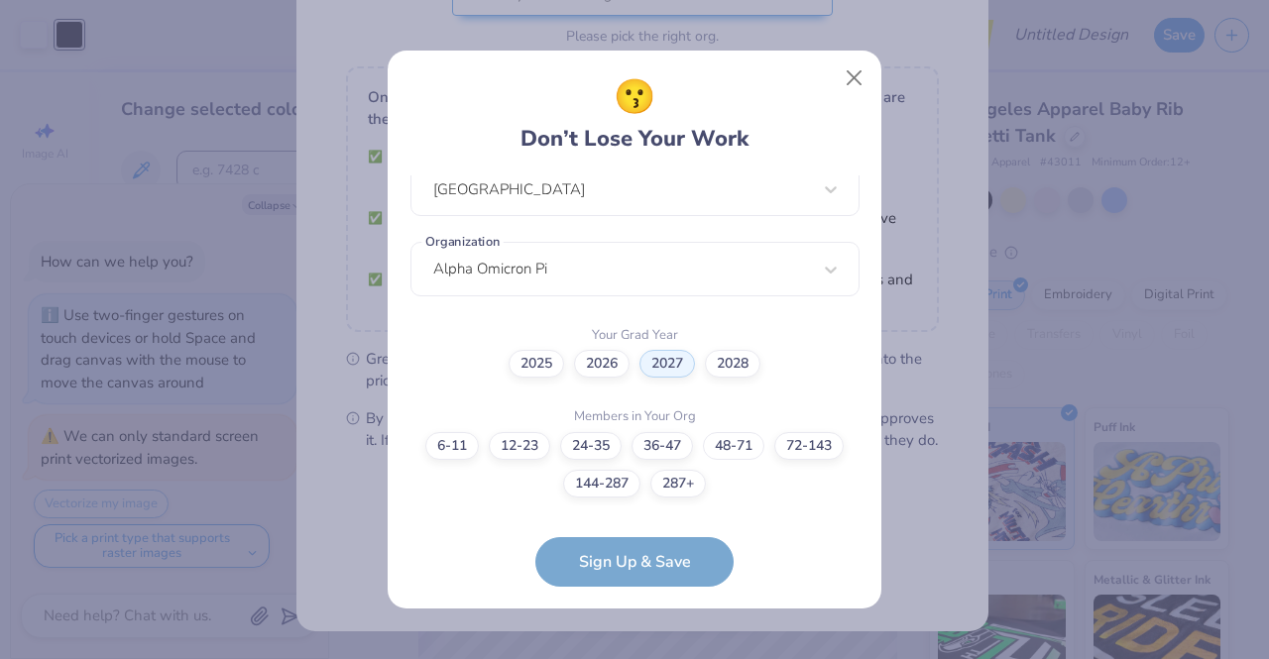
click at [764, 449] on label "48-71" at bounding box center [733, 446] width 61 height 28
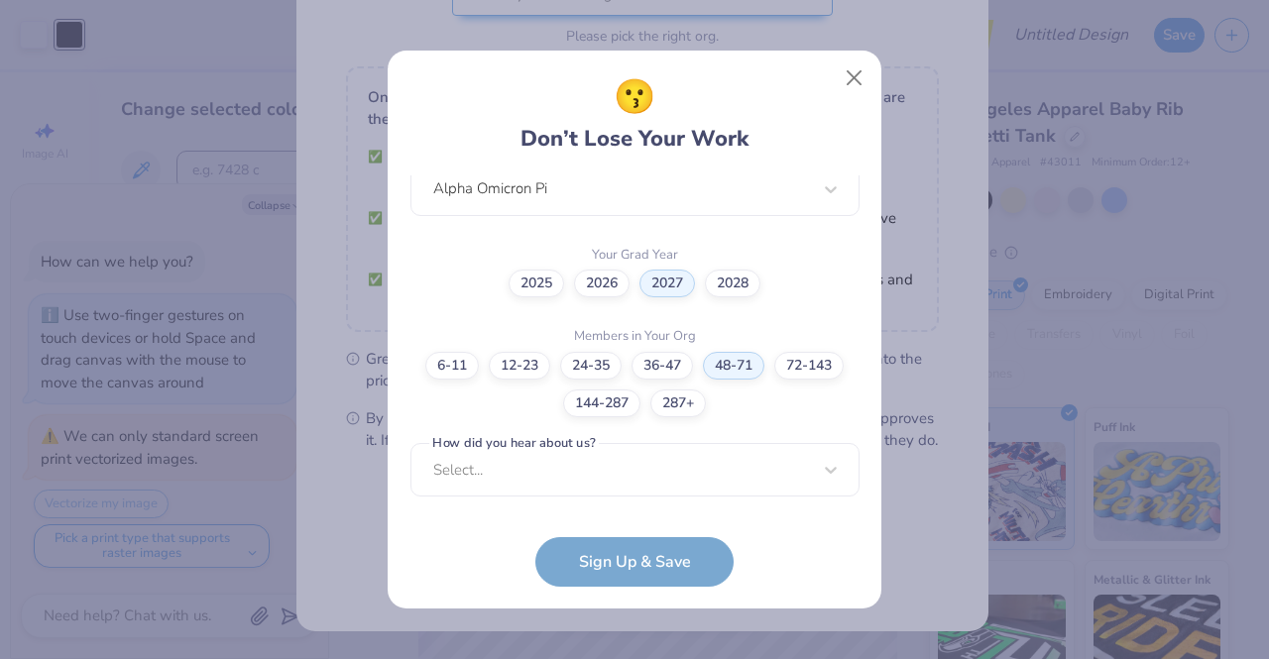
click at [650, 483] on div "Select..." at bounding box center [634, 470] width 449 height 55
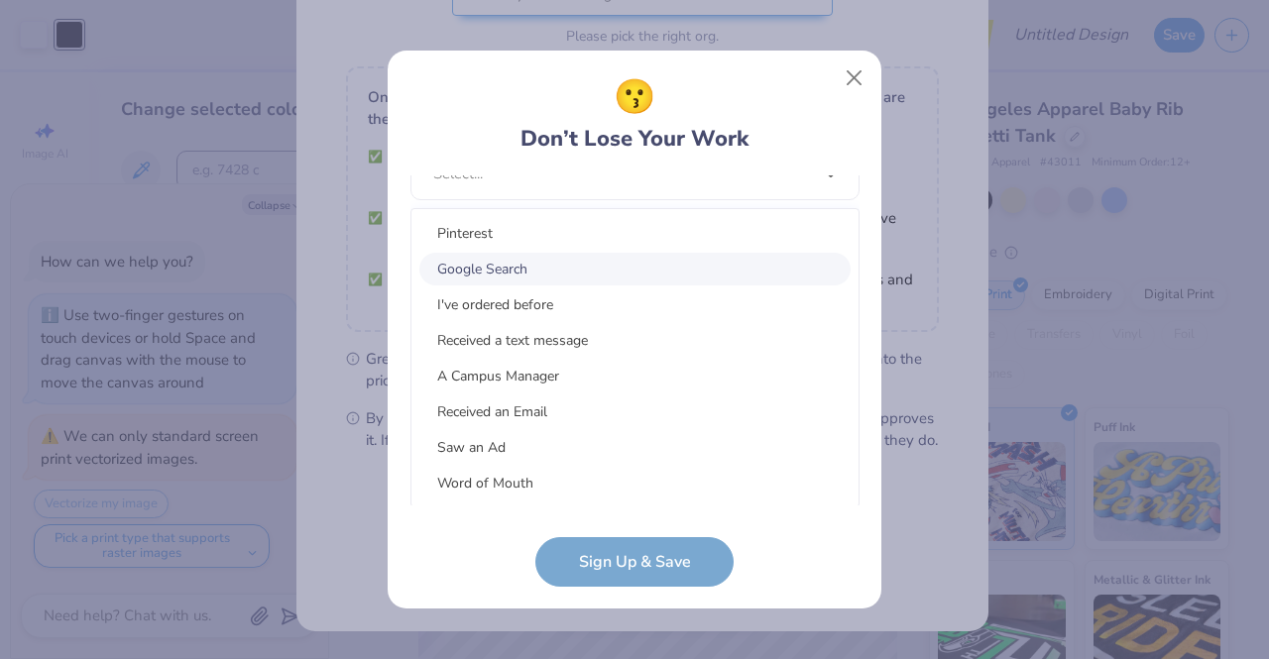
click at [527, 270] on div "Google Search" at bounding box center [634, 269] width 431 height 33
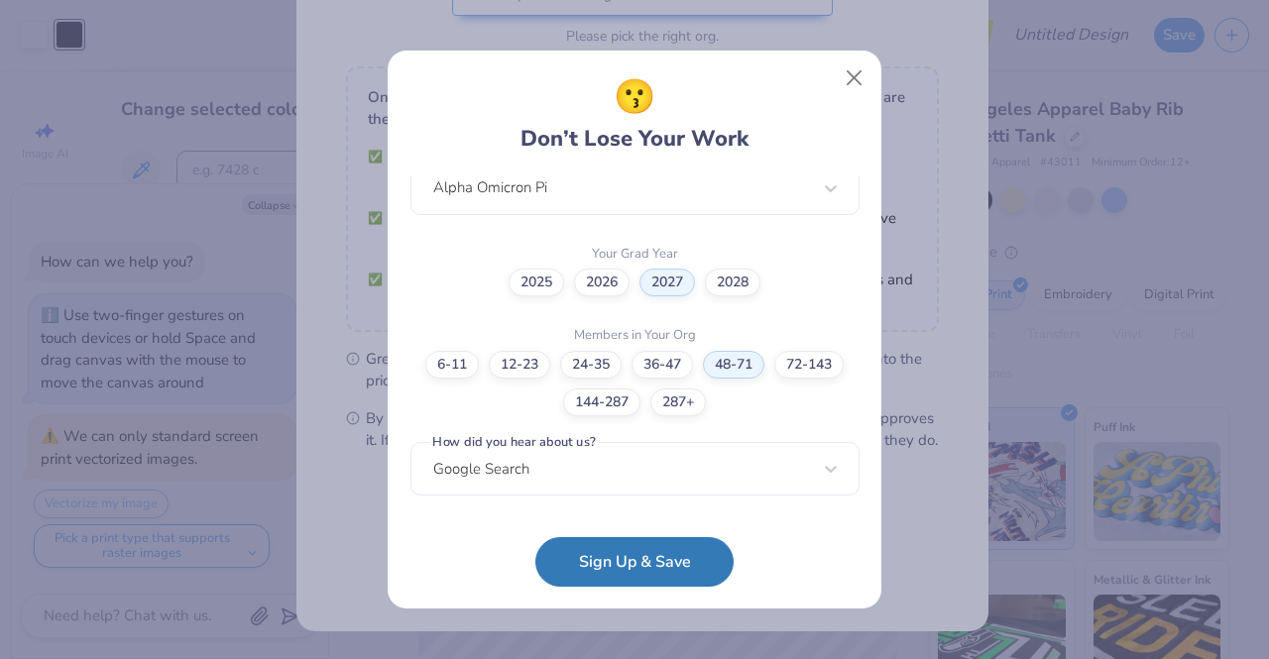
scroll to position [533, 0]
click at [640, 562] on button "Sign Up & Save" at bounding box center [634, 562] width 198 height 50
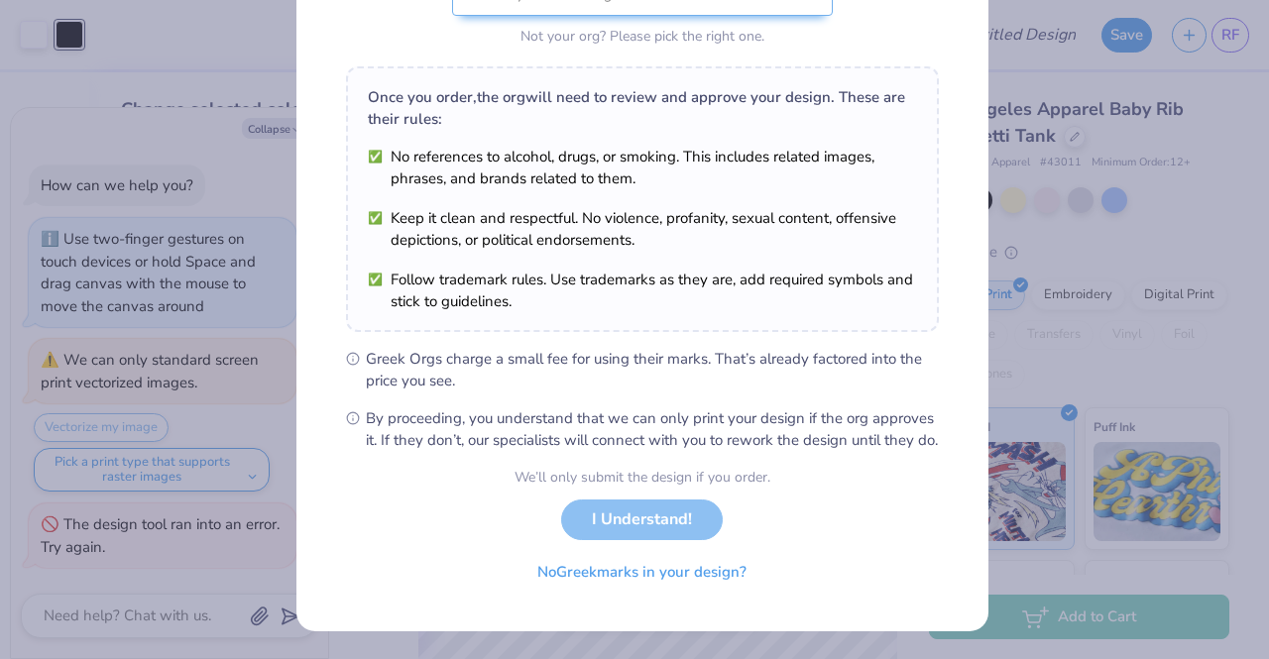
type input "1.01241774473207"
type textarea "x"
click at [601, 531] on button "I Understand!" at bounding box center [642, 520] width 162 height 41
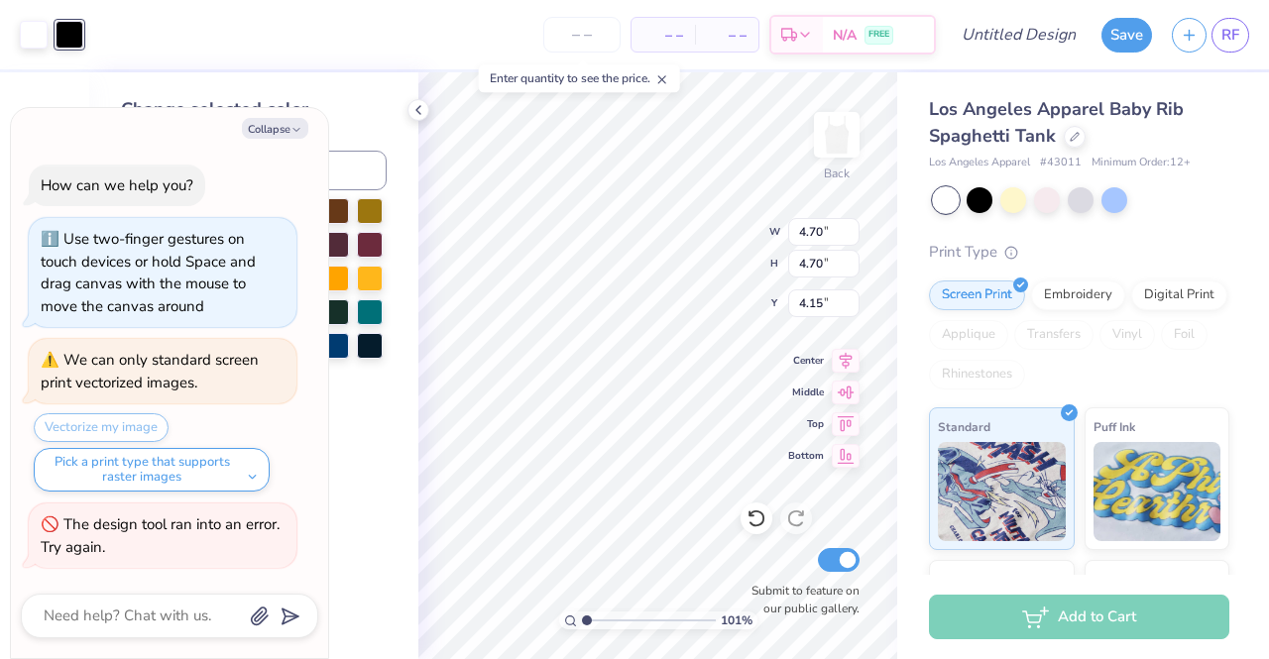
scroll to position [0, 0]
click at [338, 344] on div at bounding box center [336, 346] width 26 height 26
type input "1.01241774473207"
type textarea "x"
type input "1.01241774473207"
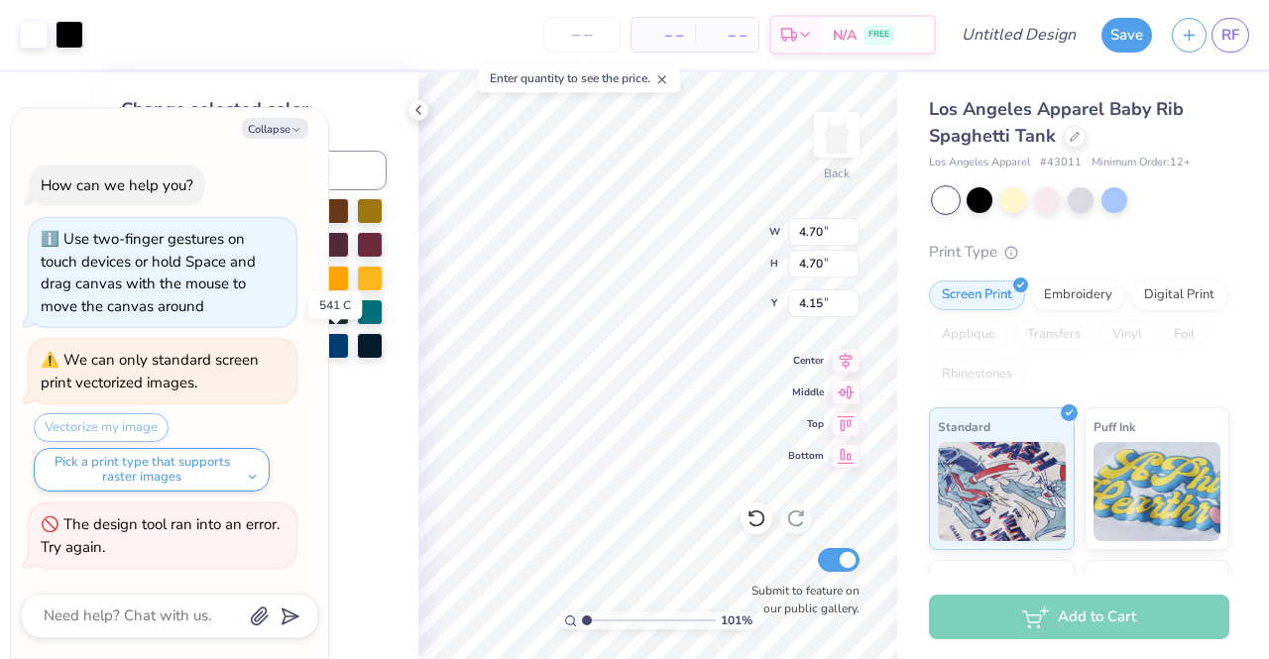
type textarea "x"
type input "1.01241774473207"
click at [271, 127] on button "Collapse" at bounding box center [275, 128] width 66 height 21
type textarea "x"
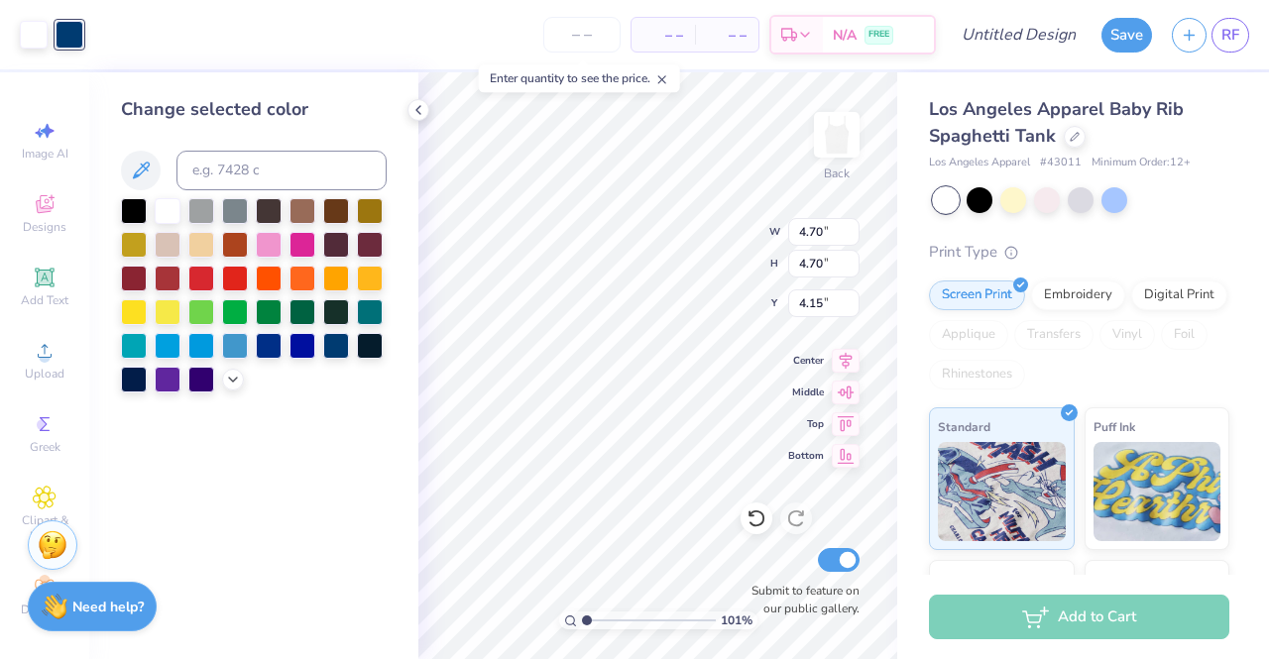
type input "1.01241774473207"
type input "3.78"
type input "1.02300419615795"
type input "2.47"
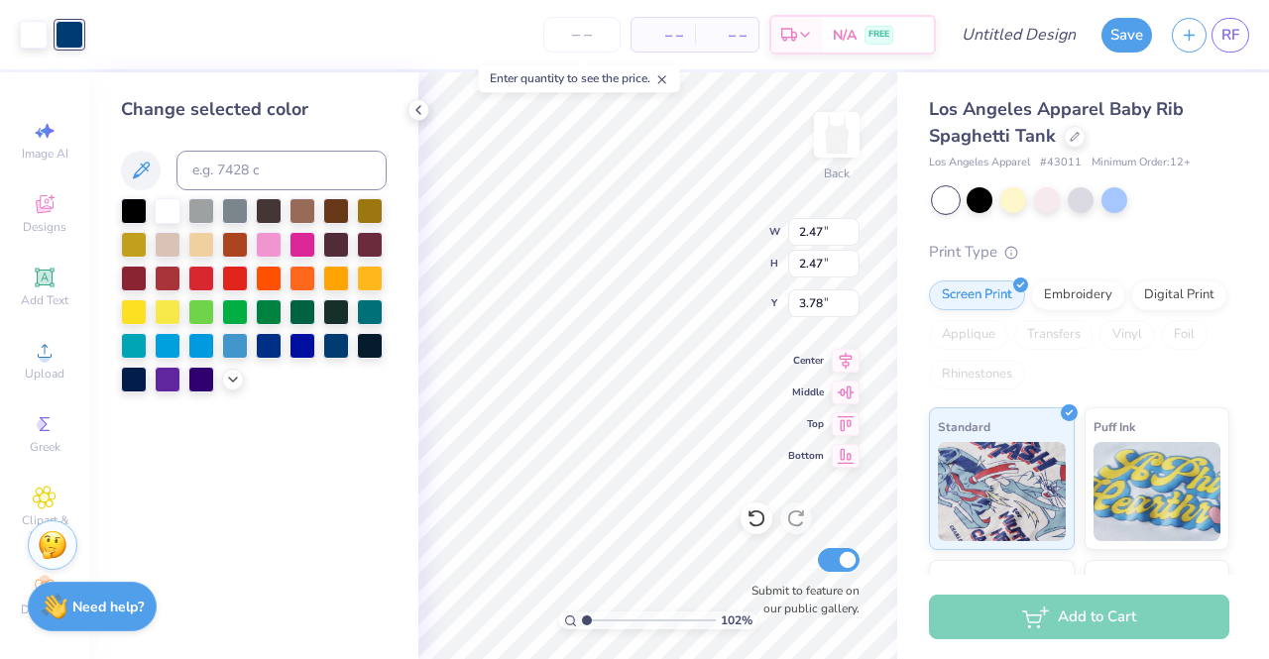
type input "1.02300419615795"
type input "2.06"
type input "1.02300419615795"
type input "2.79"
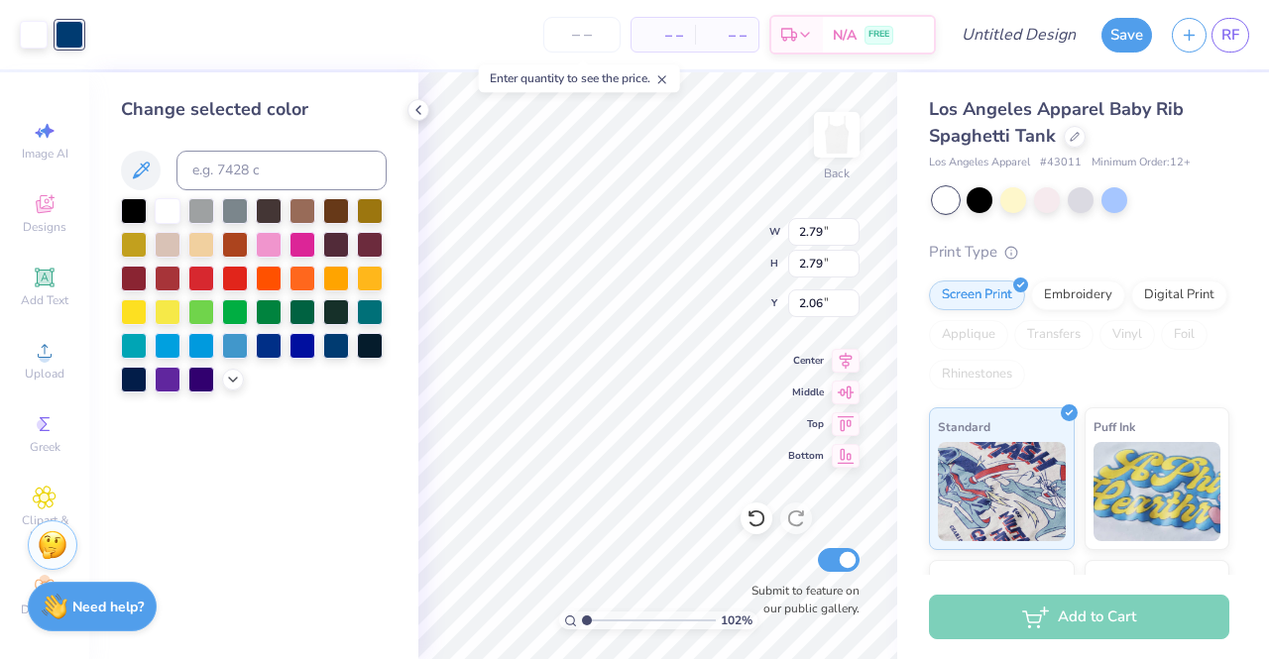
type input "1.02300419615795"
type input "2.36"
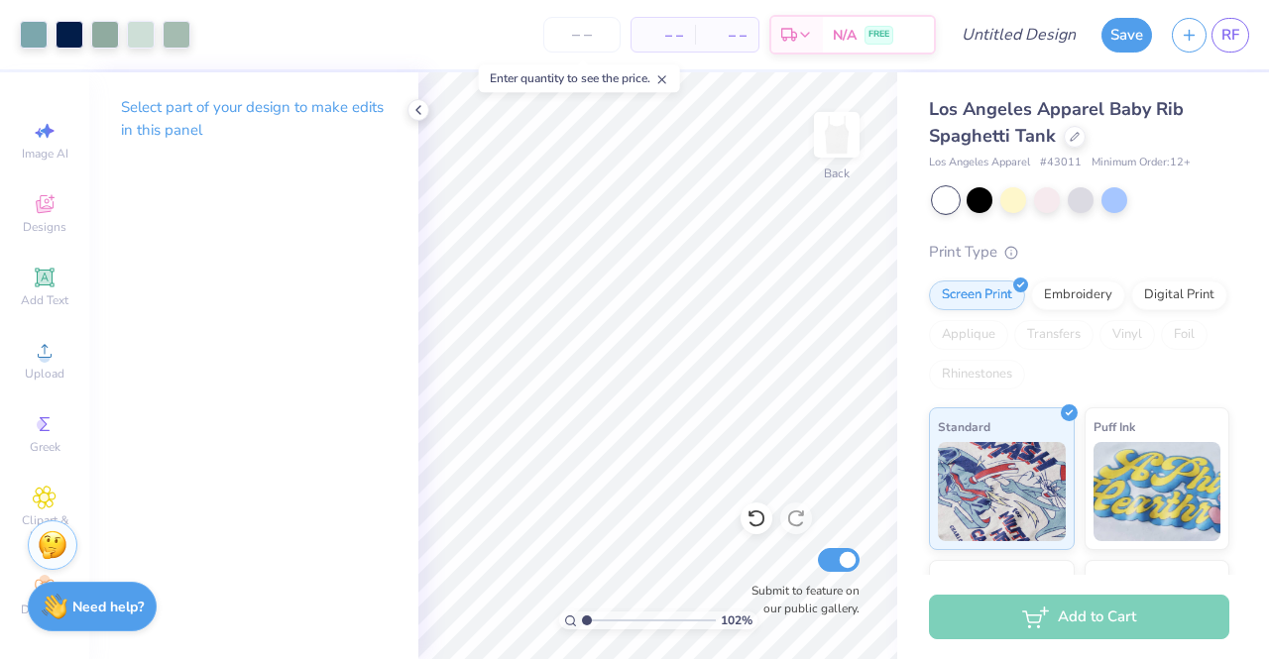
click at [47, 437] on div "Greek" at bounding box center [44, 433] width 69 height 58
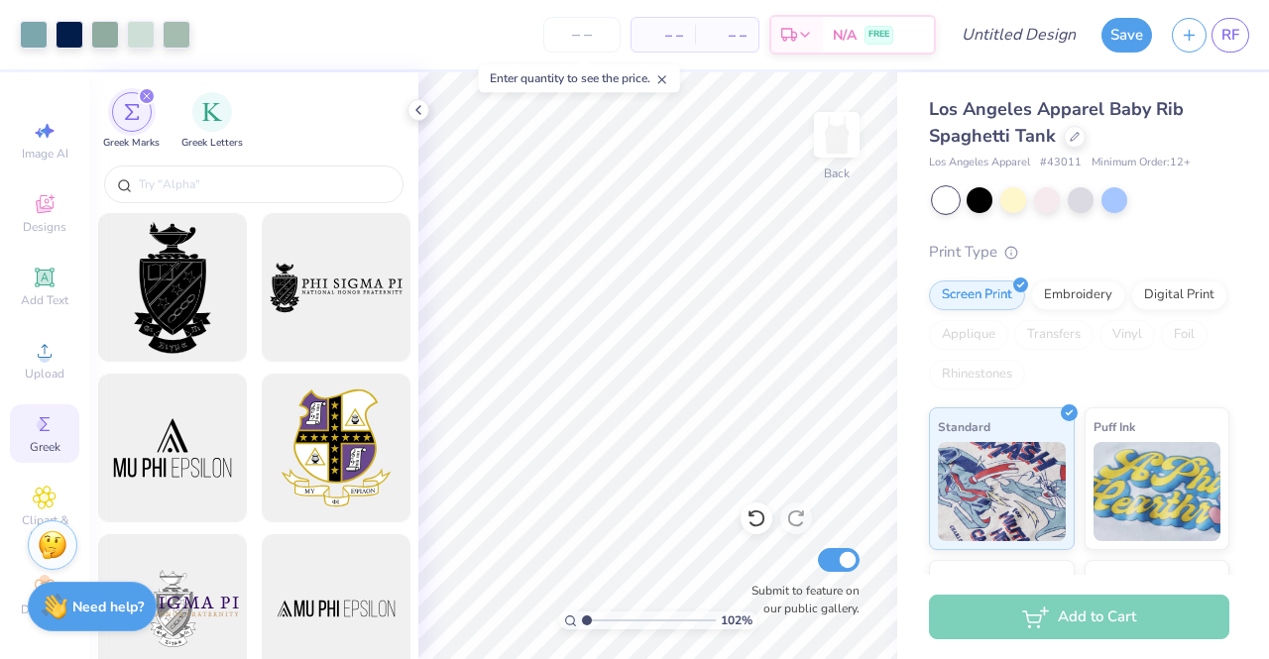
click at [216, 106] on img "filter for Greek Letters" at bounding box center [212, 112] width 20 height 20
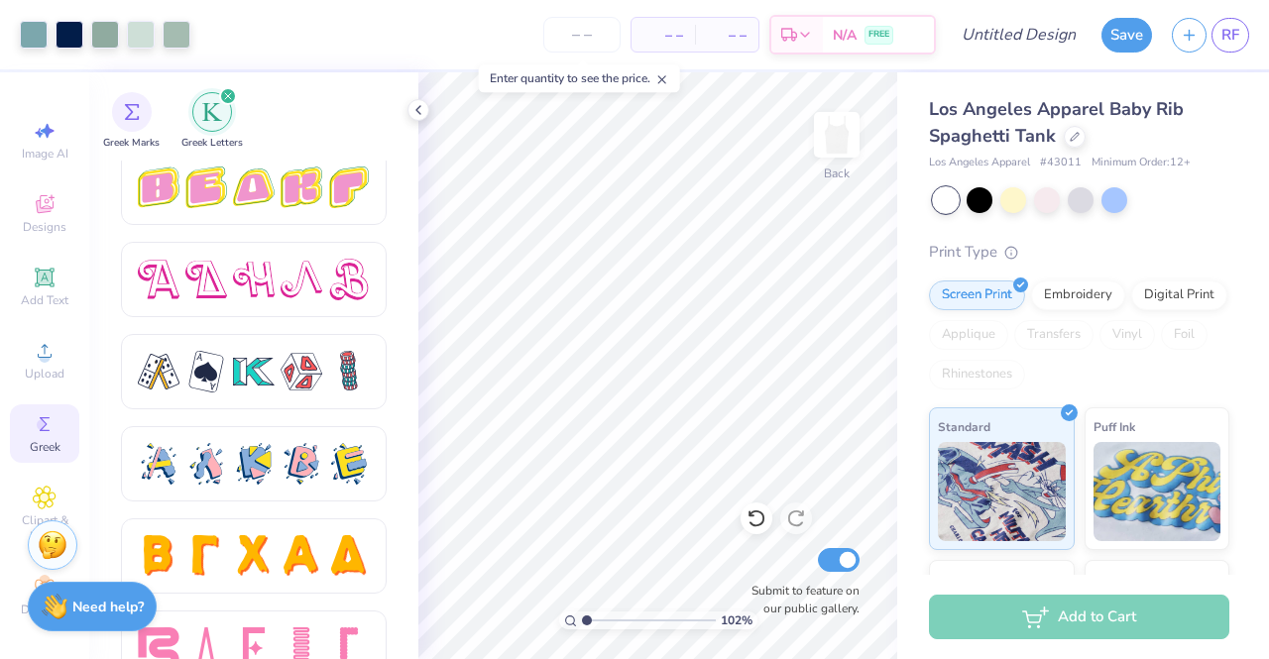
scroll to position [3461, 0]
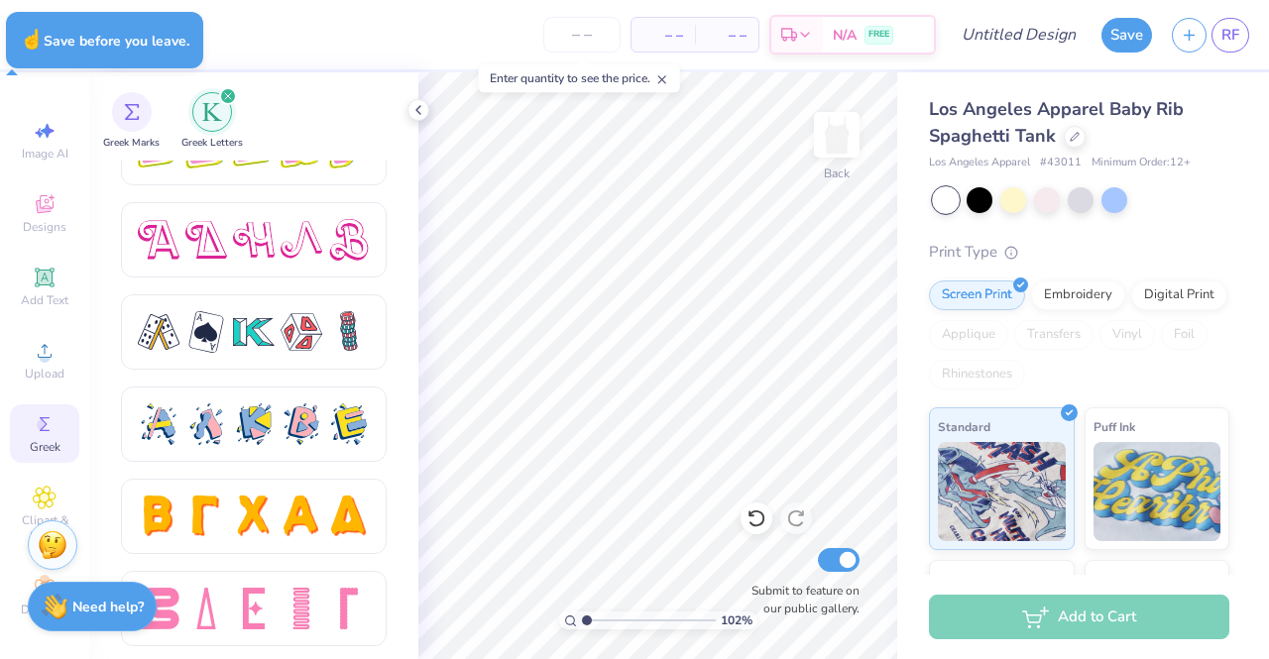
type input "1.02300419615795"
